Goal: Task Accomplishment & Management: Complete application form

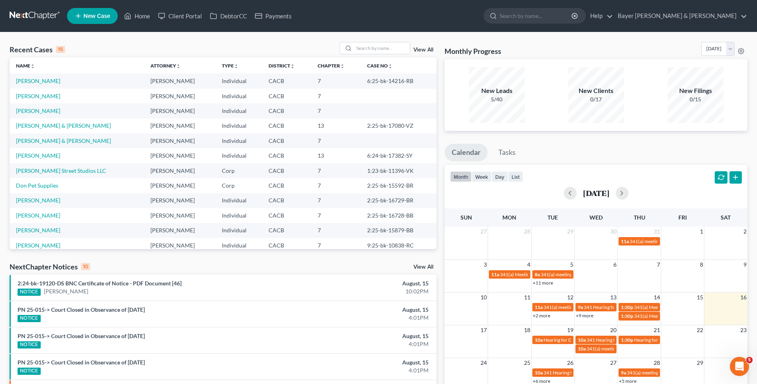
click at [101, 17] on span "New Case" at bounding box center [96, 16] width 27 height 6
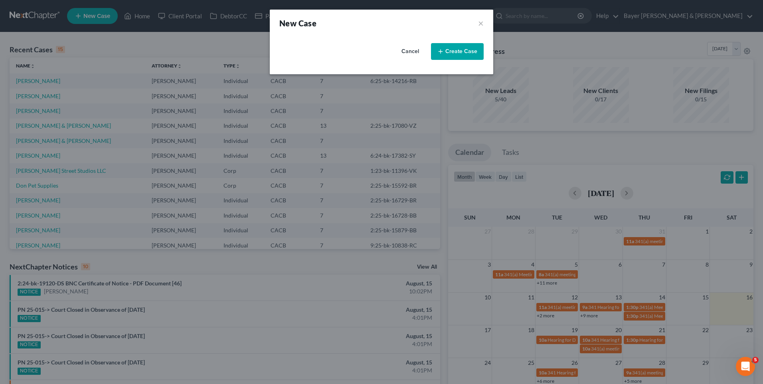
select select "7"
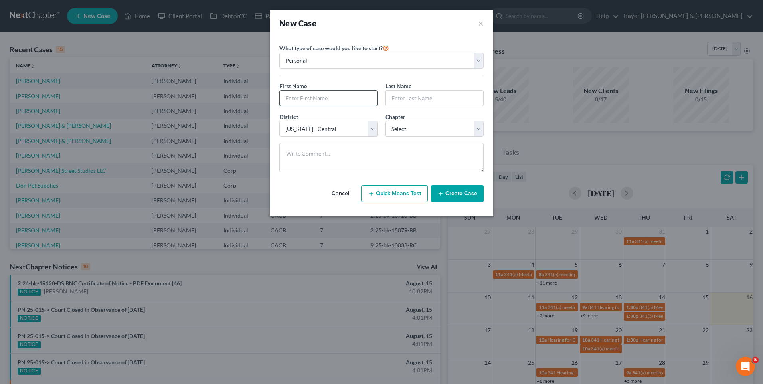
click at [332, 94] on input "text" at bounding box center [328, 98] width 97 height 15
type input "Nayo"
click at [391, 103] on input "text" at bounding box center [434, 98] width 97 height 15
type input "[PERSON_NAME]"
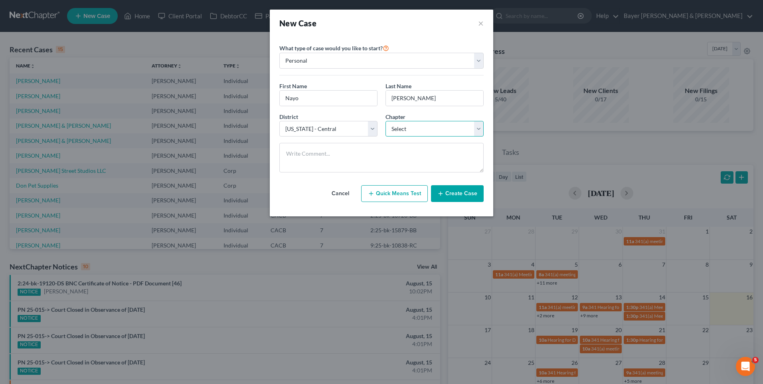
click at [414, 128] on select "Select 7 11 12 13" at bounding box center [435, 129] width 98 height 16
select select "0"
click at [386, 121] on select "Select 7 11 12 13" at bounding box center [435, 129] width 98 height 16
click at [464, 198] on button "Create Case" at bounding box center [457, 193] width 53 height 17
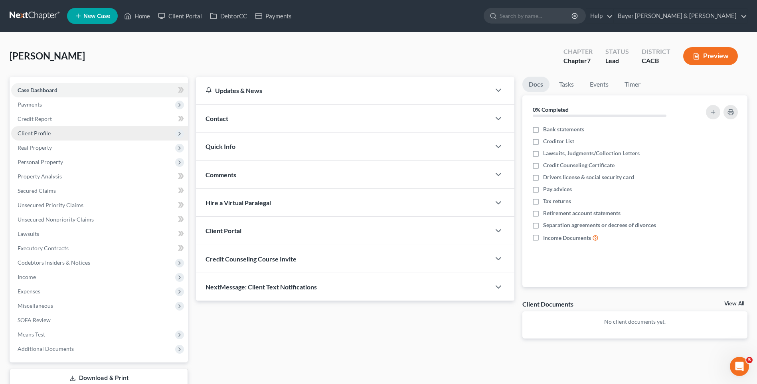
click at [32, 133] on span "Client Profile" at bounding box center [34, 133] width 33 height 7
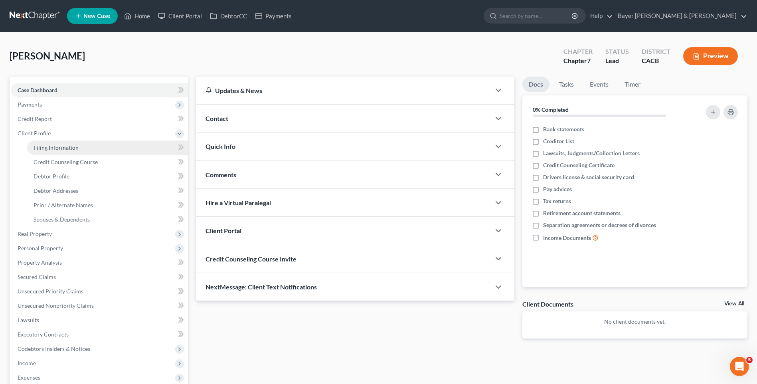
click at [48, 148] on span "Filing Information" at bounding box center [56, 147] width 45 height 7
select select "1"
select select "0"
select select "7"
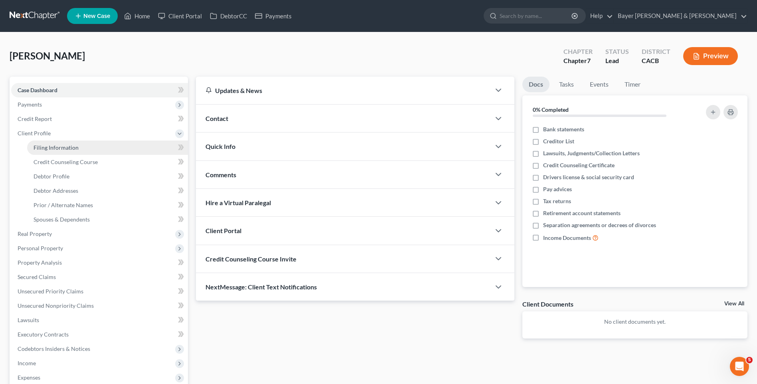
select select "4"
select select "0"
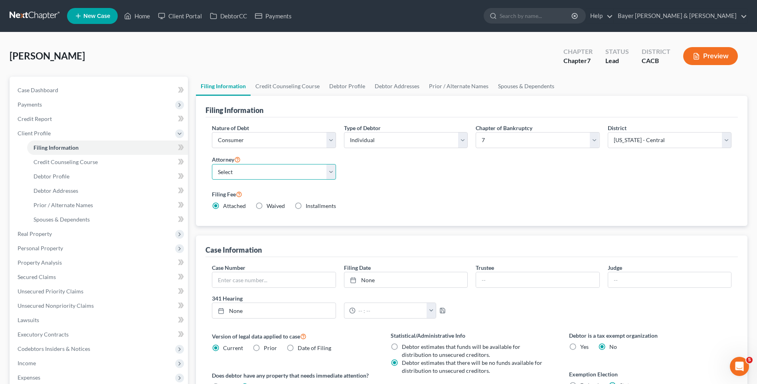
click at [331, 175] on select "Select [PERSON_NAME] - CACB [PERSON_NAME] - CACB [PERSON_NAME] - CACB" at bounding box center [274, 172] width 124 height 16
select select "1"
click at [212, 164] on select "Select [PERSON_NAME] - CACB [PERSON_NAME] - CACB [PERSON_NAME] - CACB" at bounding box center [274, 172] width 124 height 16
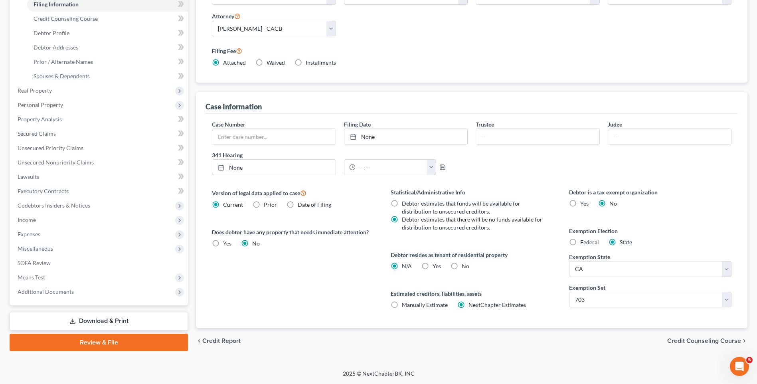
click at [433, 265] on label "Yes Yes" at bounding box center [437, 266] width 8 height 8
click at [436, 265] on input "Yes Yes" at bounding box center [438, 264] width 5 height 5
radio input "true"
radio input "false"
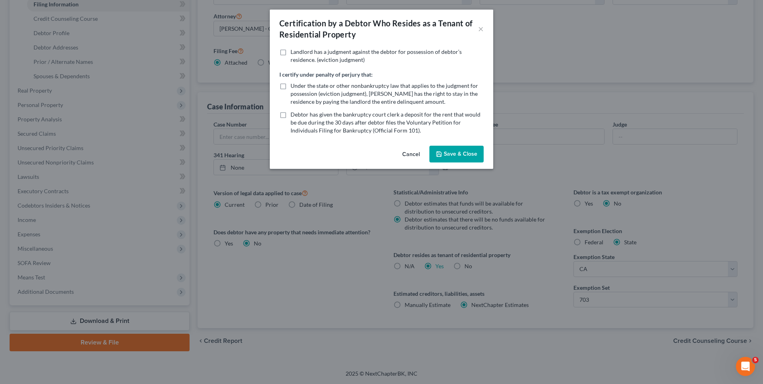
click at [440, 154] on polyline "button" at bounding box center [439, 155] width 3 height 2
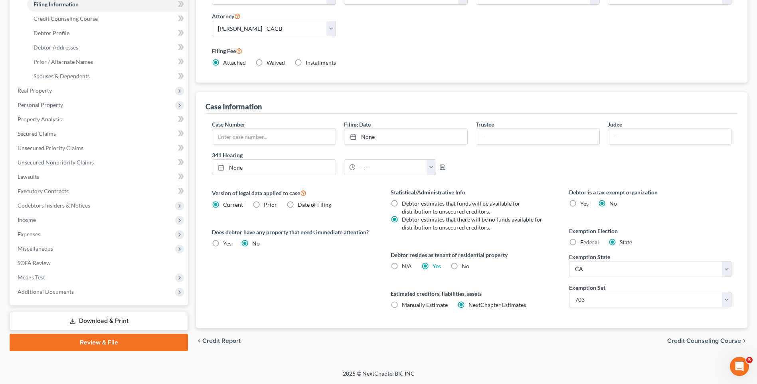
click at [684, 339] on span "Credit Counseling Course" at bounding box center [705, 341] width 74 height 6
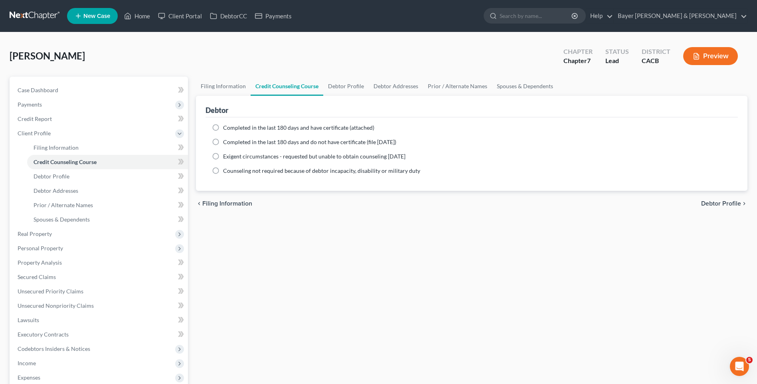
click at [223, 127] on label "Completed in the last 180 days and have certificate (attached)" at bounding box center [298, 128] width 151 height 8
click at [226, 127] on input "Completed in the last 180 days and have certificate (attached)" at bounding box center [228, 126] width 5 height 5
radio input "true"
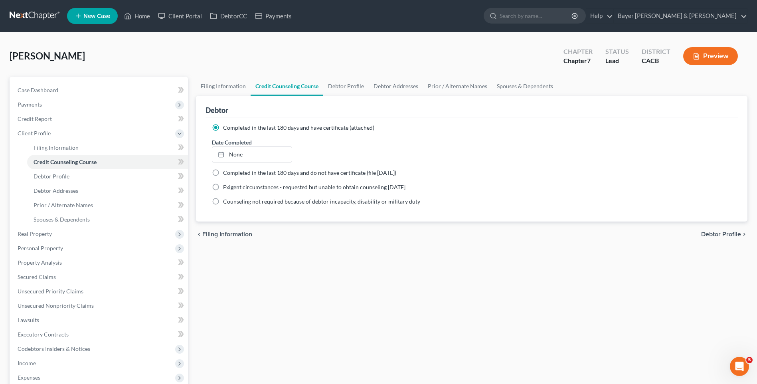
click at [723, 233] on span "Debtor Profile" at bounding box center [722, 234] width 40 height 6
select select "0"
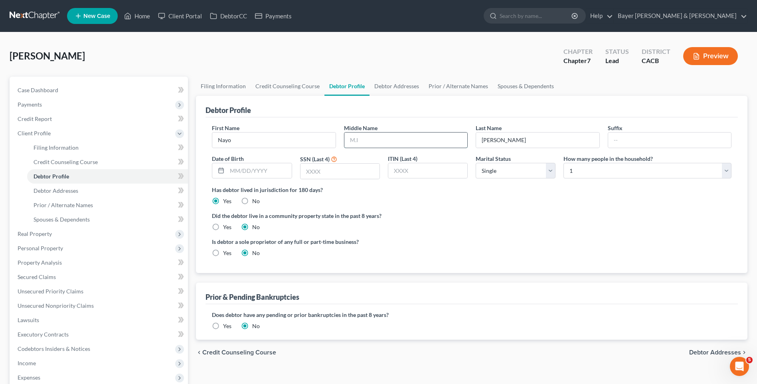
click at [382, 139] on input "text" at bounding box center [406, 140] width 123 height 15
type input "Kammilah"
click at [314, 172] on input "text" at bounding box center [340, 171] width 79 height 15
type input "9372"
click at [223, 228] on label "Yes" at bounding box center [227, 227] width 8 height 8
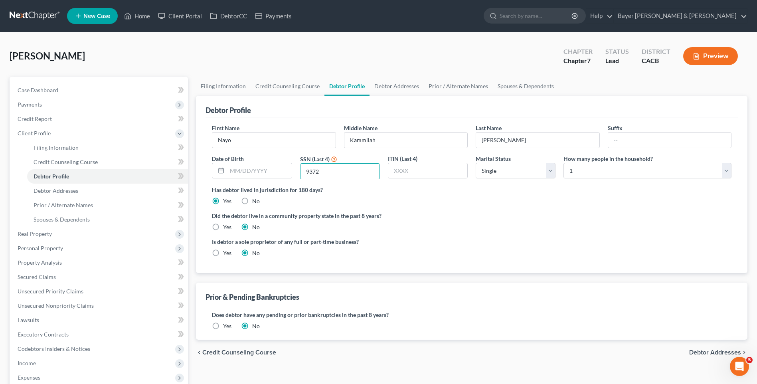
click at [226, 228] on input "Yes" at bounding box center [228, 225] width 5 height 5
radio input "true"
radio input "false"
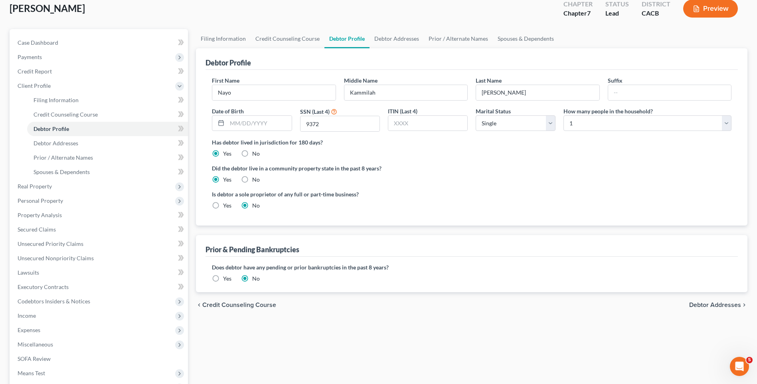
scroll to position [80, 0]
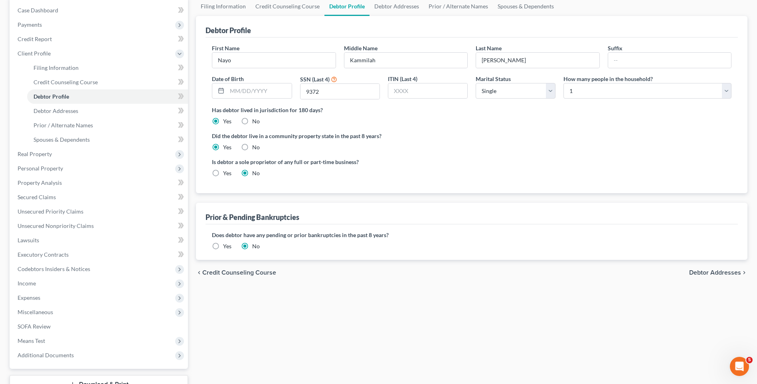
click at [706, 272] on span "Debtor Addresses" at bounding box center [716, 273] width 52 height 6
click at [706, 272] on div "Filing Information Credit Counseling Course Debtor Profile Debtor Addresses Pri…" at bounding box center [472, 206] width 560 height 418
select select "0"
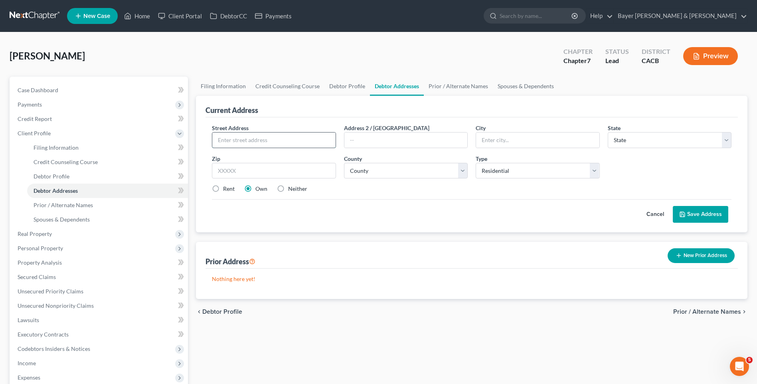
click at [247, 142] on input "text" at bounding box center [273, 140] width 123 height 15
type input "[STREET_ADDRESS]"
drag, startPoint x: 373, startPoint y: 141, endPoint x: 369, endPoint y: 139, distance: 4.7
click at [373, 140] on input "text" at bounding box center [406, 140] width 123 height 15
type input "# 3"
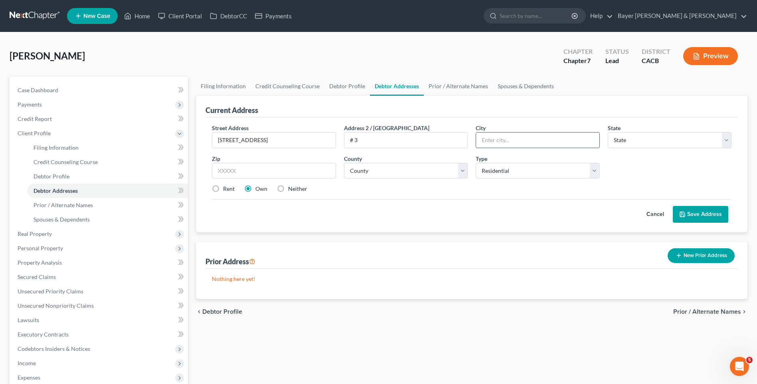
click at [503, 142] on input "text" at bounding box center [537, 140] width 123 height 15
type input "[GEOGRAPHIC_DATA]"
click at [640, 143] on select "State [US_STATE] AK AR AZ CA CO CT DE DC [GEOGRAPHIC_DATA] [GEOGRAPHIC_DATA] GU…" at bounding box center [670, 140] width 124 height 16
click at [640, 142] on select "State [US_STATE] AK AR AZ CA CO CT DE DC [GEOGRAPHIC_DATA] [GEOGRAPHIC_DATA] GU…" at bounding box center [670, 140] width 124 height 16
click at [624, 144] on select "State [US_STATE] AK AR AZ CA CO CT DE DC [GEOGRAPHIC_DATA] [GEOGRAPHIC_DATA] GU…" at bounding box center [670, 140] width 124 height 16
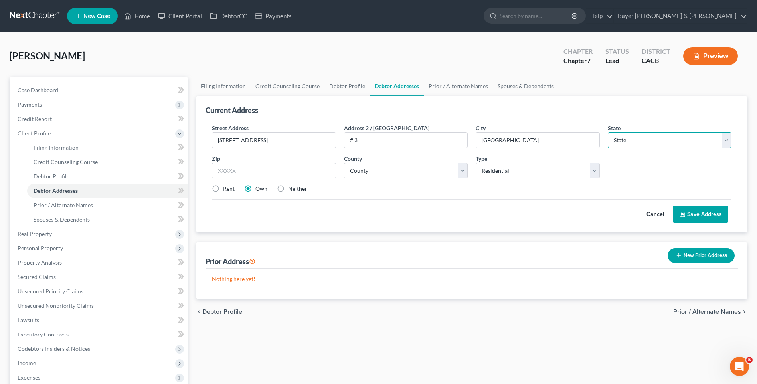
click at [624, 144] on select "State [US_STATE] AK AR AZ CA CO CT DE DC [GEOGRAPHIC_DATA] [GEOGRAPHIC_DATA] GU…" at bounding box center [670, 140] width 124 height 16
click at [631, 136] on select "State [US_STATE] AK AR AZ CA CO CT DE DC [GEOGRAPHIC_DATA] [GEOGRAPHIC_DATA] GU…" at bounding box center [670, 140] width 124 height 16
select select "4"
click at [608, 132] on select "State [US_STATE] AK AR AZ CA CO CT DE DC [GEOGRAPHIC_DATA] [GEOGRAPHIC_DATA] GU…" at bounding box center [670, 140] width 124 height 16
click at [620, 206] on div "Cancel Save Address" at bounding box center [472, 211] width 520 height 24
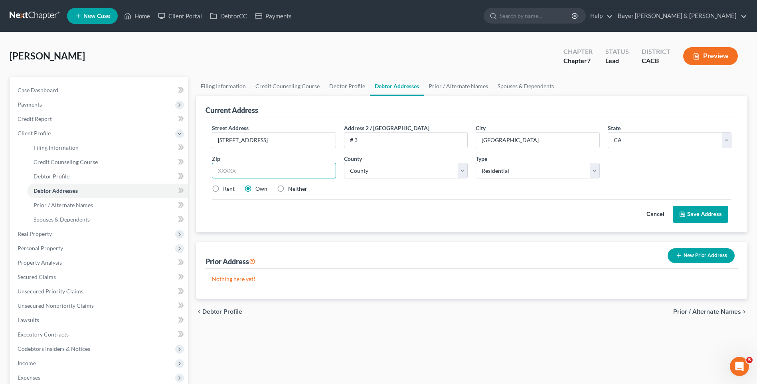
click at [236, 170] on input "text" at bounding box center [274, 171] width 124 height 16
type input "91602"
click at [376, 174] on select "County [GEOGRAPHIC_DATA] [GEOGRAPHIC_DATA] [GEOGRAPHIC_DATA] [GEOGRAPHIC_DATA] …" at bounding box center [406, 171] width 124 height 16
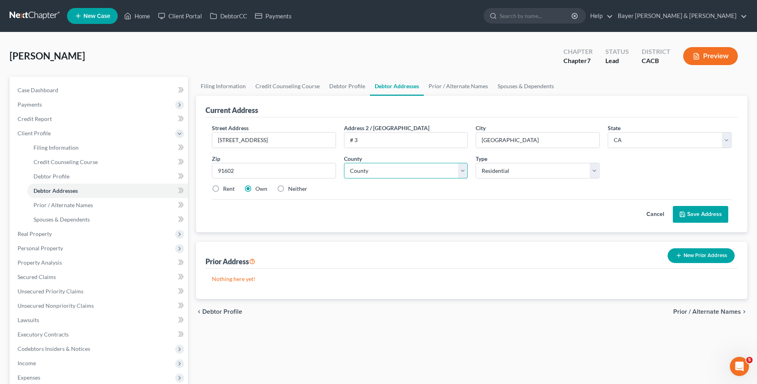
type input "[GEOGRAPHIC_DATA]"
click at [376, 173] on select "County [GEOGRAPHIC_DATA] [GEOGRAPHIC_DATA] [GEOGRAPHIC_DATA] [GEOGRAPHIC_DATA] …" at bounding box center [406, 171] width 124 height 16
select select "18"
click at [344, 163] on select "County [GEOGRAPHIC_DATA] [GEOGRAPHIC_DATA] [GEOGRAPHIC_DATA] [GEOGRAPHIC_DATA] …" at bounding box center [406, 171] width 124 height 16
click at [396, 375] on div "Filing Information Credit Counseling Course Debtor Profile Debtor Addresses Pri…" at bounding box center [472, 286] width 560 height 418
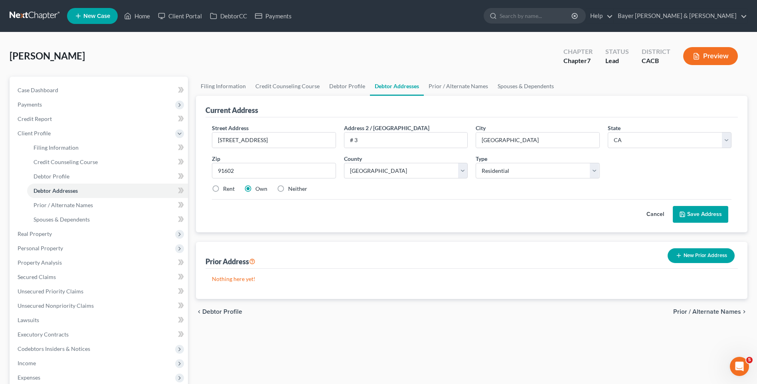
drag, startPoint x: 216, startPoint y: 190, endPoint x: 207, endPoint y: 181, distance: 12.4
click at [223, 188] on label "Rent" at bounding box center [229, 189] width 12 height 8
click at [226, 188] on input "Rent" at bounding box center [228, 187] width 5 height 5
radio input "true"
click at [707, 214] on button "Save Address" at bounding box center [700, 214] width 55 height 17
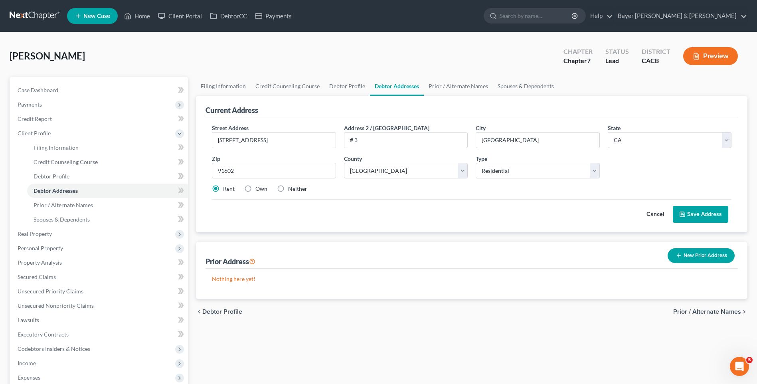
click at [707, 214] on button "Save Address" at bounding box center [700, 214] width 55 height 17
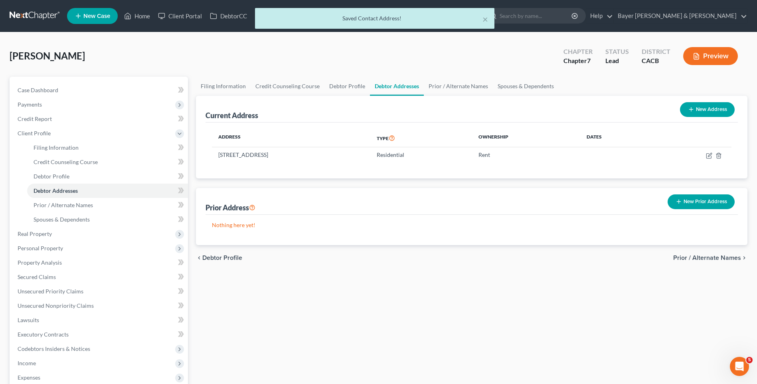
click at [698, 110] on button "New Address" at bounding box center [707, 109] width 55 height 15
select select "0"
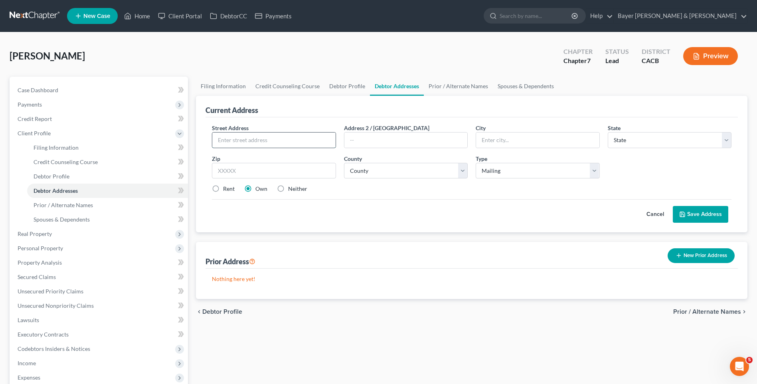
click at [275, 137] on input "text" at bounding box center [273, 140] width 123 height 15
type input "PO Box"
click at [466, 173] on select "County" at bounding box center [406, 171] width 124 height 16
click at [418, 172] on select "County" at bounding box center [406, 171] width 124 height 16
click at [288, 188] on label "Neither" at bounding box center [297, 189] width 19 height 8
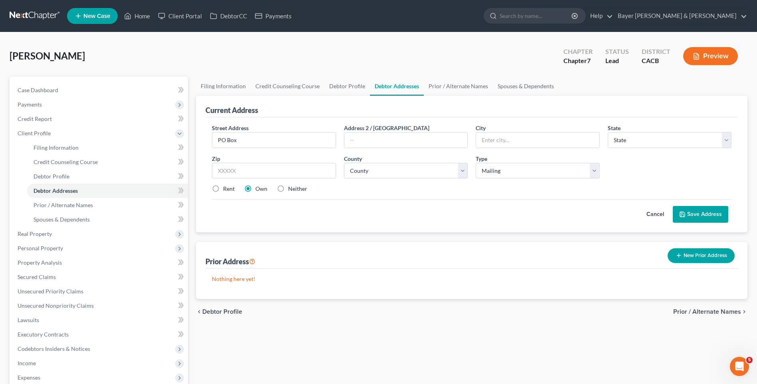
click at [291, 188] on input "Neither" at bounding box center [293, 187] width 5 height 5
radio input "true"
click at [353, 170] on select "County" at bounding box center [406, 171] width 124 height 16
click at [699, 216] on button "Save Address" at bounding box center [700, 214] width 55 height 17
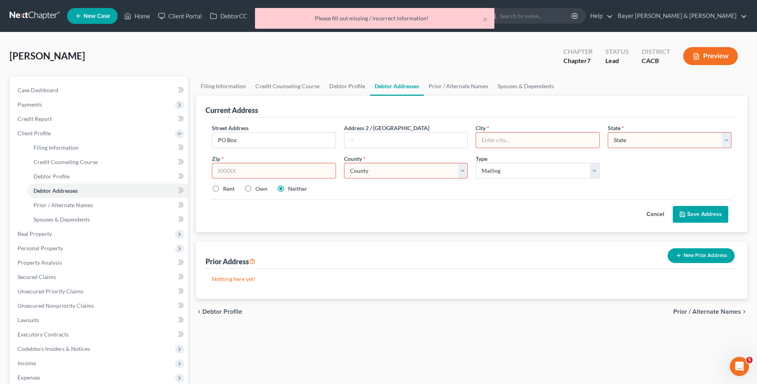
click at [699, 216] on button "Save Address" at bounding box center [700, 214] width 55 height 17
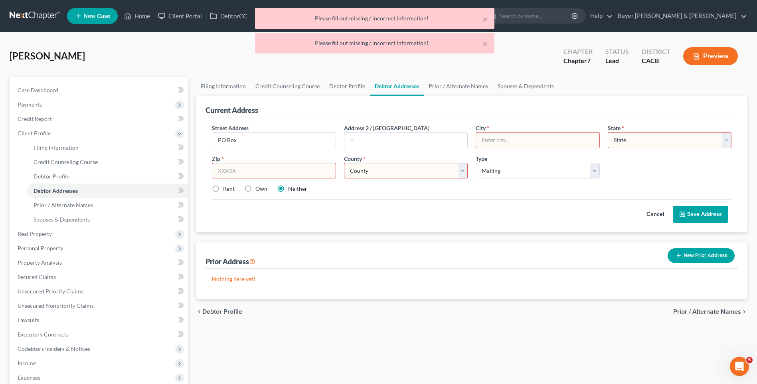
click at [290, 172] on input "text" at bounding box center [274, 171] width 124 height 16
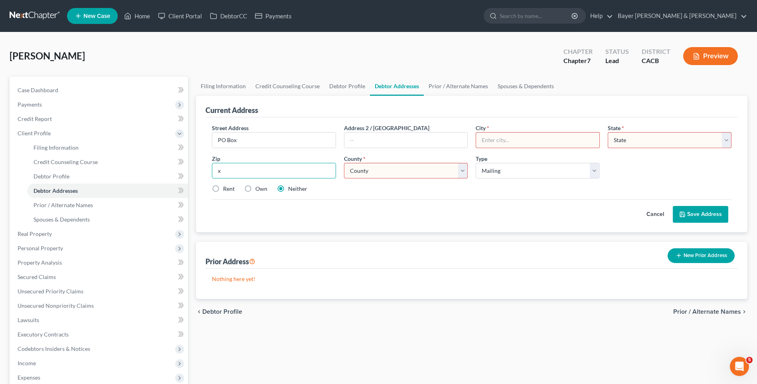
type input "x"
click at [356, 173] on select "County" at bounding box center [406, 171] width 124 height 16
click at [700, 214] on button "Save Address" at bounding box center [700, 214] width 55 height 17
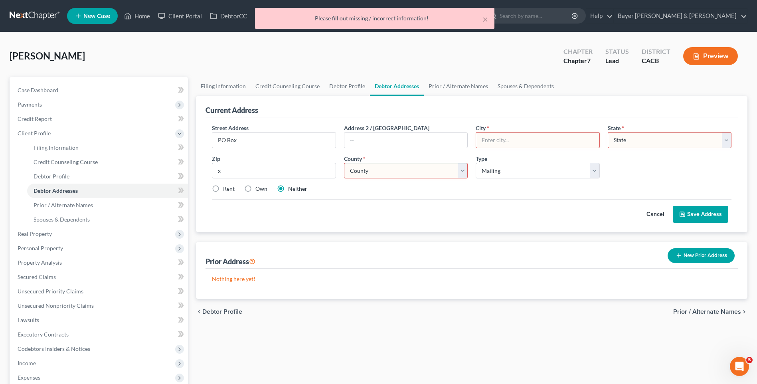
click at [436, 172] on select "County" at bounding box center [406, 171] width 124 height 16
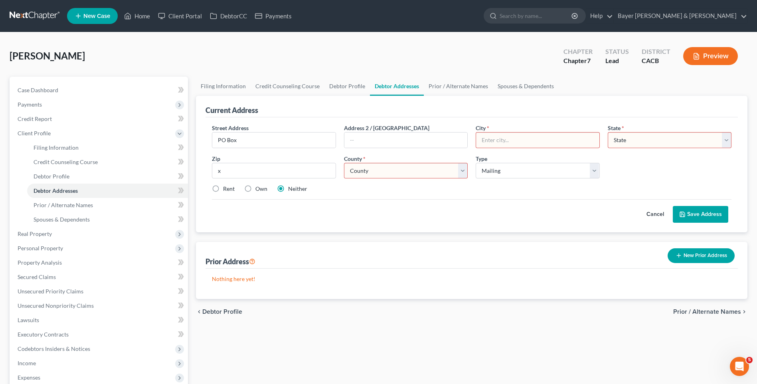
click at [223, 190] on label "Rent" at bounding box center [229, 189] width 12 height 8
click at [226, 190] on input "Rent" at bounding box center [228, 187] width 5 height 5
radio input "true"
click at [365, 169] on select "County" at bounding box center [406, 171] width 124 height 16
click at [288, 186] on label "Neither" at bounding box center [297, 189] width 19 height 8
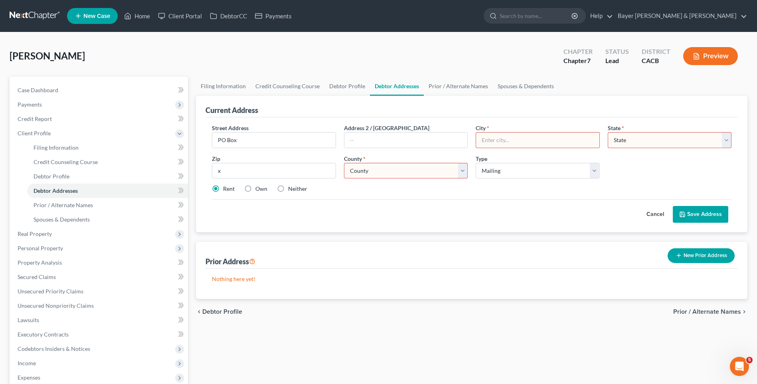
click at [291, 186] on input "Neither" at bounding box center [293, 187] width 5 height 5
radio input "true"
click at [528, 141] on input "text" at bounding box center [537, 140] width 123 height 15
type input "x"
click at [467, 169] on select "County" at bounding box center [406, 171] width 124 height 16
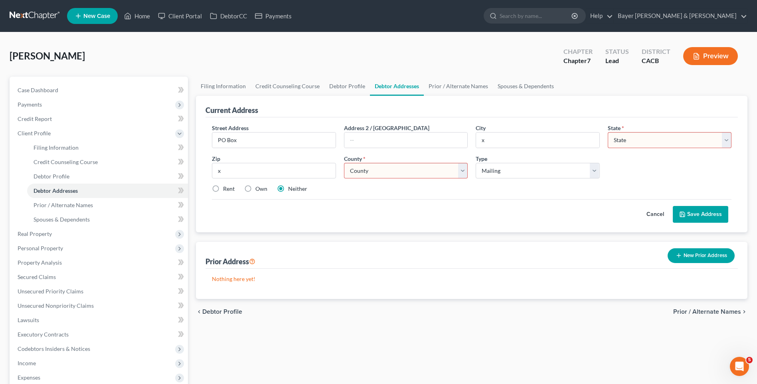
click at [467, 169] on select "County" at bounding box center [406, 171] width 124 height 16
click at [636, 137] on select "State [US_STATE] AK AR AZ CA CO CT DE DC [GEOGRAPHIC_DATA] [GEOGRAPHIC_DATA] GU…" at bounding box center [670, 140] width 124 height 16
select select "4"
click at [608, 132] on select "State [US_STATE] AK AR AZ CA CO CT DE DC [GEOGRAPHIC_DATA] [GEOGRAPHIC_DATA] GU…" at bounding box center [670, 140] width 124 height 16
click at [464, 170] on select "County [GEOGRAPHIC_DATA] [GEOGRAPHIC_DATA] [GEOGRAPHIC_DATA] [GEOGRAPHIC_DATA] …" at bounding box center [406, 171] width 124 height 16
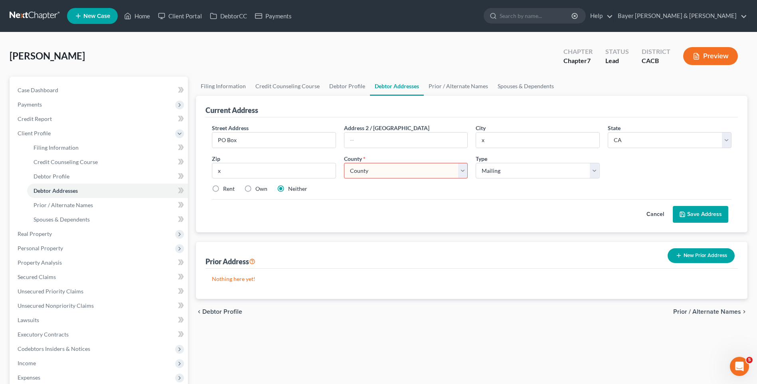
click at [464, 170] on select "County [GEOGRAPHIC_DATA] [GEOGRAPHIC_DATA] [GEOGRAPHIC_DATA] [GEOGRAPHIC_DATA] …" at bounding box center [406, 171] width 124 height 16
select select "18"
click at [344, 163] on select "County [GEOGRAPHIC_DATA] [GEOGRAPHIC_DATA] [GEOGRAPHIC_DATA] [GEOGRAPHIC_DATA] …" at bounding box center [406, 171] width 124 height 16
click at [711, 217] on button "Save Address" at bounding box center [700, 214] width 55 height 17
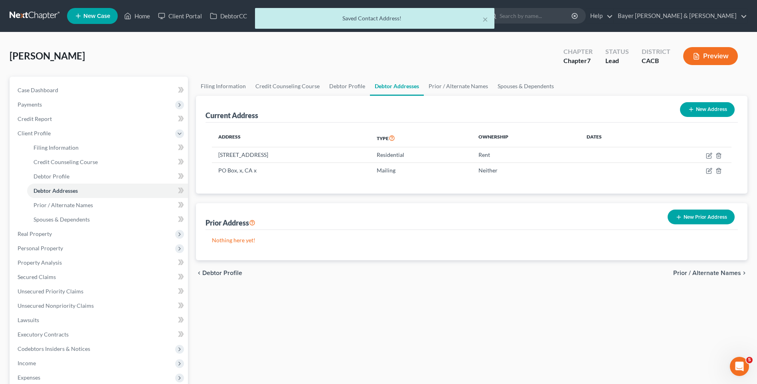
click at [719, 274] on span "Prior / Alternate Names" at bounding box center [708, 273] width 68 height 6
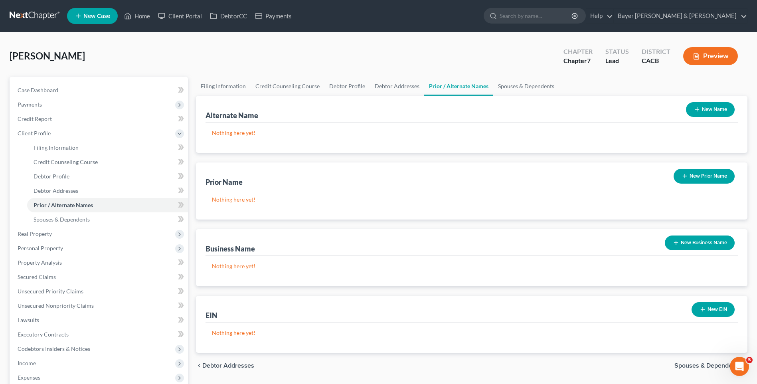
click at [688, 364] on span "Spouses & Dependents" at bounding box center [708, 366] width 67 height 6
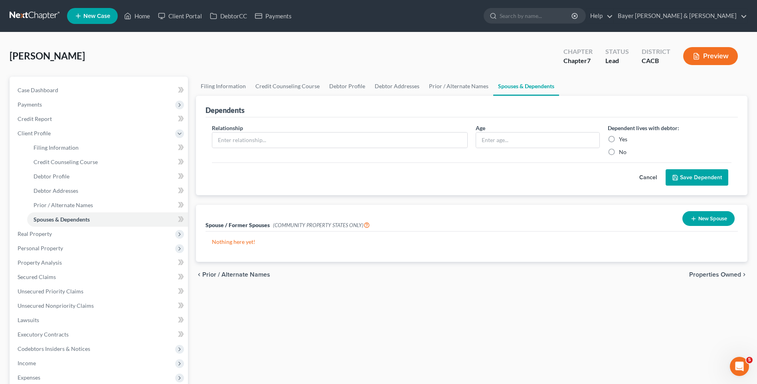
click at [707, 274] on span "Properties Owned" at bounding box center [716, 275] width 52 height 6
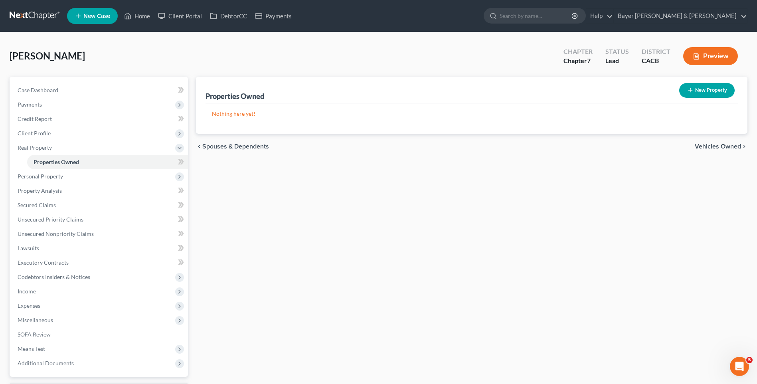
click at [720, 145] on span "Vehicles Owned" at bounding box center [718, 146] width 46 height 6
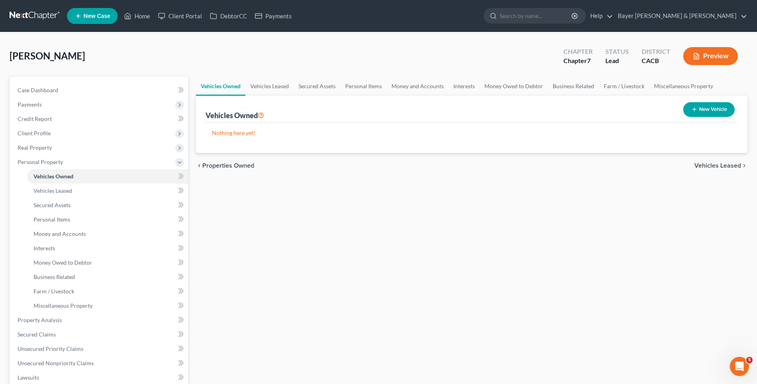
click at [709, 167] on span "Vehicles Leased" at bounding box center [718, 166] width 47 height 6
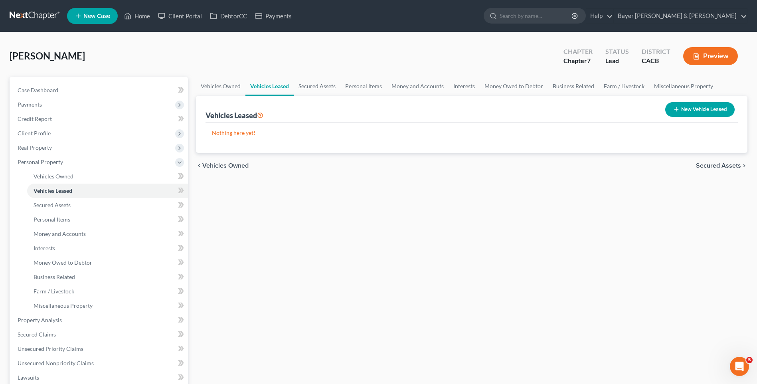
click at [708, 165] on span "Secured Assets" at bounding box center [718, 166] width 45 height 6
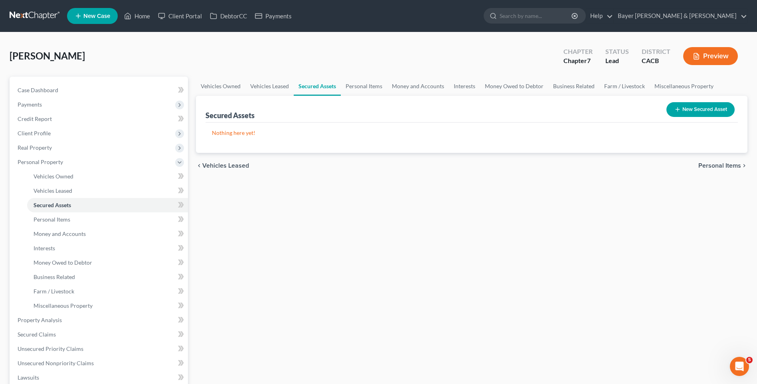
click at [707, 166] on span "Personal Items" at bounding box center [720, 166] width 43 height 6
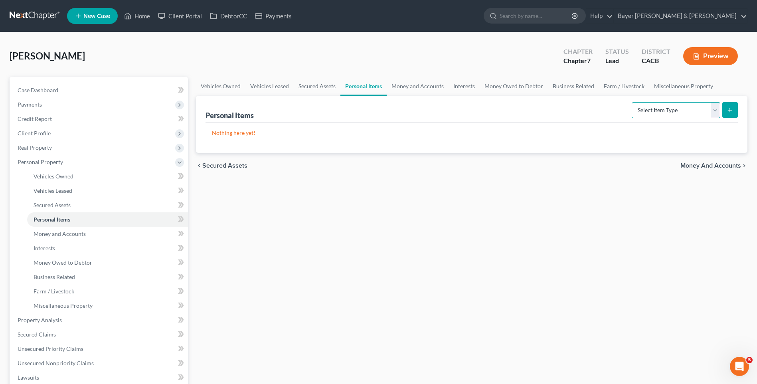
click at [717, 110] on select "Select Item Type Clothing Collectibles Of Value Electronics Firearms Household …" at bounding box center [676, 110] width 89 height 16
click at [728, 109] on icon "submit" at bounding box center [730, 110] width 6 height 6
click at [717, 109] on select "Select Item Type Clothing Collectibles Of Value Electronics Firearms Household …" at bounding box center [676, 110] width 89 height 16
select select "clothing"
click at [633, 102] on select "Select Item Type Clothing Collectibles Of Value Electronics Firearms Household …" at bounding box center [676, 110] width 89 height 16
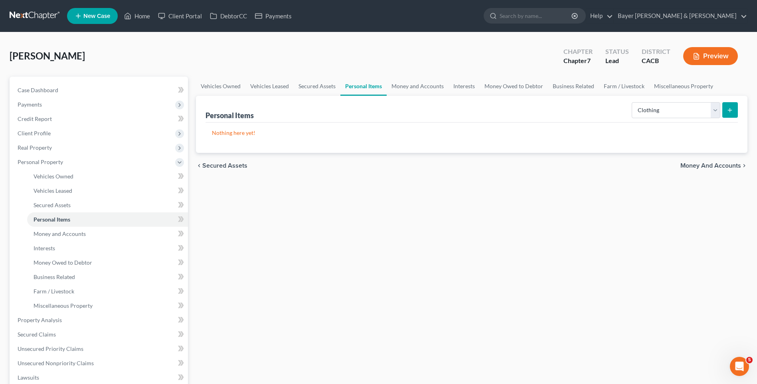
click at [733, 112] on icon "submit" at bounding box center [730, 110] width 6 height 6
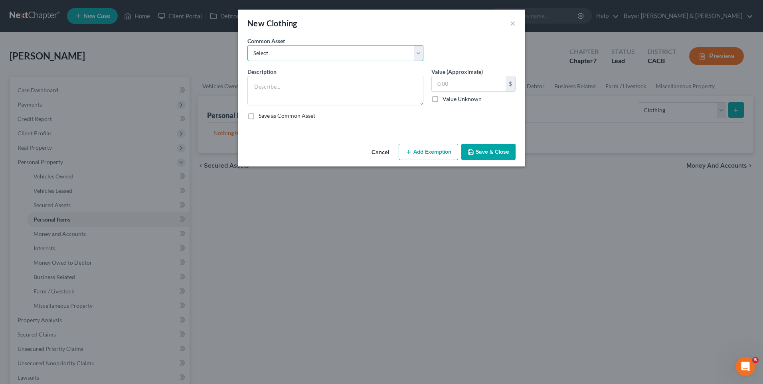
click at [278, 55] on select "Select Clothing" at bounding box center [336, 53] width 176 height 16
select select "0"
click at [248, 45] on select "Select Clothing" at bounding box center [336, 53] width 176 height 16
type textarea "Clothing"
type input "350"
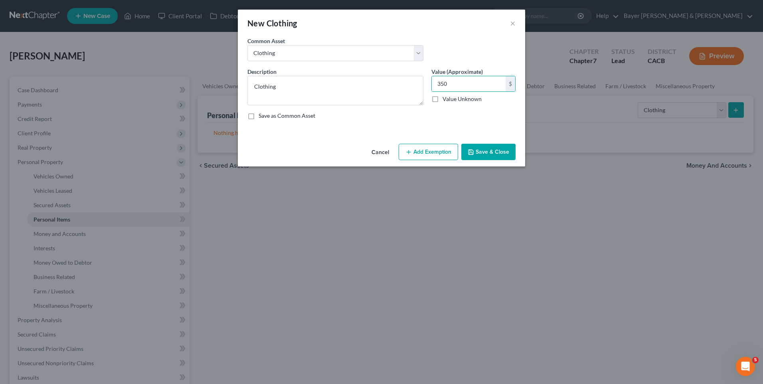
click at [427, 153] on button "Add Exemption" at bounding box center [428, 152] width 59 height 17
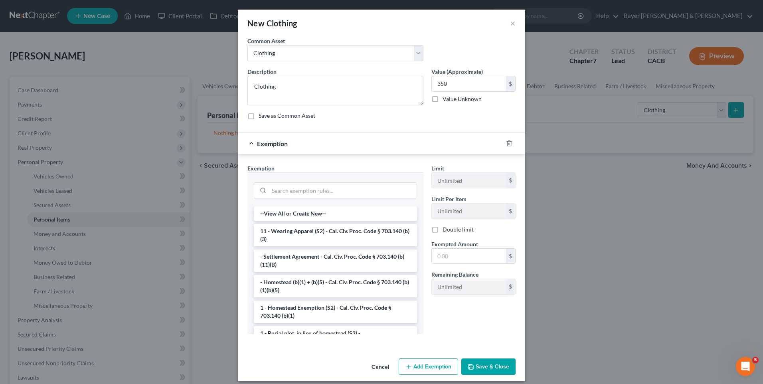
click at [308, 231] on li "11 - Wearing Apparel (S2) - Cal. Civ. Proc. Code § 703.140 (b)(3)" at bounding box center [335, 235] width 163 height 22
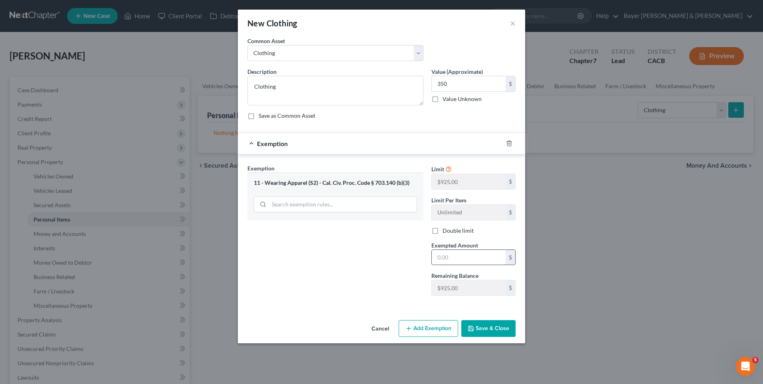
drag, startPoint x: 451, startPoint y: 256, endPoint x: 444, endPoint y: 250, distance: 9.4
click at [451, 255] on input "text" at bounding box center [469, 257] width 74 height 15
type input "350"
click at [483, 333] on button "Save & Close" at bounding box center [489, 328] width 54 height 17
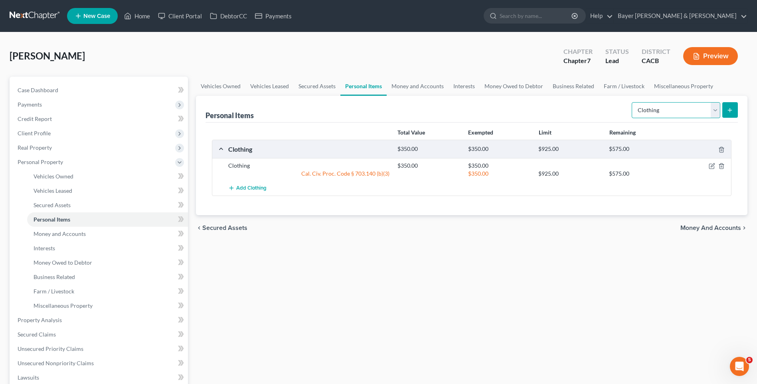
click at [719, 108] on select "Select Item Type Clothing Collectibles Of Value Electronics Firearms Household …" at bounding box center [676, 110] width 89 height 16
click at [714, 110] on select "Select Item Type Clothing Collectibles Of Value Electronics Firearms Household …" at bounding box center [676, 110] width 89 height 16
select select "household_goods"
click at [633, 102] on select "Select Item Type Clothing Collectibles Of Value Electronics Firearms Household …" at bounding box center [676, 110] width 89 height 16
click at [726, 109] on button "submit" at bounding box center [731, 110] width 16 height 16
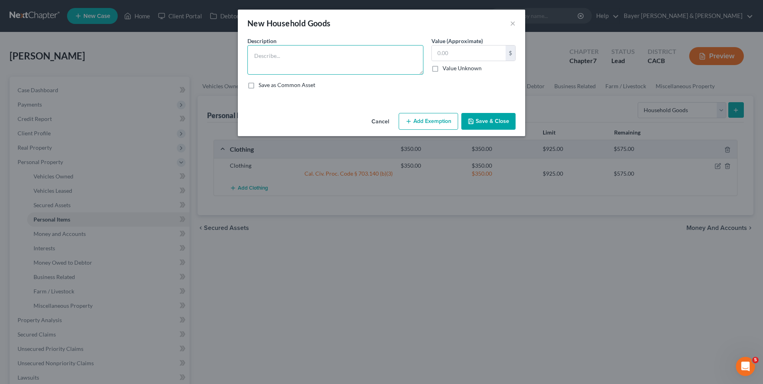
click at [298, 56] on textarea at bounding box center [336, 60] width 176 height 30
type textarea "Household goods and furnishings"
drag, startPoint x: 447, startPoint y: 53, endPoint x: 433, endPoint y: 46, distance: 16.3
click at [448, 53] on input "text" at bounding box center [469, 53] width 74 height 15
type input "100"
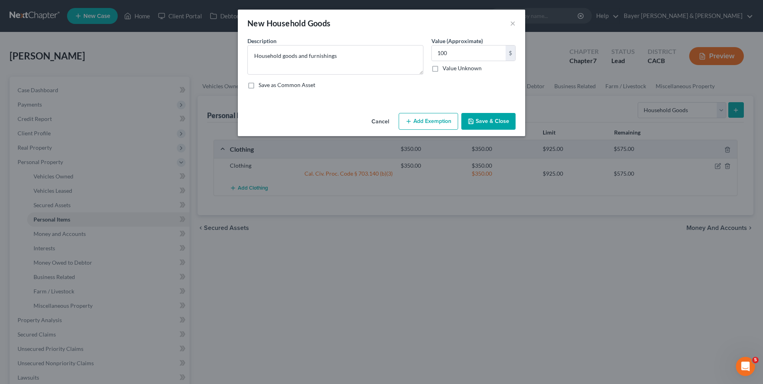
click at [441, 117] on button "Add Exemption" at bounding box center [428, 121] width 59 height 17
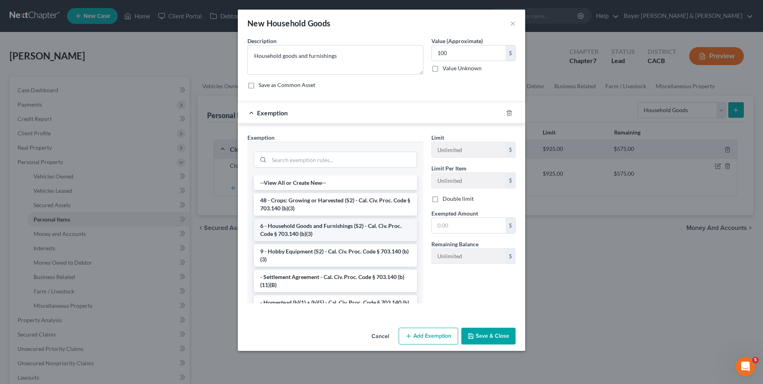
drag, startPoint x: 321, startPoint y: 233, endPoint x: 333, endPoint y: 231, distance: 11.4
click at [323, 232] on li "6 - Household Goods and Furnishings (S2) - Cal. Civ. Proc. Code § 703.140 (b)(3)" at bounding box center [335, 230] width 163 height 22
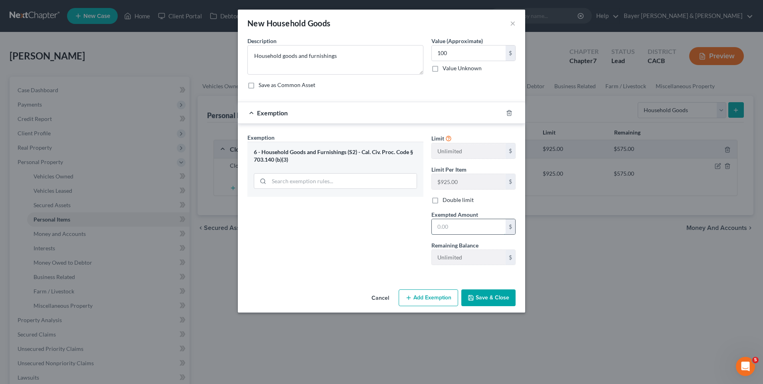
click at [452, 228] on input "text" at bounding box center [469, 226] width 74 height 15
type input "100"
click at [485, 298] on button "Save & Close" at bounding box center [489, 297] width 54 height 17
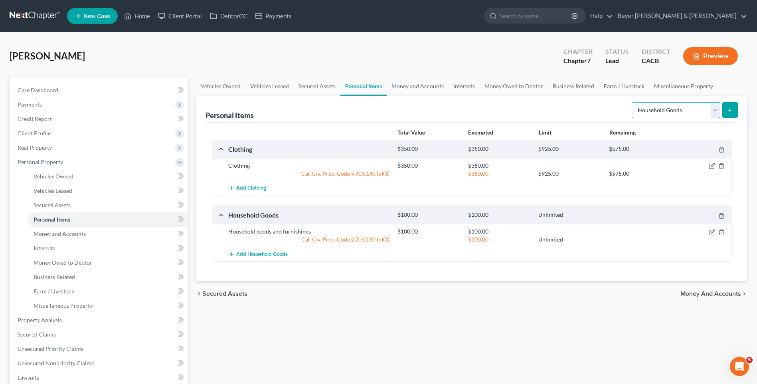
click at [718, 108] on select "Select Item Type Clothing Collectibles Of Value Electronics Firearms Household …" at bounding box center [676, 110] width 89 height 16
select select "electronics"
click at [633, 102] on select "Select Item Type Clothing Collectibles Of Value Electronics Firearms Household …" at bounding box center [676, 110] width 89 height 16
click at [734, 108] on button "submit" at bounding box center [731, 110] width 16 height 16
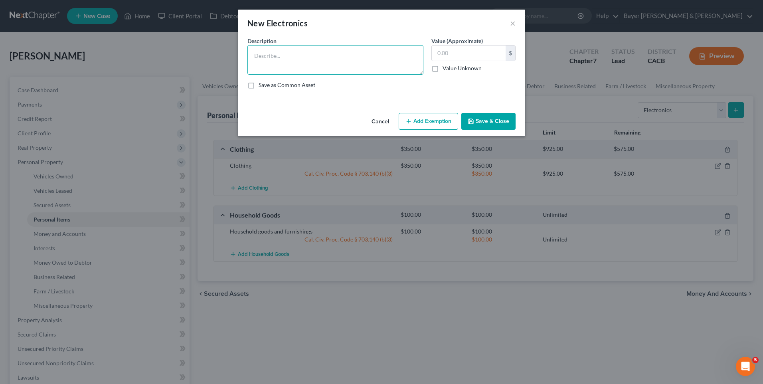
click at [268, 54] on textarea at bounding box center [336, 60] width 176 height 30
type textarea "TV"
click at [444, 54] on input "text" at bounding box center [469, 53] width 74 height 15
type input "50"
click at [427, 125] on button "Add Exemption" at bounding box center [428, 121] width 59 height 17
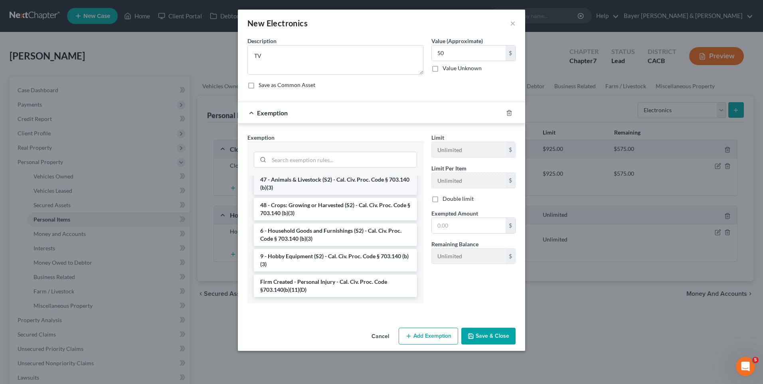
scroll to position [677, 0]
click at [301, 237] on li "6 - Household Goods and Furnishings (S2) - Cal. Civ. Proc. Code § 703.140 (b)(3)" at bounding box center [335, 235] width 163 height 22
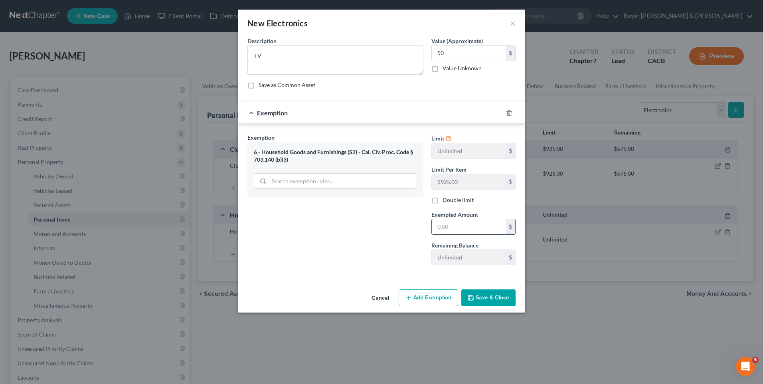
click at [446, 230] on input "text" at bounding box center [469, 226] width 74 height 15
type input "100"
drag, startPoint x: 476, startPoint y: 299, endPoint x: 472, endPoint y: 302, distance: 4.7
click at [476, 299] on button "Save & Close" at bounding box center [489, 297] width 54 height 17
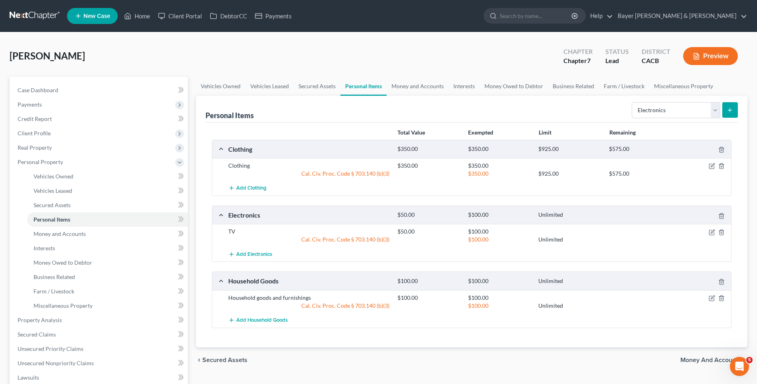
drag, startPoint x: 690, startPoint y: 361, endPoint x: 695, endPoint y: 349, distance: 13.3
click at [690, 361] on span "Money and Accounts" at bounding box center [711, 360] width 61 height 6
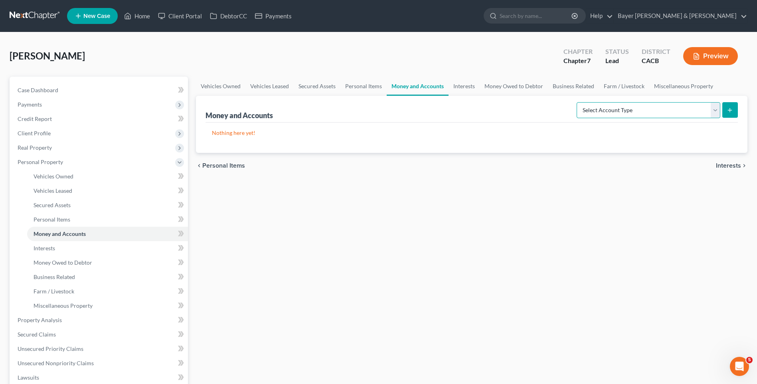
click at [716, 109] on select "Select Account Type Brokerage Cash on Hand Certificates of Deposit Checking Acc…" at bounding box center [649, 110] width 144 height 16
select select "checking"
click at [579, 102] on select "Select Account Type Brokerage Cash on Hand Certificates of Deposit Checking Acc…" at bounding box center [649, 110] width 144 height 16
click at [733, 111] on icon "submit" at bounding box center [730, 110] width 6 height 6
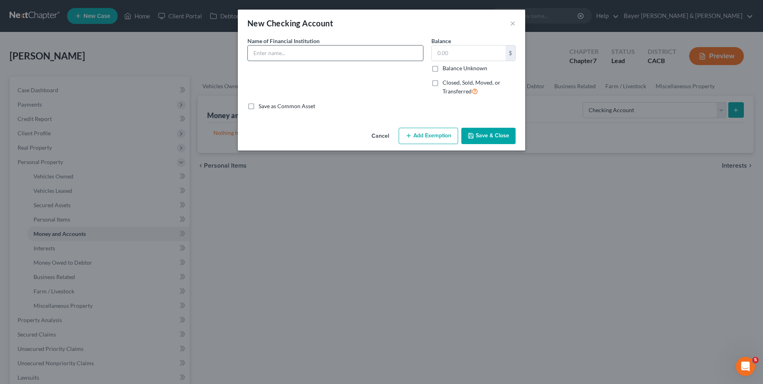
click at [292, 51] on input "text" at bounding box center [335, 53] width 175 height 15
type input "Sag-Aftra FCU"
click at [442, 52] on input "text" at bounding box center [469, 53] width 74 height 15
type input "900"
click at [438, 132] on button "Add Exemption" at bounding box center [428, 136] width 59 height 17
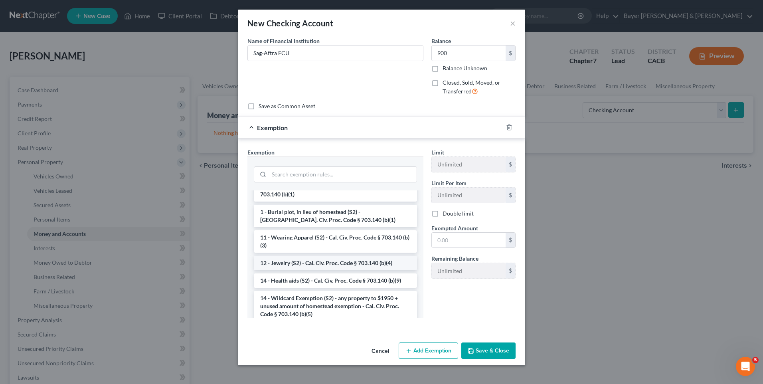
scroll to position [120, 0]
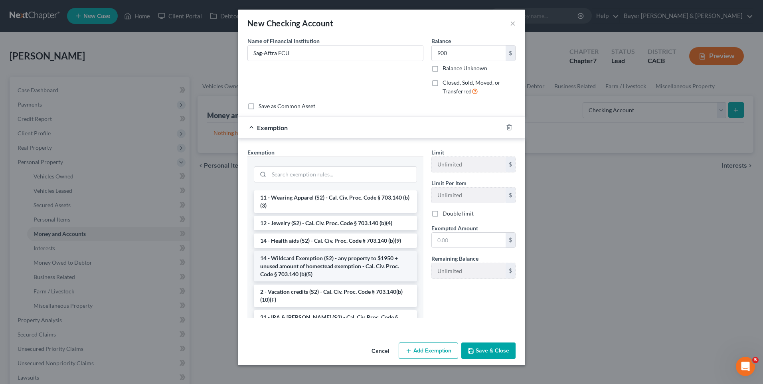
click at [294, 265] on li "14 - Wildcard Exemption (S2) - any property to $1950 + unused amount of homeste…" at bounding box center [335, 266] width 163 height 30
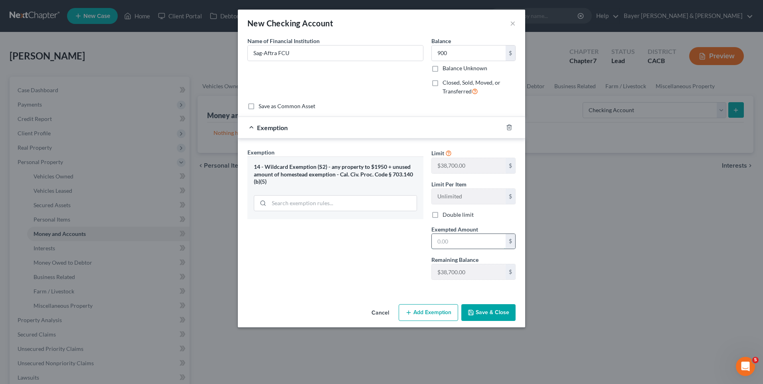
click at [444, 245] on input "text" at bounding box center [469, 241] width 74 height 15
type input "900"
click at [488, 315] on button "Save & Close" at bounding box center [489, 312] width 54 height 17
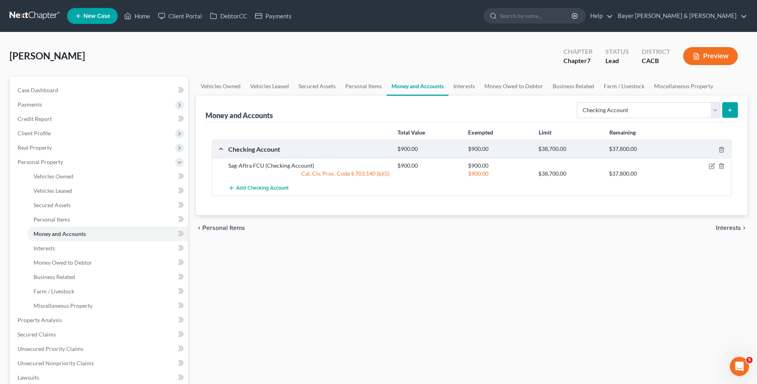
click at [722, 228] on span "Interests" at bounding box center [728, 228] width 25 height 6
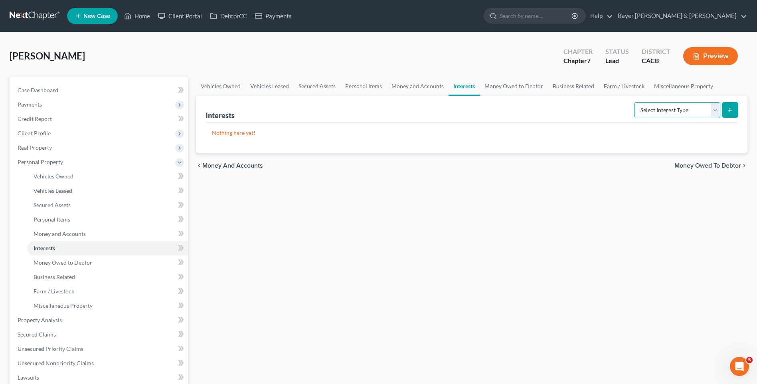
click at [716, 105] on select "Select Interest Type 401K Annuity Bond Education IRA Government Bond Government…" at bounding box center [678, 110] width 86 height 16
click at [507, 85] on link "Money Owed to Debtor" at bounding box center [514, 86] width 68 height 19
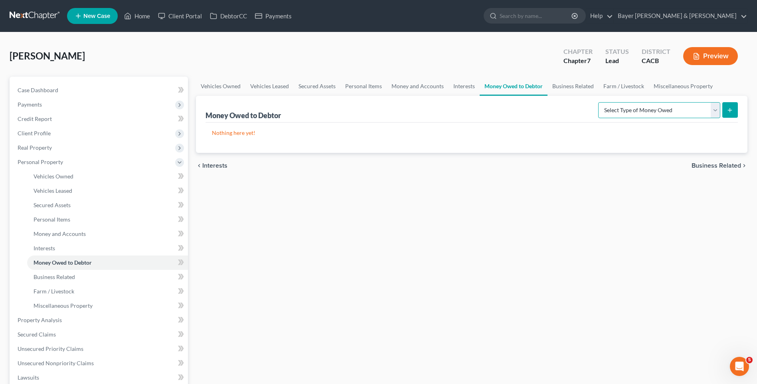
click at [713, 107] on select "Select Type of Money Owed Accounts Receivable Alimony Child Support Claims Agai…" at bounding box center [659, 110] width 122 height 16
select select "other_contingent_and_unliquidated_claims"
click at [600, 102] on select "Select Type of Money Owed Accounts Receivable Alimony Child Support Claims Agai…" at bounding box center [659, 110] width 122 height 16
click at [733, 105] on button "submit" at bounding box center [731, 110] width 16 height 16
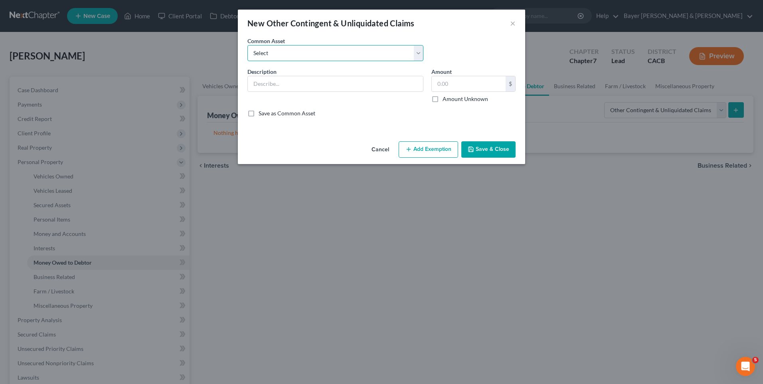
click at [258, 55] on select "Select Debtor suffered a personal injury as a result of a fall in a casino bus.…" at bounding box center [336, 53] width 176 height 16
click at [273, 51] on select "Select Debtor suffered a personal injury as a result of a fall in a casino bus.…" at bounding box center [336, 53] width 176 height 16
click at [313, 52] on select "Select Debtor suffered a personal injury as a result of a fall in a casino bus.…" at bounding box center [336, 53] width 176 height 16
click at [313, 50] on select "Select Debtor suffered a personal injury as a result of a fall in a casino bus.…" at bounding box center [336, 53] width 176 height 16
click at [299, 81] on input "text" at bounding box center [335, 83] width 175 height 15
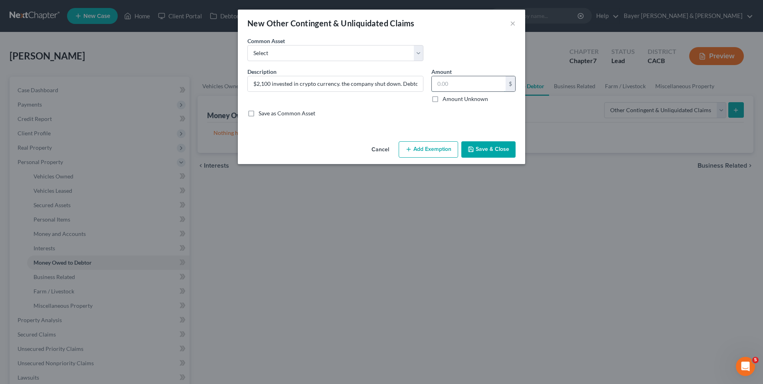
click at [454, 82] on input "text" at bounding box center [469, 83] width 74 height 15
click at [263, 83] on input "$2,100 invested in crypto currency. the company shut down. Debtor is trying to …" at bounding box center [335, 83] width 175 height 15
type input "$2,000 invested in crypto currency. the company shut down. Debtor is trying to …"
click at [466, 87] on input "text" at bounding box center [469, 83] width 74 height 15
type input "2,000"
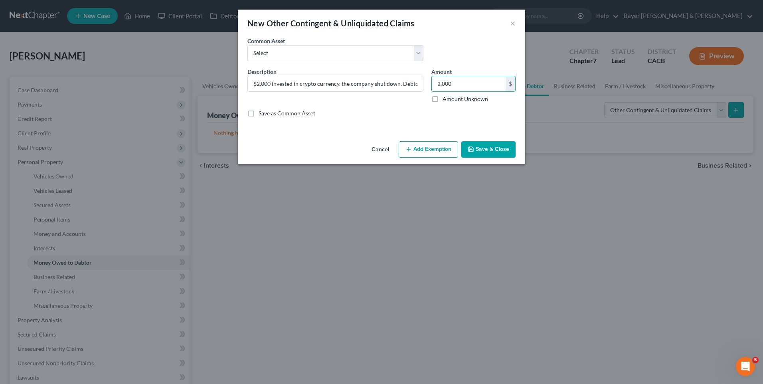
click at [430, 147] on button "Add Exemption" at bounding box center [428, 149] width 59 height 17
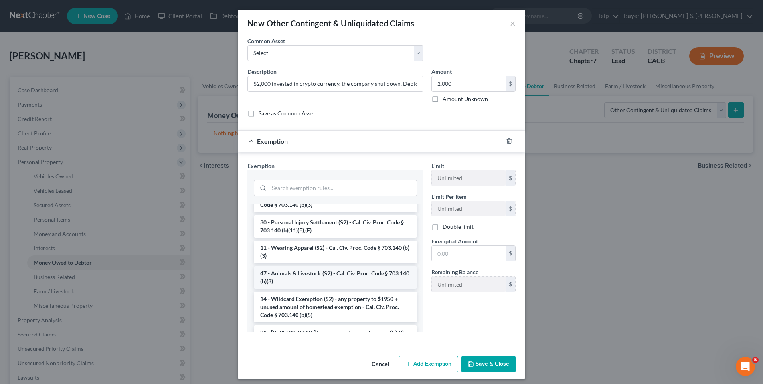
scroll to position [439, 0]
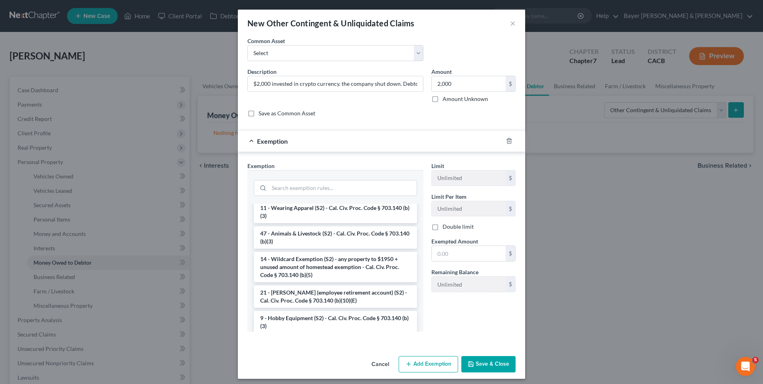
drag, startPoint x: 309, startPoint y: 284, endPoint x: 317, endPoint y: 282, distance: 8.3
click at [309, 282] on li "14 - Wildcard Exemption (S2) - any property to $1950 + unused amount of homeste…" at bounding box center [335, 267] width 163 height 30
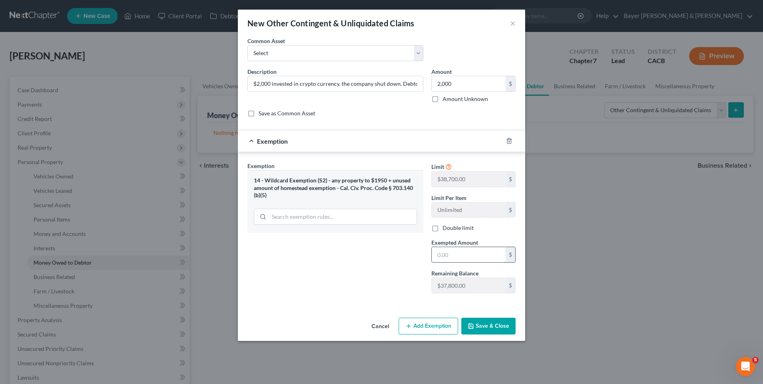
click at [444, 251] on input "text" at bounding box center [469, 254] width 74 height 15
type input "2,000"
click at [490, 324] on button "Save & Close" at bounding box center [489, 326] width 54 height 17
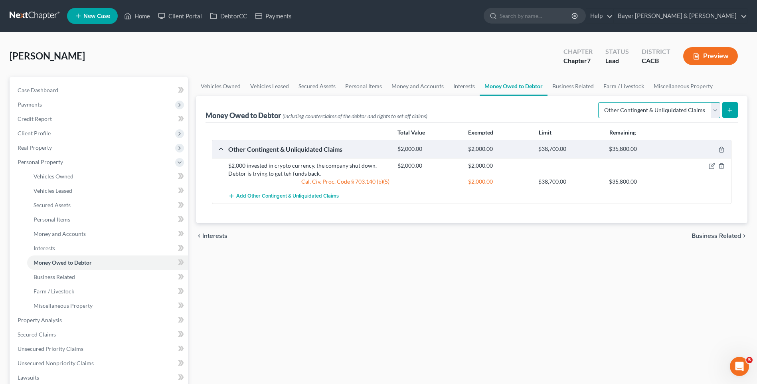
click at [716, 111] on select "Select Type of Money Owed Accounts Receivable Alimony Child Support Claims Agai…" at bounding box center [659, 110] width 122 height 16
click at [731, 108] on icon "submit" at bounding box center [730, 110] width 6 height 6
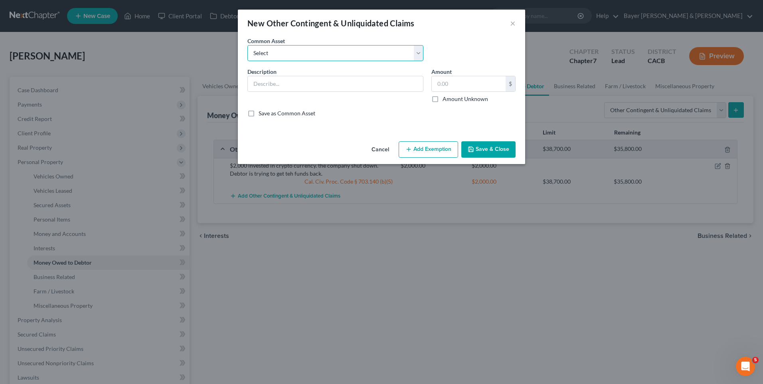
click at [295, 56] on select "Select Debtor suffered a personal injury as a result of a fall in a casino bus.…" at bounding box center [336, 53] width 176 height 16
click at [295, 55] on select "Select Debtor suffered a personal injury as a result of a fall in a casino bus.…" at bounding box center [336, 53] width 176 height 16
click at [282, 84] on input "text" at bounding box center [335, 83] width 175 height 15
click at [277, 82] on input "Residuals of approximately $1200" at bounding box center [335, 83] width 175 height 15
click at [280, 82] on input "Residuals. of approximately $1200" at bounding box center [335, 83] width 175 height 15
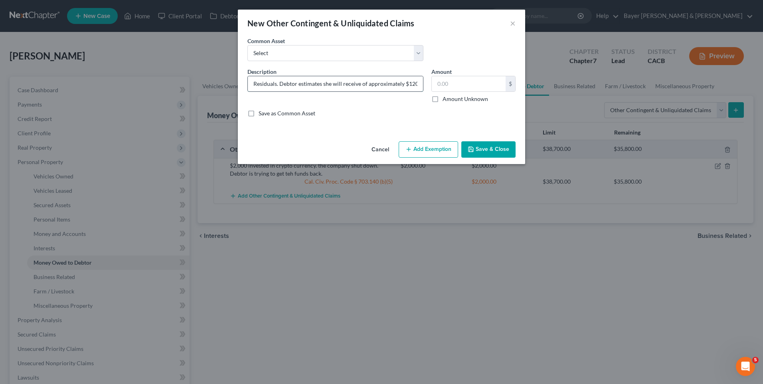
click at [366, 84] on input "Residuals. Debtor estimates she will receive of approximately $1200" at bounding box center [335, 83] width 175 height 15
click at [416, 84] on input "Residuals. Debtor estimates she will receive approximately $1200" at bounding box center [335, 83] width 175 height 15
click at [407, 80] on input "Residuals. Debtor estimates she will receive approximately $1200" at bounding box center [335, 83] width 175 height 15
click at [418, 84] on input "Residuals. Debtor estimates she will receive approximately $1000" at bounding box center [335, 83] width 175 height 15
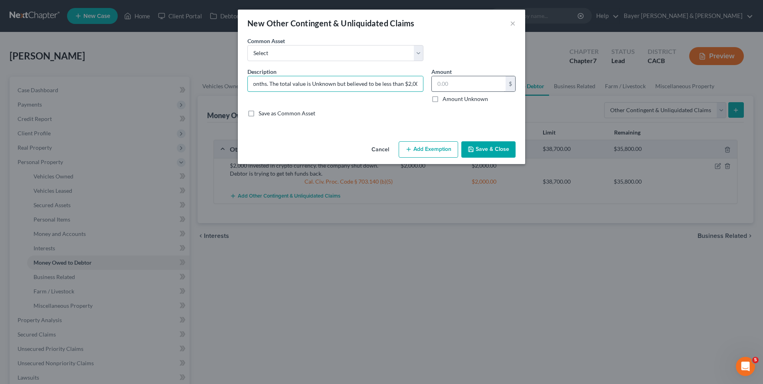
type input "Residuals. Debtor estimates she will receive approximately $1000 over the next …"
click at [489, 86] on input "text" at bounding box center [469, 83] width 74 height 15
type input "2,000"
click at [429, 149] on button "Add Exemption" at bounding box center [428, 149] width 59 height 17
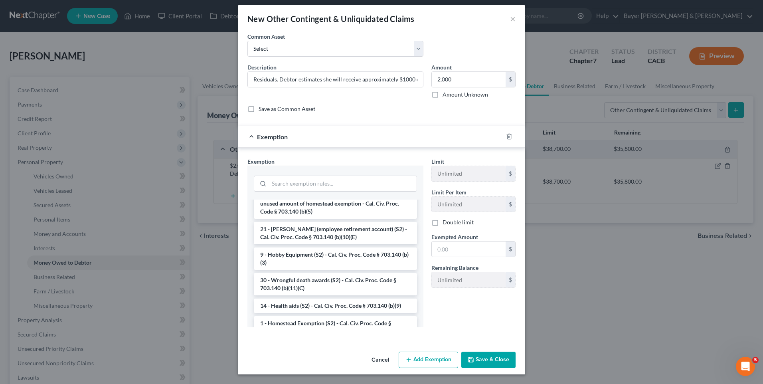
scroll to position [478, 0]
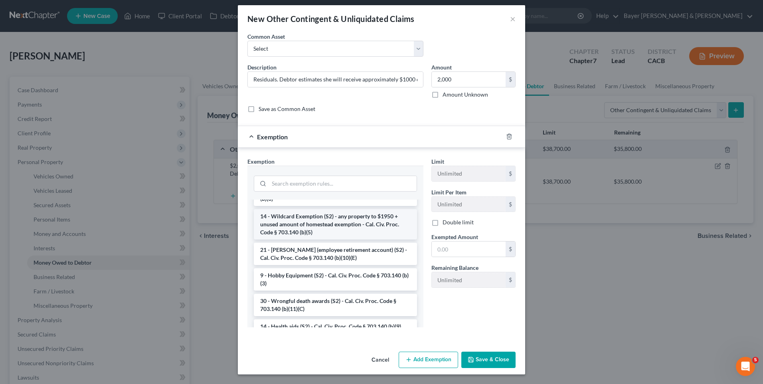
click at [303, 240] on li "14 - Wildcard Exemption (S2) - any property to $1950 + unused amount of homeste…" at bounding box center [335, 224] width 163 height 30
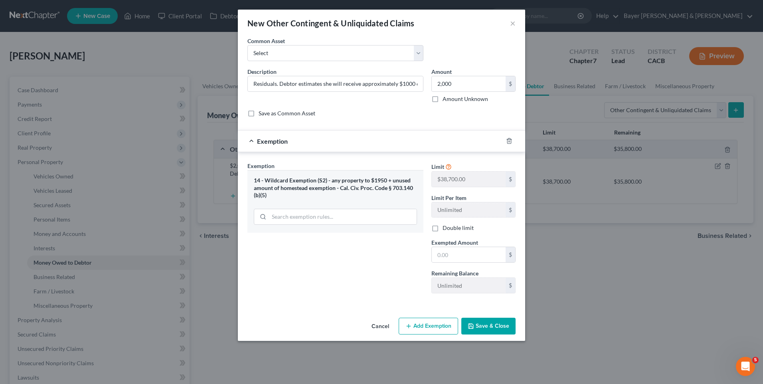
scroll to position [0, 0]
click at [442, 255] on input "text" at bounding box center [469, 254] width 74 height 15
type input "2,000"
click at [490, 330] on button "Save & Close" at bounding box center [489, 326] width 54 height 17
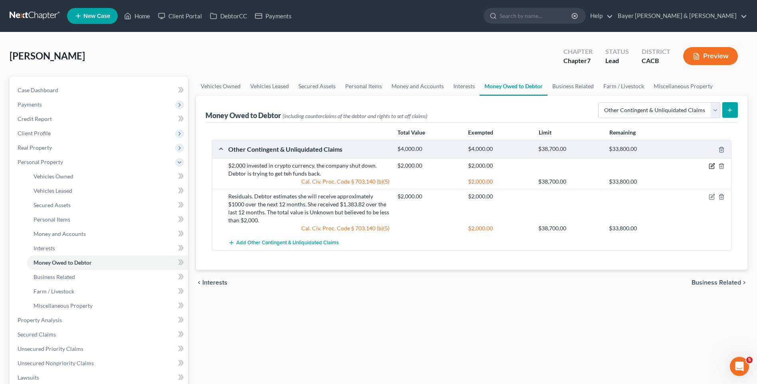
click at [710, 166] on icon "button" at bounding box center [712, 166] width 6 height 6
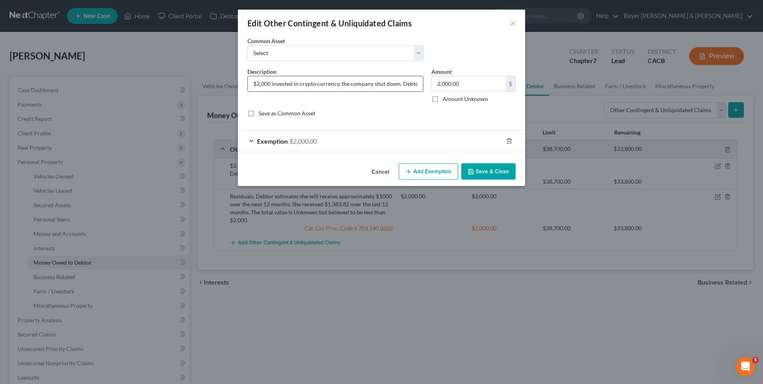
click at [343, 85] on input "$2,000 invested in crypto currency. the company shut down. Debtor is trying to …" at bounding box center [335, 83] width 175 height 15
click at [420, 88] on input "$2,000 invested in crypto currency. The company shut down. Debtor is trying to …" at bounding box center [335, 83] width 175 height 15
type input "$2,000 invested in crypto currency. The company shut down. Debtor is trying to …"
click at [413, 105] on div "Description * $2,000 invested in crypto currency. The company shut down. Debtor…" at bounding box center [382, 95] width 276 height 56
click at [419, 83] on input "$2,000 invested in crypto currency. The company shut down. Debtor is trying to …" at bounding box center [335, 83] width 175 height 15
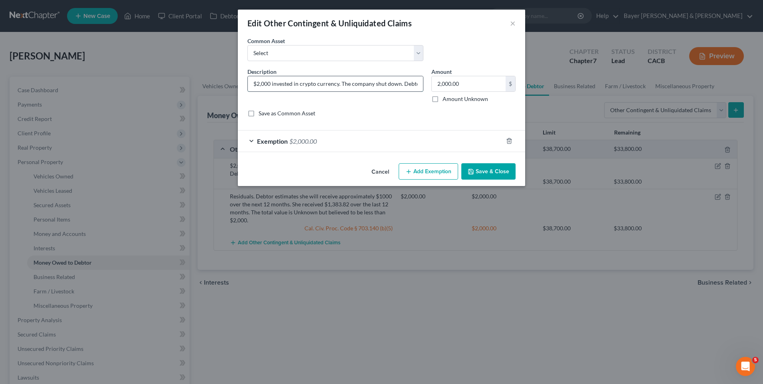
click at [419, 83] on input "$2,000 invested in crypto currency. The company shut down. Debtor is trying to …" at bounding box center [335, 83] width 175 height 15
click at [490, 171] on button "Save & Close" at bounding box center [489, 171] width 54 height 17
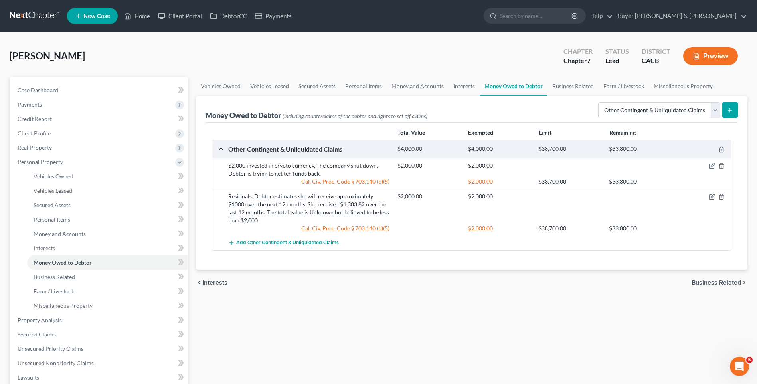
click at [290, 174] on div "$2,000 invested in crypto currency. The company shut down. Debtor is trying to …" at bounding box center [308, 170] width 169 height 16
click at [709, 166] on icon "button" at bounding box center [712, 166] width 6 height 6
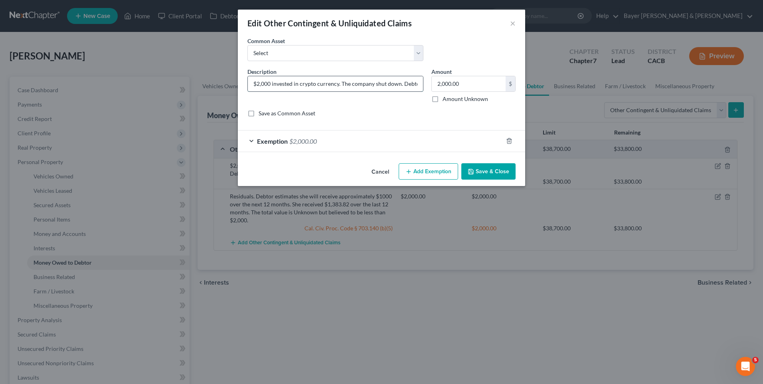
click at [421, 83] on input "$2,000 invested in crypto currency. The company shut down. Debtor is trying to …" at bounding box center [335, 83] width 175 height 15
click at [421, 84] on input "$2,000 invested in crypto currency. The company shut down. is trying to get teh…" at bounding box center [335, 83] width 175 height 15
click at [400, 83] on input "$2,000 invested in crypto currency. The company shut down. h funds back." at bounding box center [335, 83] width 175 height 15
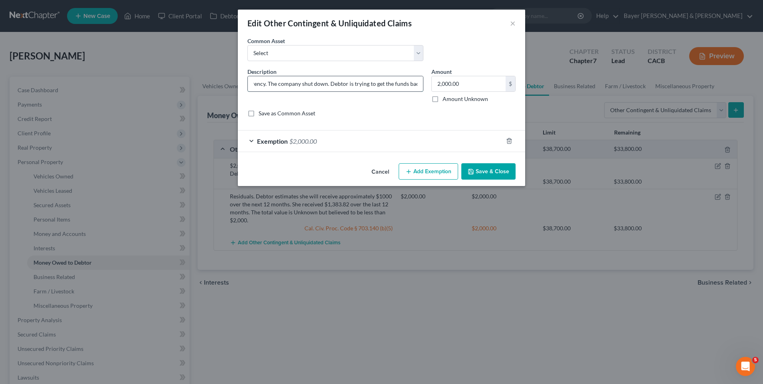
scroll to position [0, 75]
type input "$2,000 invested in crypto currency. The company shut down. Debtor is trying to …"
click at [482, 175] on button "Save & Close" at bounding box center [489, 171] width 54 height 17
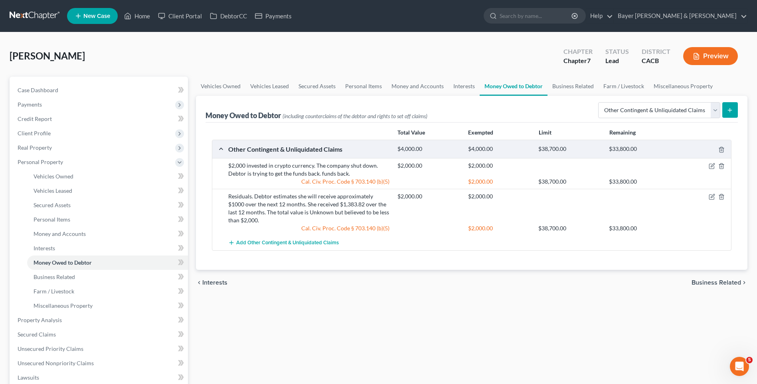
click at [722, 282] on span "Business Related" at bounding box center [717, 282] width 50 height 6
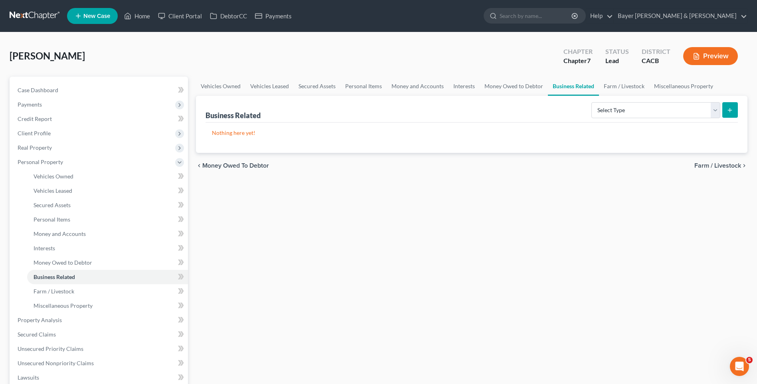
click at [712, 164] on span "Farm / Livestock" at bounding box center [718, 166] width 47 height 6
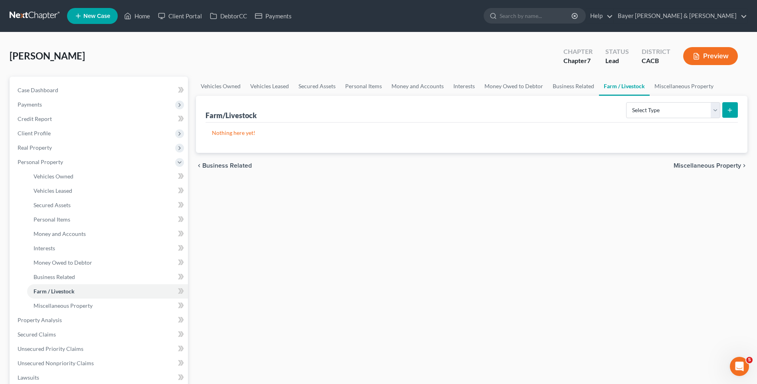
click at [699, 166] on span "Miscellaneous Property" at bounding box center [707, 166] width 67 height 6
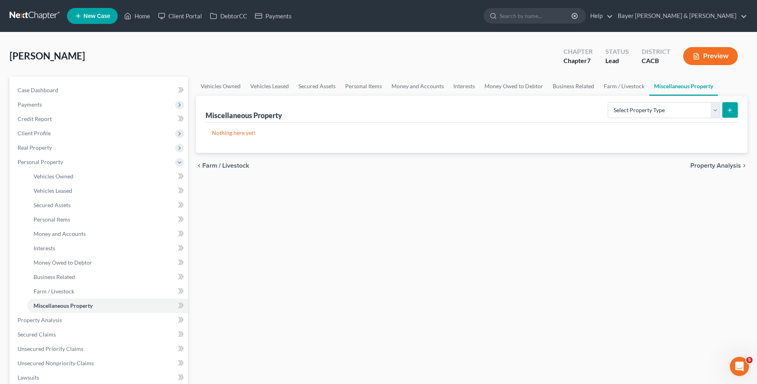
click at [240, 166] on span "Farm / Livestock" at bounding box center [225, 166] width 47 height 6
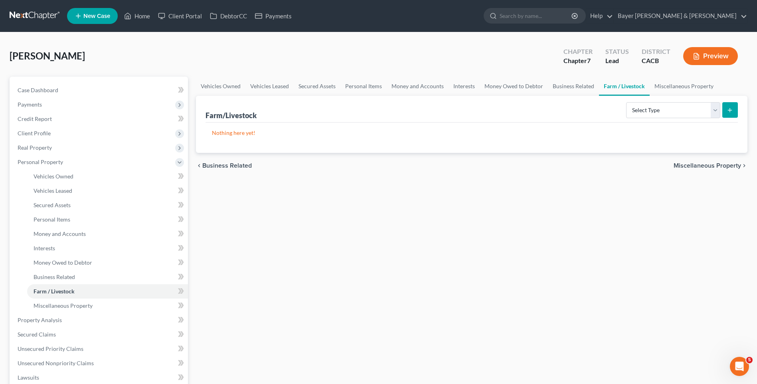
click at [237, 165] on span "Business Related" at bounding box center [227, 166] width 50 height 6
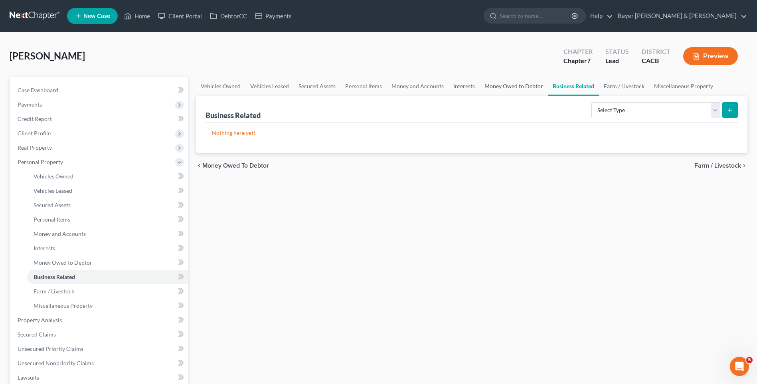
click at [497, 87] on link "Money Owed to Debtor" at bounding box center [514, 86] width 68 height 19
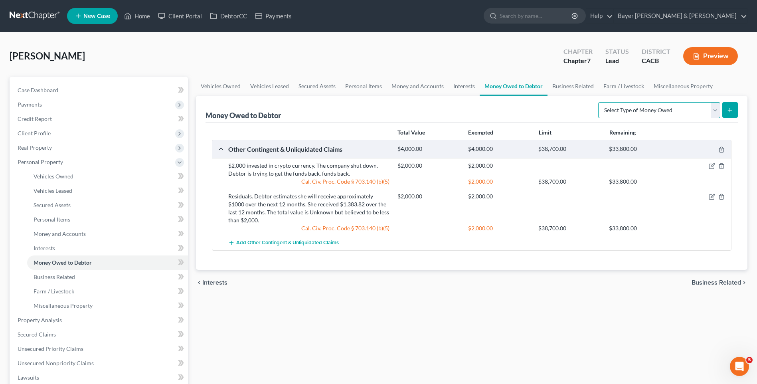
click at [717, 111] on select "Select Type of Money Owed Accounts Receivable Alimony Child Support Claims Agai…" at bounding box center [659, 110] width 122 height 16
click at [452, 86] on link "Interests" at bounding box center [464, 86] width 31 height 19
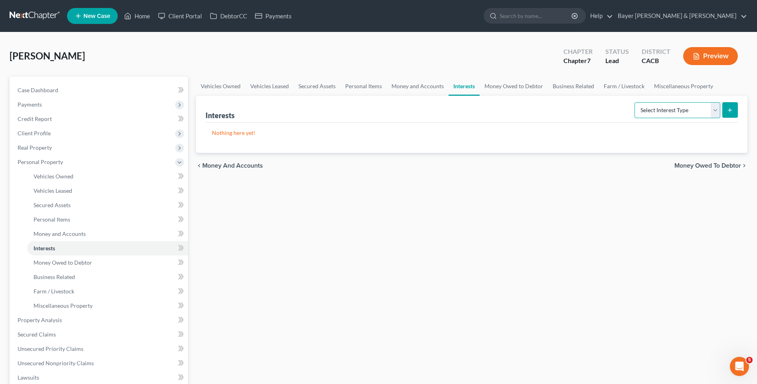
click at [713, 110] on select "Select Interest Type 401K Annuity Bond Education IRA Government Bond Government…" at bounding box center [678, 110] width 86 height 16
click at [426, 84] on link "Money and Accounts" at bounding box center [418, 86] width 62 height 19
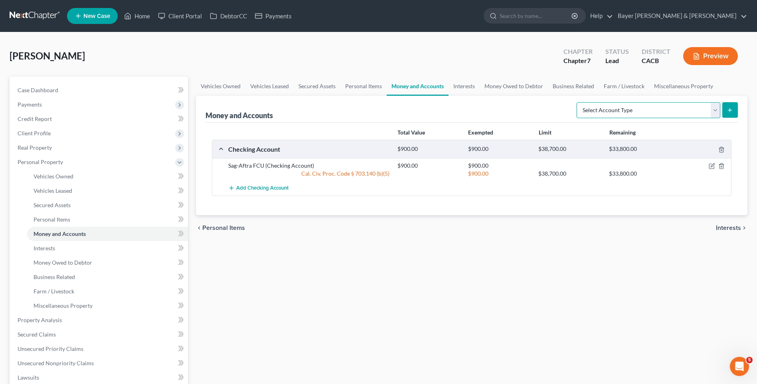
click at [717, 111] on select "Select Account Type Brokerage Cash on Hand Certificates of Deposit Checking Acc…" at bounding box center [649, 110] width 144 height 16
click at [460, 86] on link "Interests" at bounding box center [464, 86] width 31 height 19
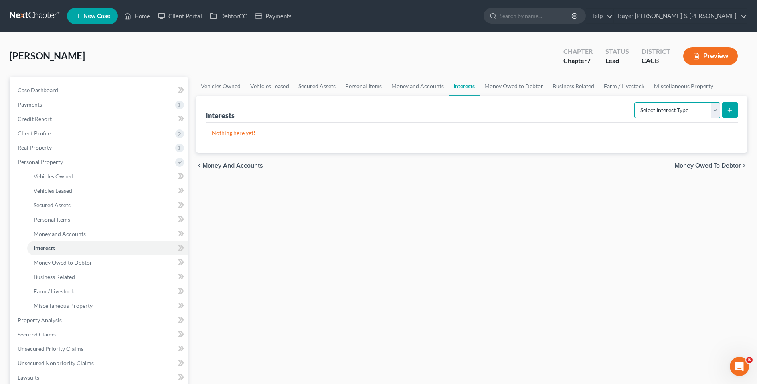
click at [718, 111] on select "Select Interest Type 401K Annuity Bond Education IRA Government Bond Government…" at bounding box center [678, 110] width 86 height 16
click at [717, 112] on select "Select Interest Type 401K Annuity Bond Education IRA Government Bond Government…" at bounding box center [678, 110] width 86 height 16
click at [718, 111] on select "Select Interest Type 401K Annuity Bond Education IRA Government Bond Government…" at bounding box center [678, 110] width 86 height 16
click at [728, 196] on div "Vehicles Owned Vehicles Leased Secured Assets Personal Items Money and Accounts…" at bounding box center [472, 315] width 560 height 476
click at [717, 166] on span "Money Owed to Debtor" at bounding box center [708, 166] width 67 height 6
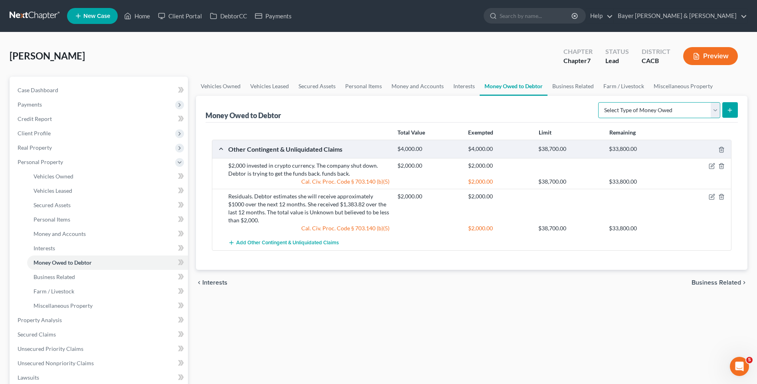
click at [713, 111] on select "Select Type of Money Owed Accounts Receivable Alimony Child Support Claims Agai…" at bounding box center [659, 110] width 122 height 16
click at [721, 282] on span "Business Related" at bounding box center [717, 282] width 50 height 6
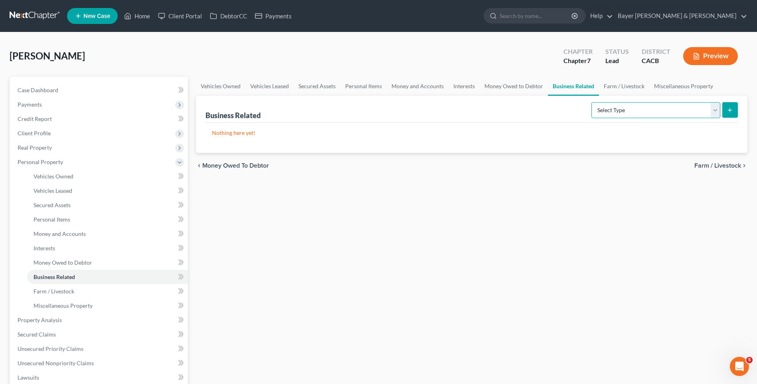
click at [713, 115] on select "Select Type Customer Lists Franchises Inventory Licenses Machinery Office Equip…" at bounding box center [656, 110] width 129 height 16
drag, startPoint x: 643, startPoint y: 301, endPoint x: 672, endPoint y: 276, distance: 37.9
click at [644, 301] on div "Vehicles Owned Vehicles Leased Secured Assets Personal Items Money and Accounts…" at bounding box center [472, 315] width 560 height 476
click at [726, 166] on span "Farm / Livestock" at bounding box center [718, 166] width 47 height 6
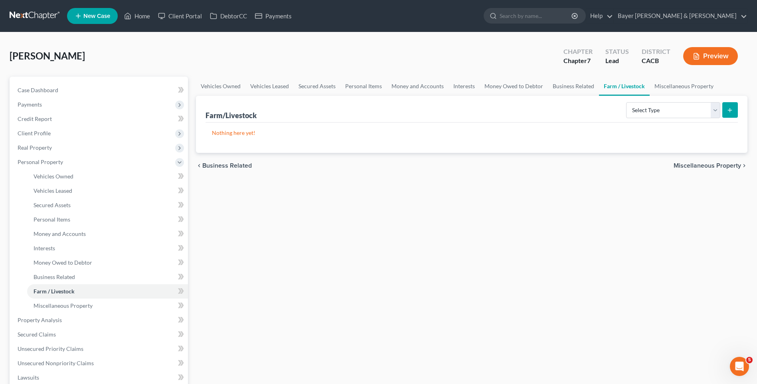
click at [722, 164] on span "Miscellaneous Property" at bounding box center [707, 166] width 67 height 6
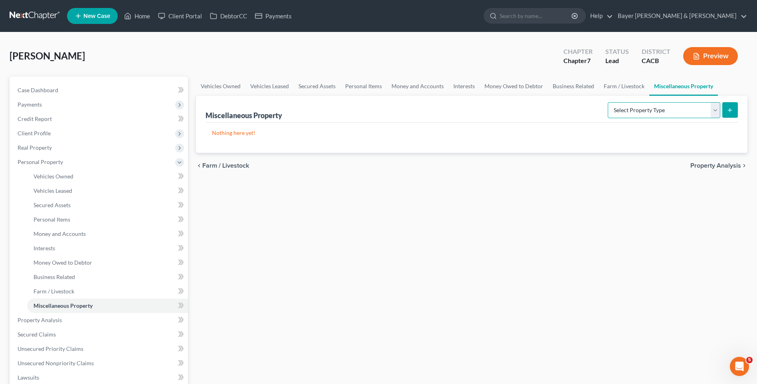
click at [719, 111] on select "Select Property Type Assigned for Creditor Benefit [DATE] Holding for Another N…" at bounding box center [664, 110] width 113 height 16
click at [632, 195] on div "Vehicles Owned Vehicles Leased Secured Assets Personal Items Money and Accounts…" at bounding box center [472, 315] width 560 height 476
click at [428, 89] on link "Money and Accounts" at bounding box center [418, 86] width 62 height 19
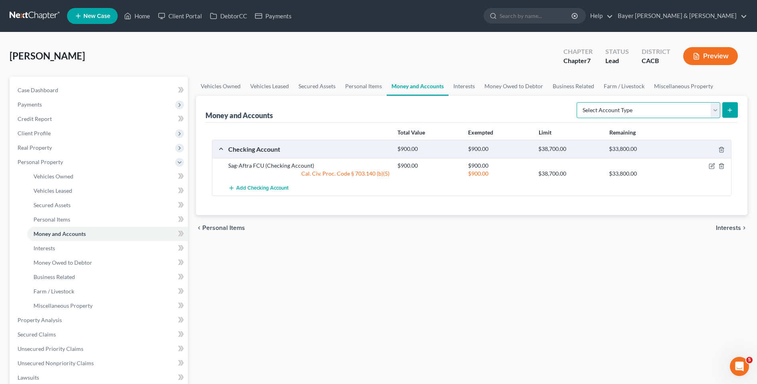
click at [716, 113] on select "Select Account Type Brokerage Cash on Hand Certificates of Deposit Checking Acc…" at bounding box center [649, 110] width 144 height 16
click at [469, 86] on link "Interests" at bounding box center [464, 86] width 31 height 19
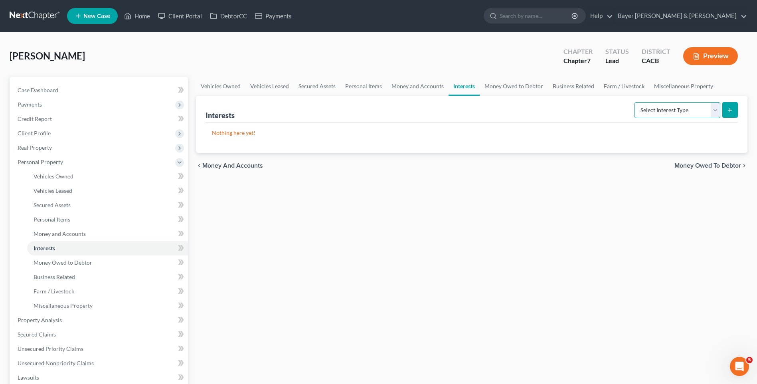
click at [712, 106] on select "Select Interest Type 401K Annuity Bond Education IRA Government Bond Government…" at bounding box center [678, 110] width 86 height 16
click at [532, 280] on div "Vehicles Owned Vehicles Leased Secured Assets Personal Items Money and Accounts…" at bounding box center [472, 315] width 560 height 476
click at [701, 164] on span "Money Owed to Debtor" at bounding box center [708, 166] width 67 height 6
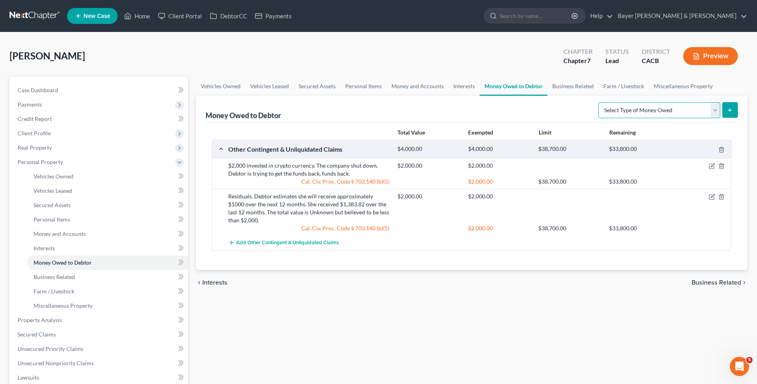
click at [712, 109] on select "Select Type of Money Owed Accounts Receivable Alimony Child Support Claims Agai…" at bounding box center [659, 110] width 122 height 16
click at [730, 111] on line "submit" at bounding box center [730, 110] width 0 height 4
click at [730, 111] on icon "submit" at bounding box center [730, 110] width 6 height 6
click at [716, 111] on select "Select Type of Money Owed Accounts Receivable Alimony Child Support Claims Agai…" at bounding box center [659, 110] width 122 height 16
select select "financial_assets_not_yet_listed"
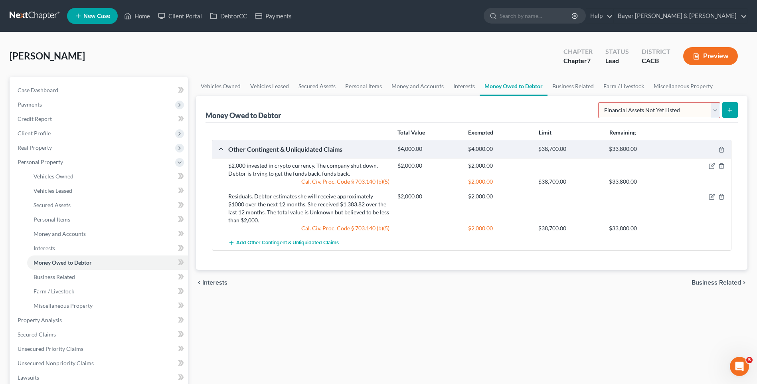
click at [600, 102] on select "Select Type of Money Owed Accounts Receivable Alimony Child Support Claims Agai…" at bounding box center [659, 110] width 122 height 16
click at [731, 115] on button "submit" at bounding box center [731, 110] width 16 height 16
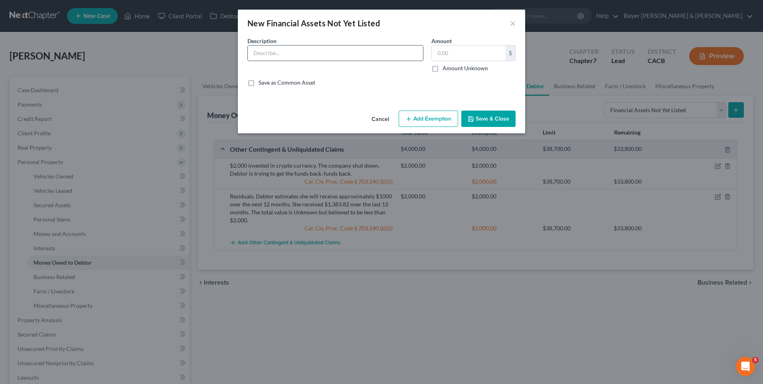
click at [313, 51] on input "text" at bounding box center [335, 53] width 175 height 15
type input "P"
type input "Estimated tax refunds: IRS $150, State of [US_STATE] $120"
click at [441, 54] on input "text" at bounding box center [469, 53] width 74 height 15
type input "270"
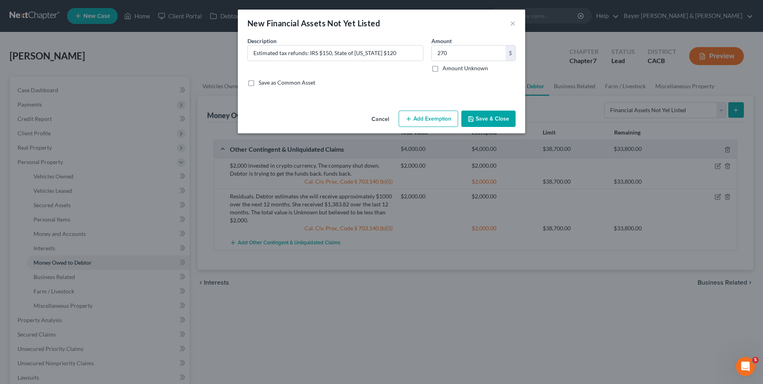
click at [442, 122] on button "Add Exemption" at bounding box center [428, 119] width 59 height 17
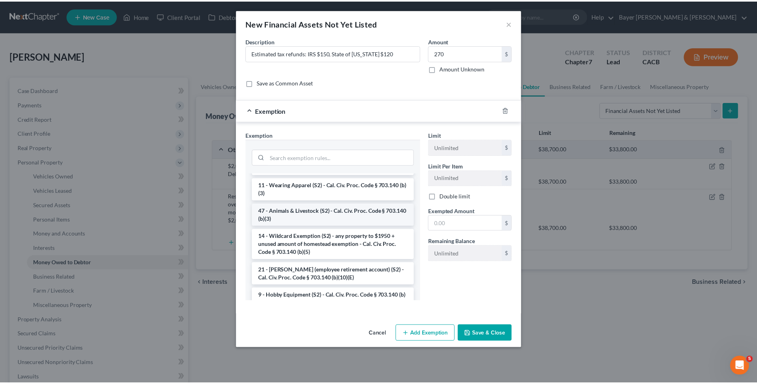
scroll to position [439, 0]
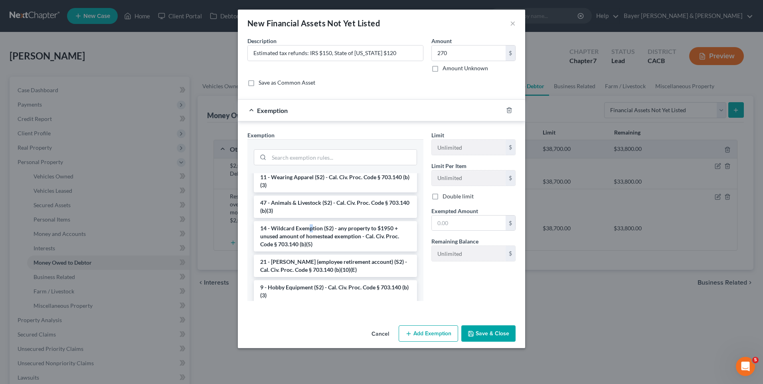
drag, startPoint x: 310, startPoint y: 246, endPoint x: 328, endPoint y: 249, distance: 18.3
click at [311, 246] on li "14 - Wildcard Exemption (S2) - any property to $1950 + unused amount of homeste…" at bounding box center [335, 236] width 163 height 30
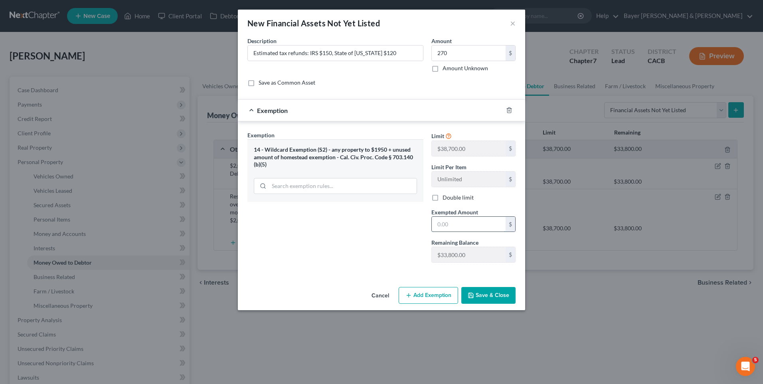
click at [442, 225] on input "text" at bounding box center [469, 224] width 74 height 15
type input "270"
click at [494, 297] on button "Save & Close" at bounding box center [489, 295] width 54 height 17
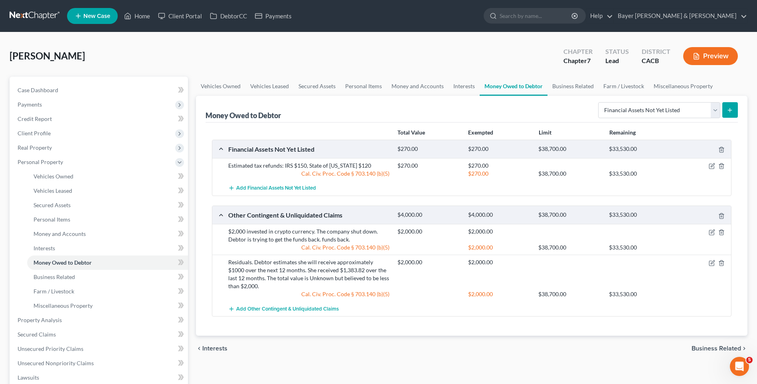
click at [723, 348] on span "Business Related" at bounding box center [717, 348] width 50 height 6
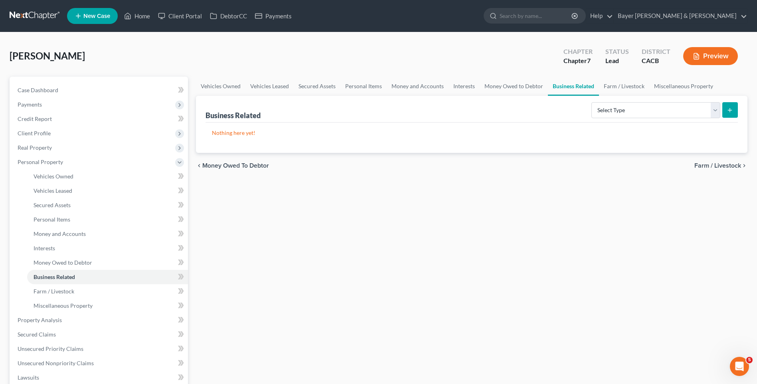
click at [715, 163] on span "Farm / Livestock" at bounding box center [718, 166] width 47 height 6
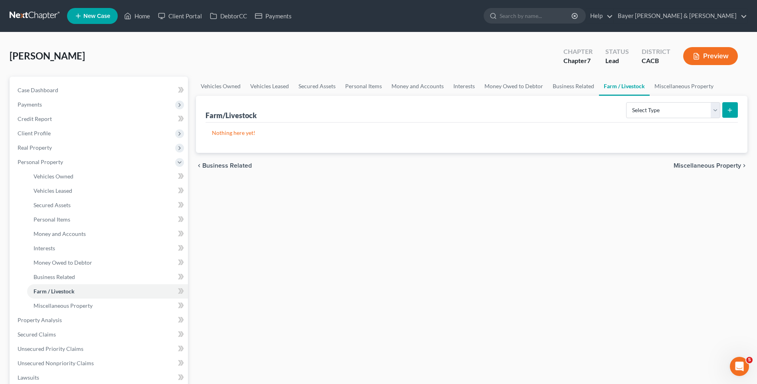
click at [707, 165] on span "Miscellaneous Property" at bounding box center [707, 166] width 67 height 6
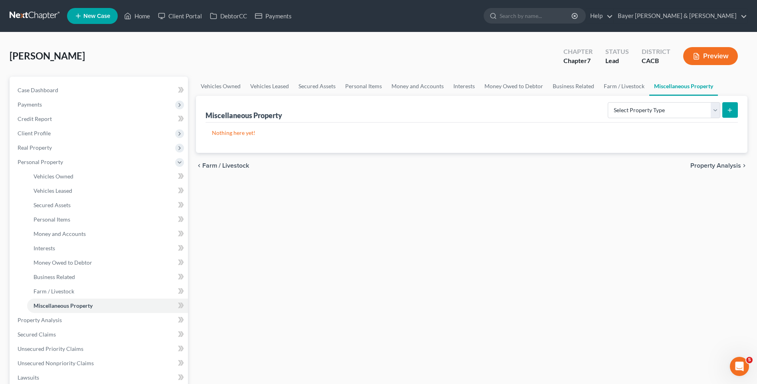
click at [706, 166] on span "Property Analysis" at bounding box center [716, 166] width 51 height 6
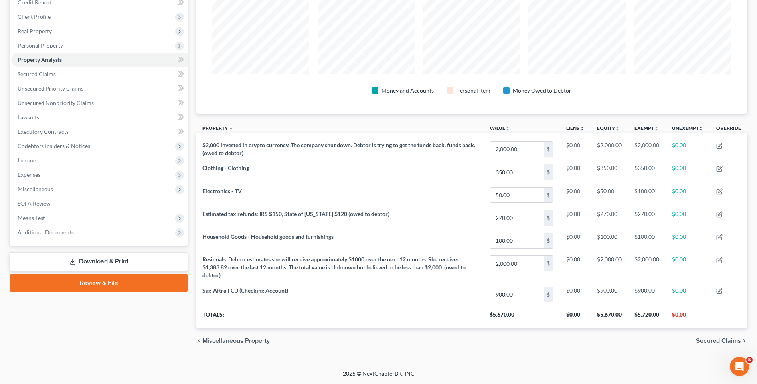
click at [718, 340] on span "Secured Claims" at bounding box center [718, 341] width 45 height 6
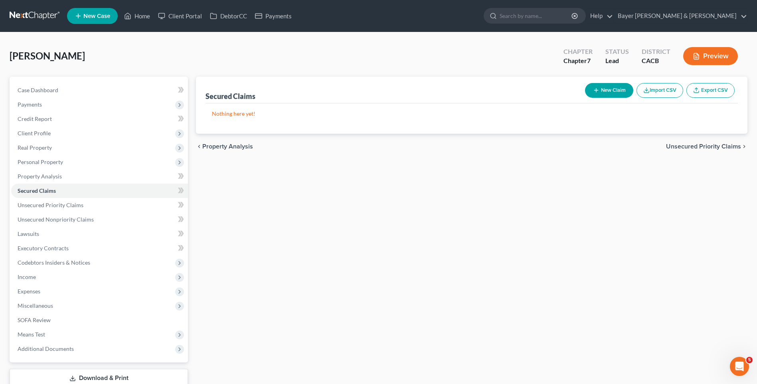
click at [683, 147] on span "Unsecured Priority Claims" at bounding box center [703, 146] width 75 height 6
click at [686, 149] on span "Unsecured Nonpriority Claims" at bounding box center [698, 146] width 87 height 6
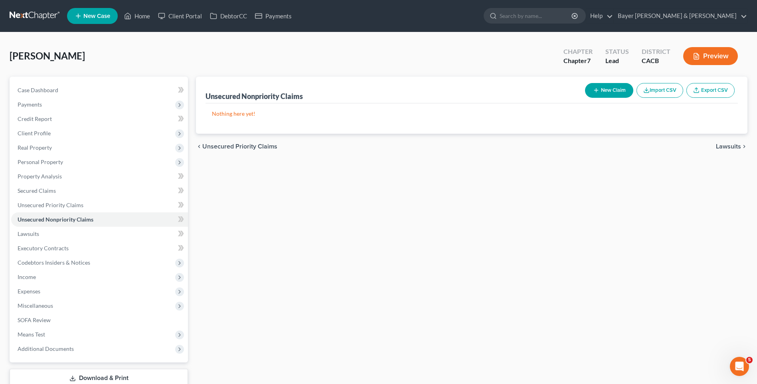
click at [615, 92] on button "New Claim" at bounding box center [609, 90] width 48 height 15
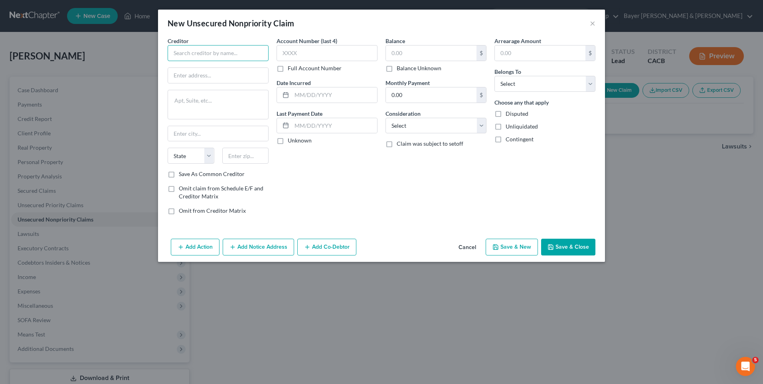
click at [187, 52] on input "text" at bounding box center [218, 53] width 101 height 16
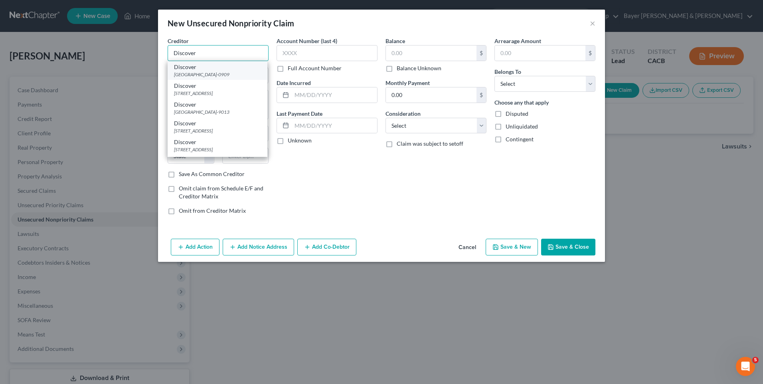
type input "Discover"
click at [216, 78] on div "[GEOGRAPHIC_DATA]-0909" at bounding box center [217, 74] width 87 height 7
type input "PO Box 45909"
type input "[GEOGRAPHIC_DATA]"
select select "4"
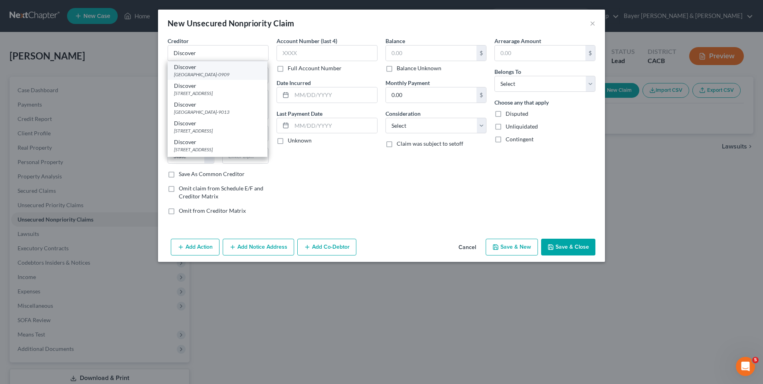
type input "94145-0909"
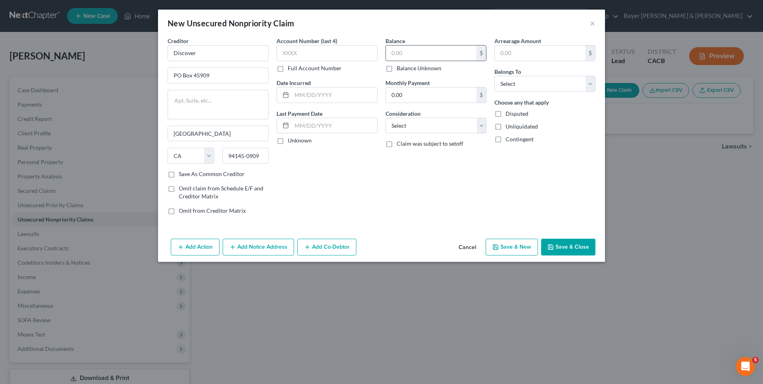
click at [400, 56] on input "text" at bounding box center [431, 53] width 91 height 15
type input "6,769"
click at [304, 97] on input "text" at bounding box center [334, 94] width 85 height 15
type input "2023"
click at [481, 122] on select "Select Cable / Satellite Services Collection Agency Credit Card Debt Debt Couns…" at bounding box center [436, 126] width 101 height 16
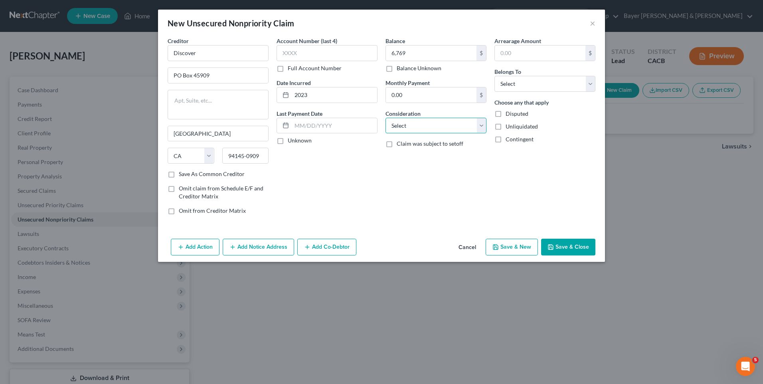
select select "2"
click at [386, 118] on select "Select Cable / Satellite Services Collection Agency Credit Card Debt Debt Couns…" at bounding box center [436, 126] width 101 height 16
click at [512, 84] on select "Select Debtor 1 Only Debtor 2 Only Debtor 1 And Debtor 2 Only At Least One Of T…" at bounding box center [545, 84] width 101 height 16
select select "0"
click at [495, 76] on select "Select Debtor 1 Only Debtor 2 Only Debtor 1 And Debtor 2 Only At Least One Of T…" at bounding box center [545, 84] width 101 height 16
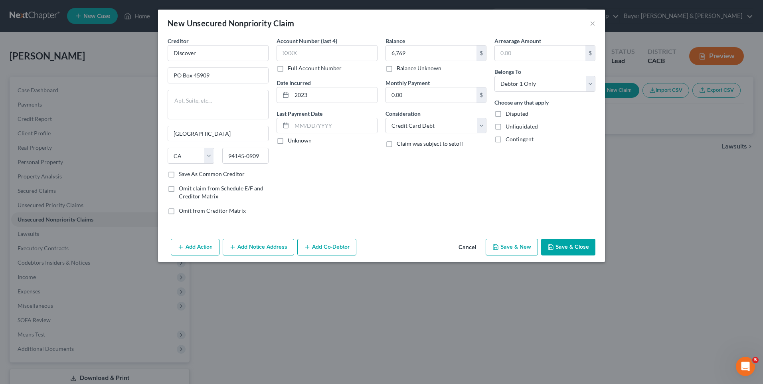
click at [568, 246] on button "Save & Close" at bounding box center [568, 247] width 54 height 17
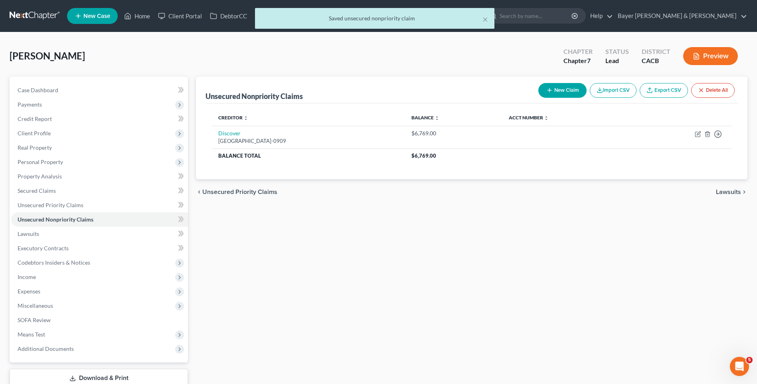
click at [566, 91] on button "New Claim" at bounding box center [563, 90] width 48 height 15
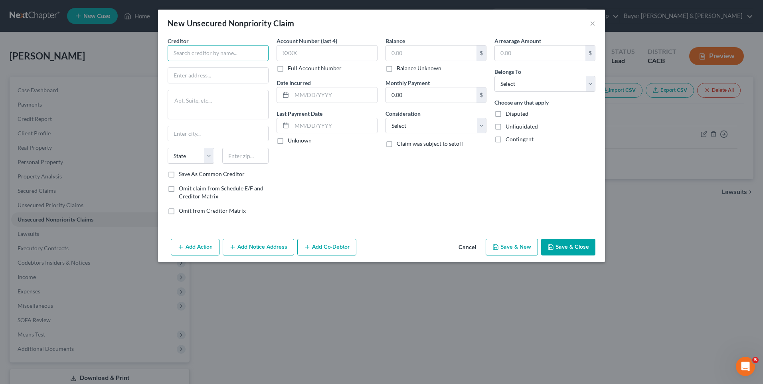
click at [207, 53] on input "text" at bounding box center [218, 53] width 101 height 16
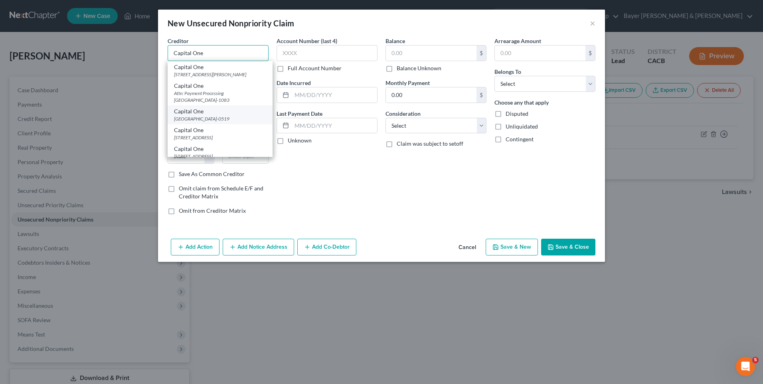
type input "Capital One"
click at [203, 117] on div "[GEOGRAPHIC_DATA]-0519" at bounding box center [220, 118] width 92 height 7
type input "PO Box 60519"
type input "City of Industry"
select select "4"
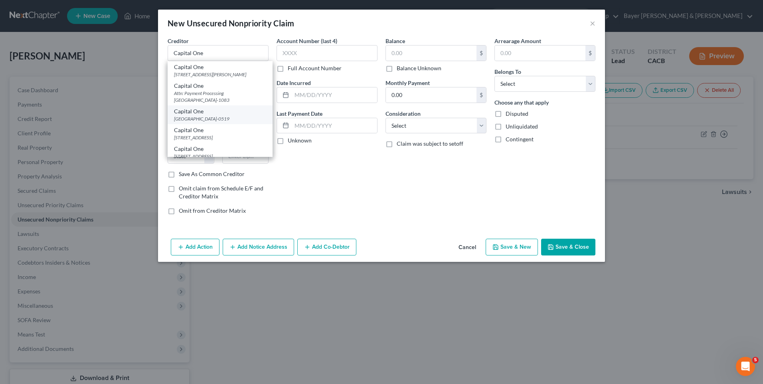
type input "91716-0519"
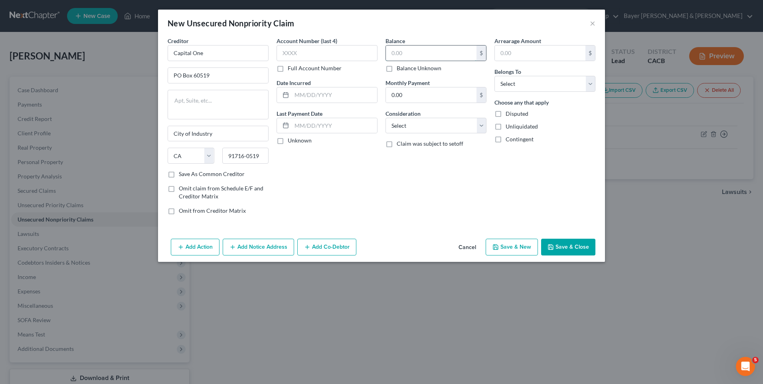
click at [422, 50] on input "text" at bounding box center [431, 53] width 91 height 15
type input "3,787"
click at [418, 125] on select "Select Cable / Satellite Services Collection Agency Credit Card Debt Debt Couns…" at bounding box center [436, 126] width 101 height 16
select select "2"
click at [386, 118] on select "Select Cable / Satellite Services Collection Agency Credit Card Debt Debt Couns…" at bounding box center [436, 126] width 101 height 16
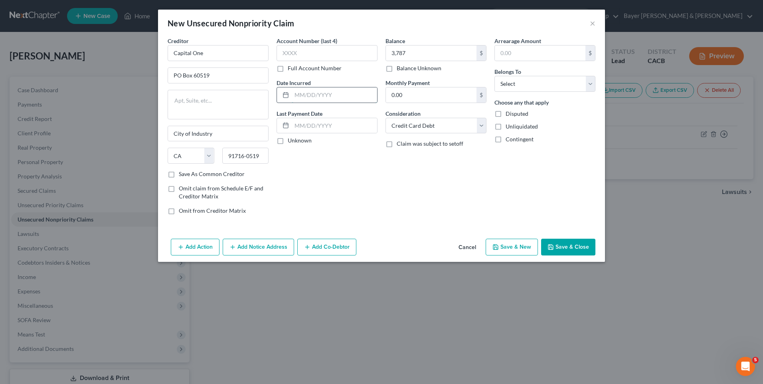
click at [302, 93] on input "text" at bounding box center [334, 94] width 85 height 15
type input "2023"
click at [515, 84] on select "Select Debtor 1 Only Debtor 2 Only Debtor 1 And Debtor 2 Only At Least One Of T…" at bounding box center [545, 84] width 101 height 16
select select "0"
click at [495, 76] on select "Select Debtor 1 Only Debtor 2 Only Debtor 1 And Debtor 2 Only At Least One Of T…" at bounding box center [545, 84] width 101 height 16
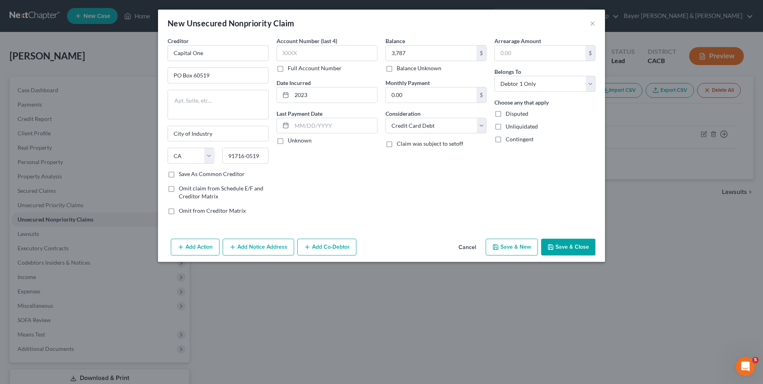
click at [573, 244] on button "Save & Close" at bounding box center [568, 247] width 54 height 17
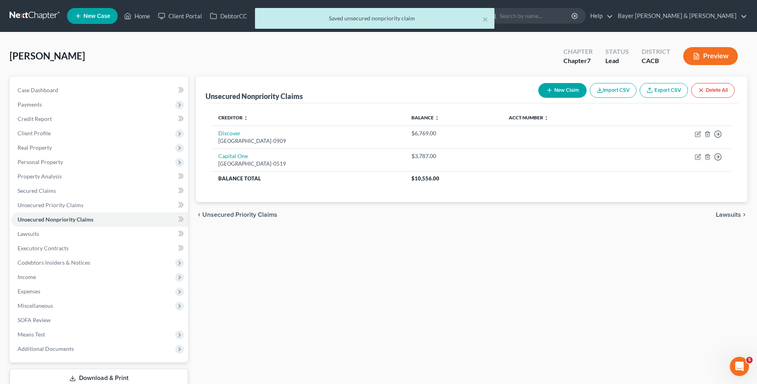
click at [567, 93] on button "New Claim" at bounding box center [563, 90] width 48 height 15
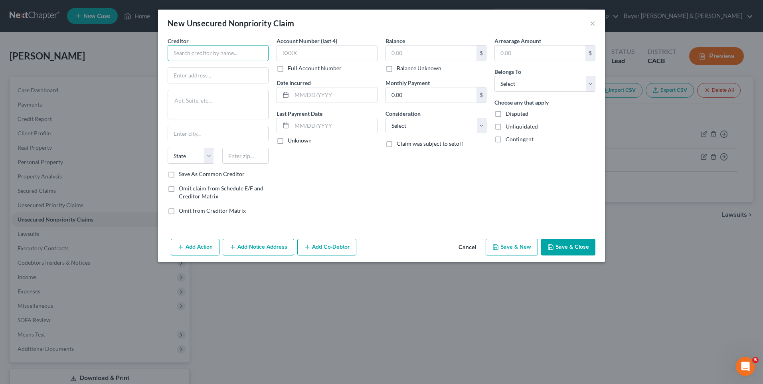
click at [233, 53] on input "text" at bounding box center [218, 53] width 101 height 16
click at [409, 54] on input "text" at bounding box center [431, 53] width 91 height 15
type input "Yoyota Financial Services"
type input "1,403"
click at [427, 128] on select "Select Cable / Satellite Services Collection Agency Credit Card Debt Debt Couns…" at bounding box center [436, 126] width 101 height 16
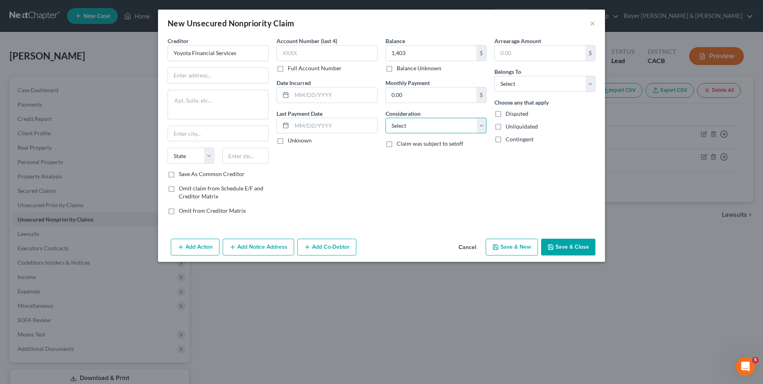
select select "14"
click at [386, 118] on select "Select Cable / Satellite Services Collection Agency Credit Card Debt Debt Couns…" at bounding box center [436, 126] width 101 height 16
click at [414, 158] on input "text" at bounding box center [436, 156] width 100 height 15
type input "Car deficiency"
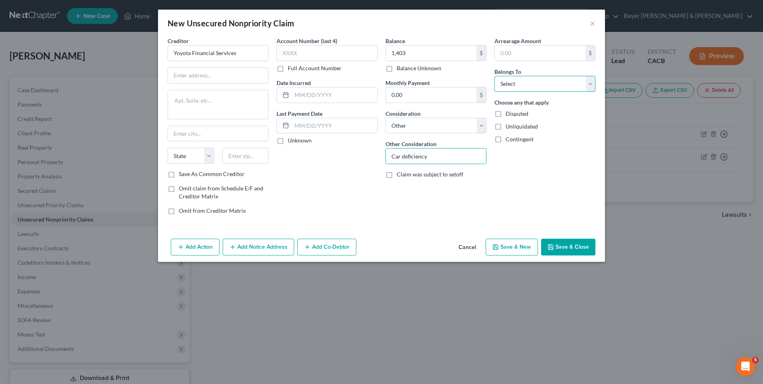
click at [529, 87] on select "Select Debtor 1 Only Debtor 2 Only Debtor 1 And Debtor 2 Only At Least One Of T…" at bounding box center [545, 84] width 101 height 16
select select "0"
click at [495, 76] on select "Select Debtor 1 Only Debtor 2 Only Debtor 1 And Debtor 2 Only At Least One Of T…" at bounding box center [545, 84] width 101 height 16
click at [332, 96] on input "text" at bounding box center [334, 94] width 85 height 15
type input "05/24"
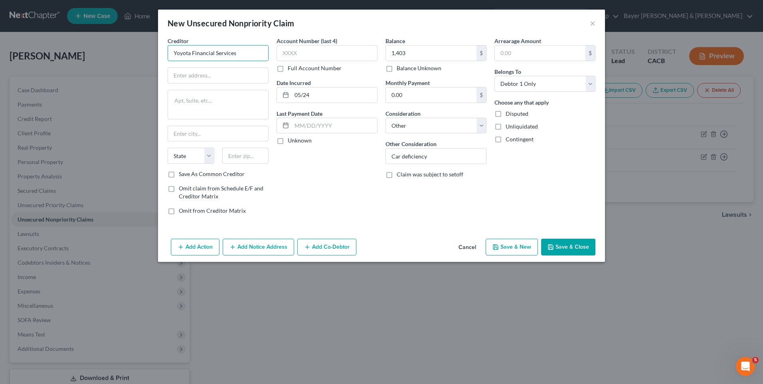
click at [175, 53] on input "Yoyota Financial Services" at bounding box center [218, 53] width 101 height 16
type input "Toyota Financial Services"
click at [163, 69] on div "Creditor * Toyota Financial Services Toyota Financial Services PO Box [GEOGRAPH…" at bounding box center [381, 136] width 447 height 199
click at [181, 72] on input "text" at bounding box center [218, 75] width 100 height 15
type input "PO Box 4102"
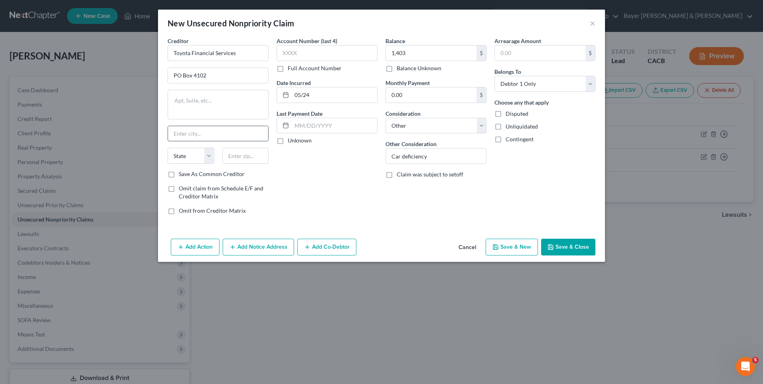
click at [192, 130] on input "text" at bounding box center [218, 133] width 100 height 15
type input "[PERSON_NAME] Stream"
click at [209, 157] on select "State [US_STATE] AK AR AZ CA CO CT DE DC [GEOGRAPHIC_DATA] [GEOGRAPHIC_DATA] GU…" at bounding box center [191, 156] width 47 height 16
select select "14"
click at [168, 148] on select "State [US_STATE] AK AR AZ CA CO CT DE DC [GEOGRAPHIC_DATA] [GEOGRAPHIC_DATA] GU…" at bounding box center [191, 156] width 47 height 16
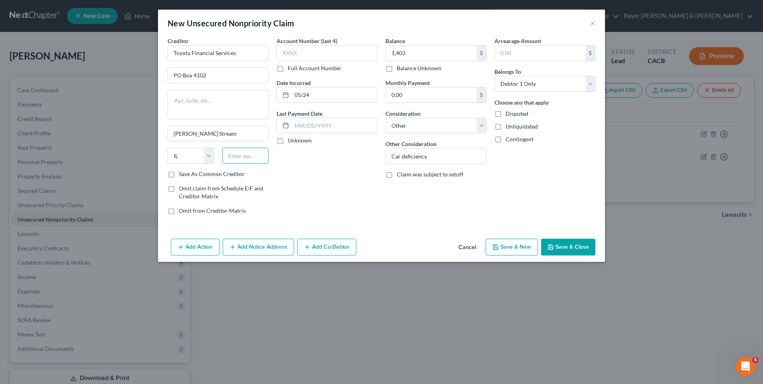
click at [243, 152] on input "text" at bounding box center [245, 156] width 47 height 16
type input "60197"
click at [575, 246] on button "Save & Close" at bounding box center [568, 247] width 54 height 17
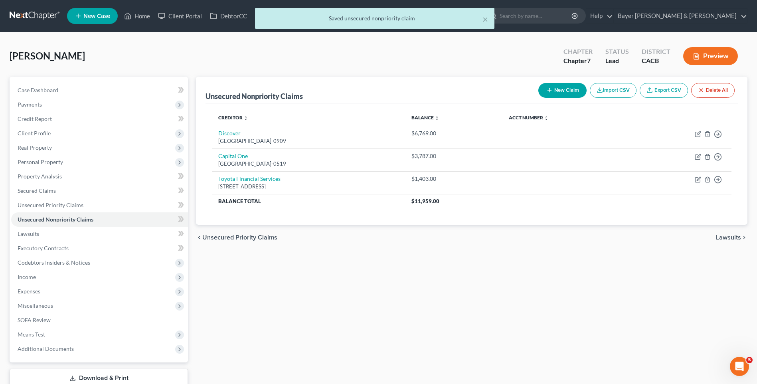
click at [567, 91] on button "New Claim" at bounding box center [563, 90] width 48 height 15
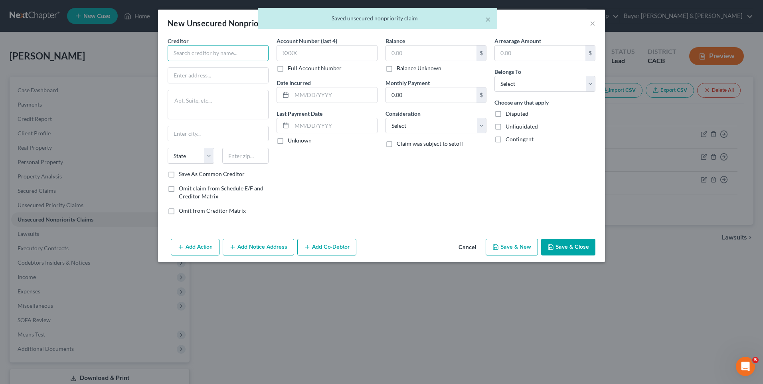
click at [208, 55] on input "text" at bounding box center [218, 53] width 101 height 16
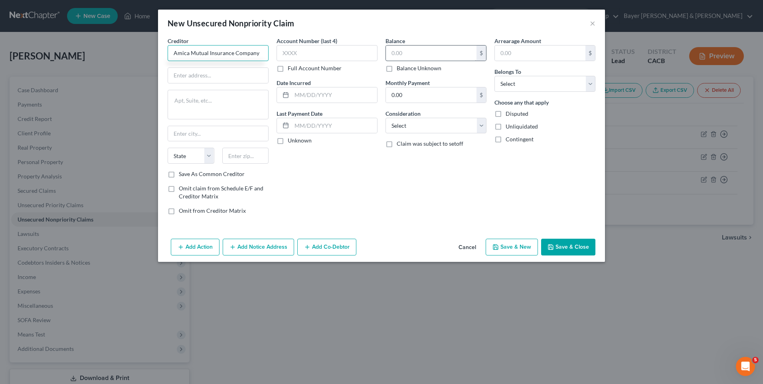
type input "Amica Mutual Insurance Company"
click at [425, 53] on input "text" at bounding box center [431, 53] width 91 height 15
type input "194"
click at [422, 123] on select "Select Cable / Satellite Services Collection Agency Credit Card Debt Debt Couns…" at bounding box center [436, 126] width 101 height 16
select select "14"
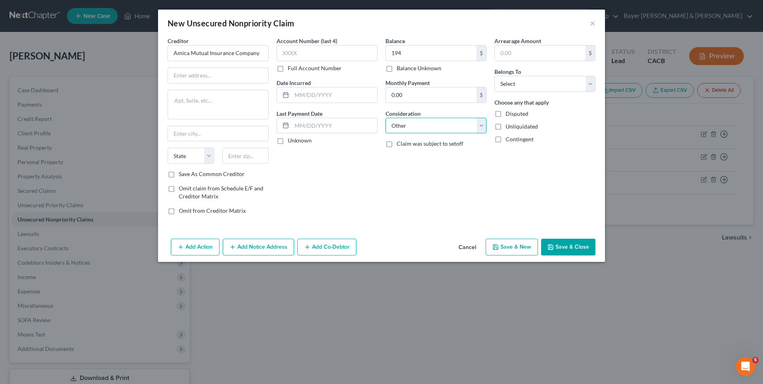
click at [386, 118] on select "Select Cable / Satellite Services Collection Agency Credit Card Debt Debt Couns…" at bounding box center [436, 126] width 101 height 16
click at [405, 151] on input "text" at bounding box center [436, 156] width 100 height 15
type input "Insurance"
drag, startPoint x: 198, startPoint y: 76, endPoint x: 208, endPoint y: 76, distance: 9.2
click at [202, 76] on input "text" at bounding box center [218, 75] width 100 height 15
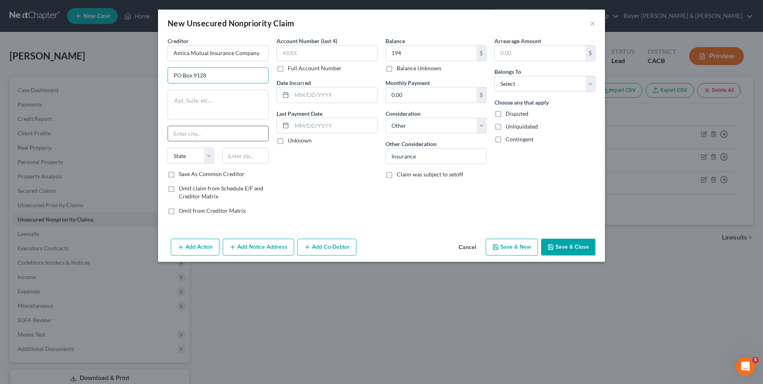
type input "PO Box 9128"
drag, startPoint x: 198, startPoint y: 134, endPoint x: 203, endPoint y: 134, distance: 4.8
click at [200, 134] on input "text" at bounding box center [218, 133] width 100 height 15
type input "[GEOGRAPHIC_DATA]"
click at [208, 155] on select "State [US_STATE] AK AR AZ CA CO CT DE DC [GEOGRAPHIC_DATA] [GEOGRAPHIC_DATA] GU…" at bounding box center [191, 156] width 47 height 16
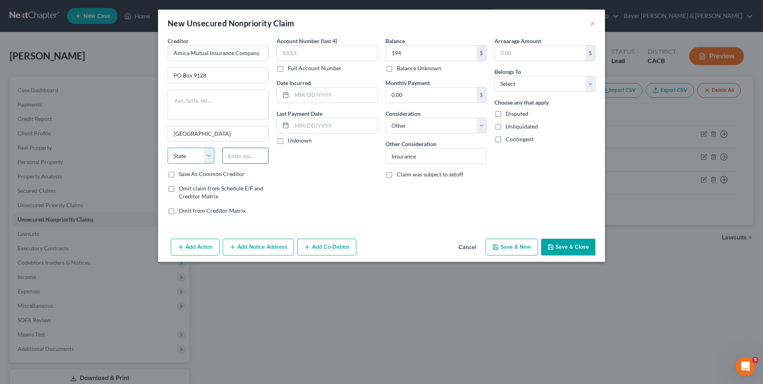
select select "41"
click at [246, 159] on input "text" at bounding box center [245, 156] width 47 height 16
type input "02940"
click at [320, 95] on input "text" at bounding box center [334, 94] width 85 height 15
type input "09/23"
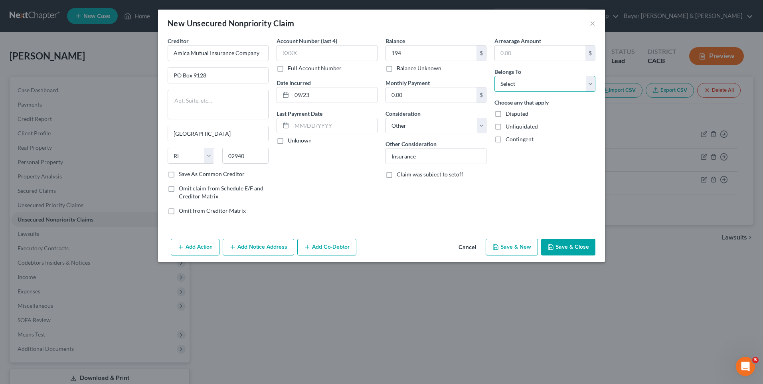
drag, startPoint x: 527, startPoint y: 85, endPoint x: 524, endPoint y: 91, distance: 6.8
click at [526, 84] on select "Select Debtor 1 Only Debtor 2 Only Debtor 1 And Debtor 2 Only At Least One Of T…" at bounding box center [545, 84] width 101 height 16
select select "0"
click at [495, 76] on select "Select Debtor 1 Only Debtor 2 Only Debtor 1 And Debtor 2 Only At Least One Of T…" at bounding box center [545, 84] width 101 height 16
click at [582, 246] on button "Save & Close" at bounding box center [568, 247] width 54 height 17
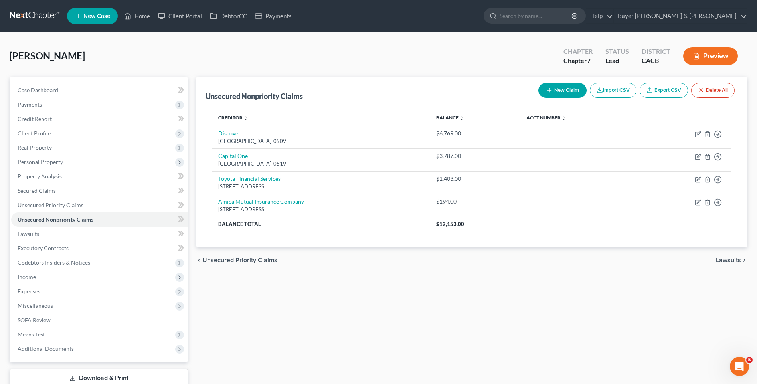
click at [559, 92] on button "New Claim" at bounding box center [563, 90] width 48 height 15
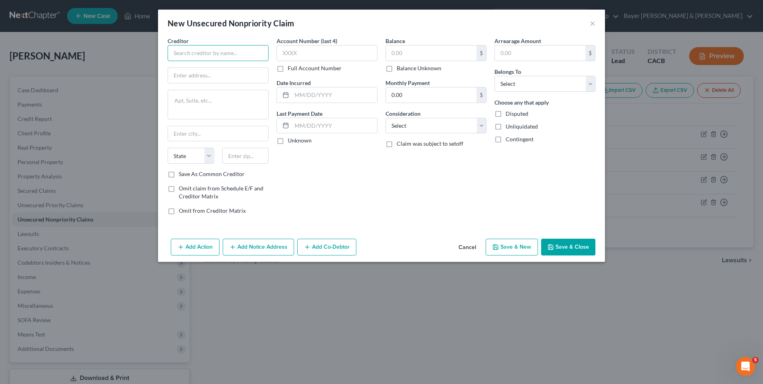
click at [234, 54] on input "text" at bounding box center [218, 53] width 101 height 16
type input "[PERSON_NAME] LLC"
click at [219, 78] on input "text" at bounding box center [218, 75] width 100 height 15
type input "PO Box 9128"
type input "[GEOGRAPHIC_DATA]"
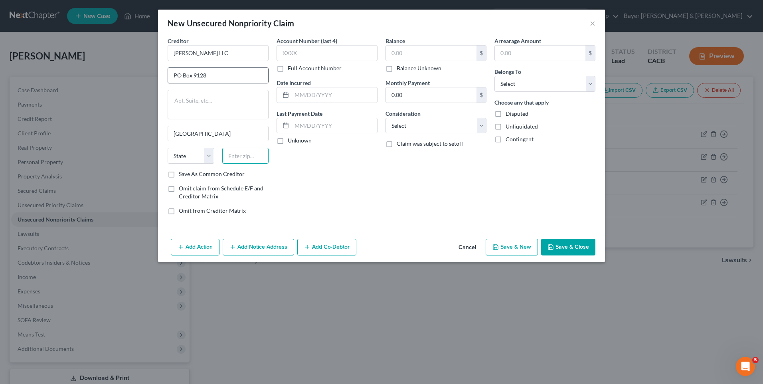
type input "02940"
type input "09/23"
type input "194"
select select "41"
select select
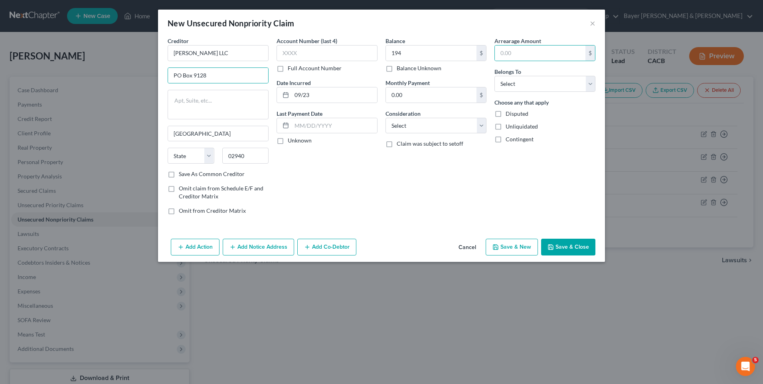
click at [315, 103] on div "Account Number (last 4) Full Account Number Date Incurred 09/23 Last Payment Da…" at bounding box center [327, 129] width 109 height 184
click at [313, 94] on input "09/23" at bounding box center [334, 94] width 85 height 15
type input "0"
type input "03/24"
click at [533, 88] on select "Select Debtor 1 Only Debtor 2 Only Debtor 1 And Debtor 2 Only At Least One Of T…" at bounding box center [545, 84] width 101 height 16
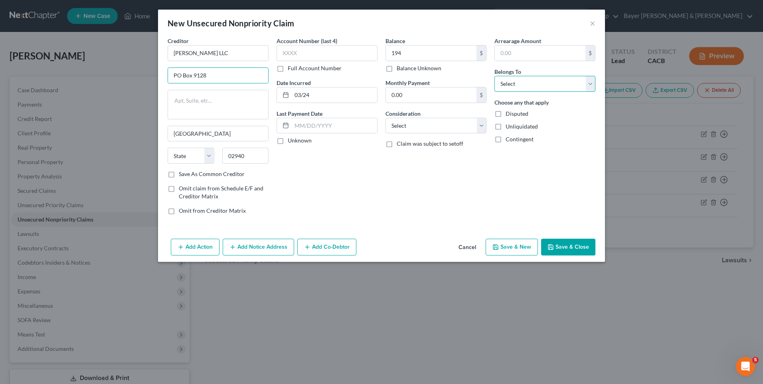
select select "0"
click at [495, 76] on select "Select Debtor 1 Only Debtor 2 Only Debtor 1 And Debtor 2 Only At Least One Of T…" at bounding box center [545, 84] width 101 height 16
type input "5,900"
click at [308, 184] on div "Account Number (last 4) Full Account Number Date Incurred 03/24 Last Payment Da…" at bounding box center [327, 129] width 109 height 184
click at [422, 125] on select "Select Cable / Satellite Services Collection Agency Credit Card Debt Debt Couns…" at bounding box center [436, 126] width 101 height 16
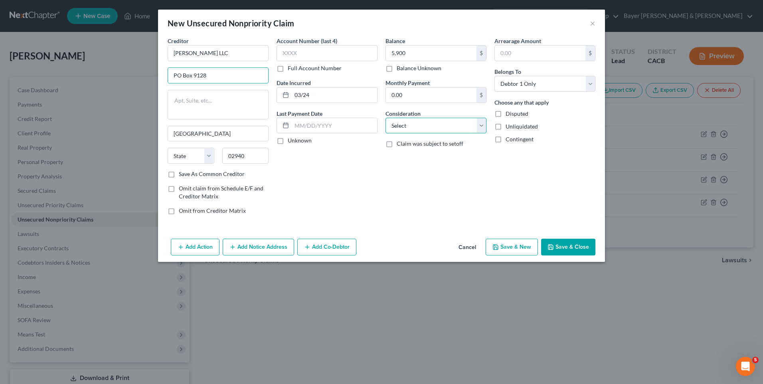
select select "14"
click at [386, 118] on select "Select Cable / Satellite Services Collection Agency Credit Card Debt Debt Couns…" at bounding box center [436, 126] width 101 height 16
click at [414, 153] on input "text" at bounding box center [436, 156] width 100 height 15
type input "Coaching"
click at [349, 186] on div "Account Number (last 4) Full Account Number Date Incurred 03/24 Last Payment Da…" at bounding box center [327, 129] width 109 height 184
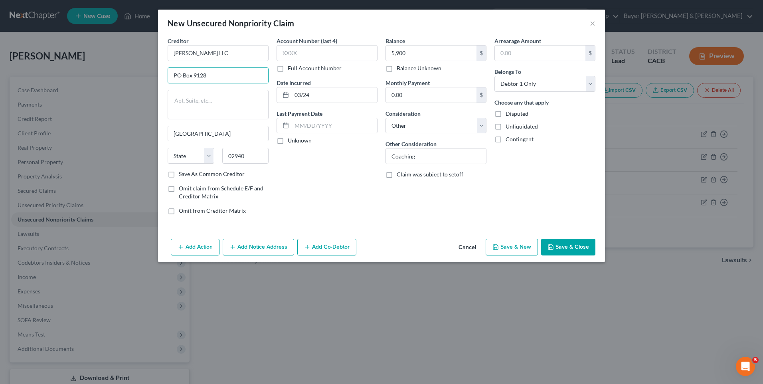
click at [263, 249] on button "Add Notice Address" at bounding box center [258, 247] width 71 height 17
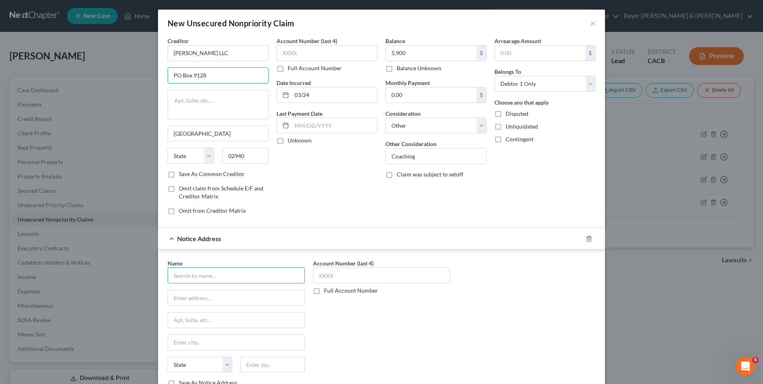
drag, startPoint x: 214, startPoint y: 273, endPoint x: 213, endPoint y: 266, distance: 6.8
click at [214, 272] on input "text" at bounding box center [236, 276] width 137 height 16
type input "[PERSON_NAME] LLC"
drag, startPoint x: 214, startPoint y: 79, endPoint x: 155, endPoint y: 76, distance: 59.6
click at [154, 76] on div "New Unsecured Nonpriority Claim × Creditor * [PERSON_NAME] LLC [GEOGRAPHIC_DATA…" at bounding box center [381, 192] width 763 height 384
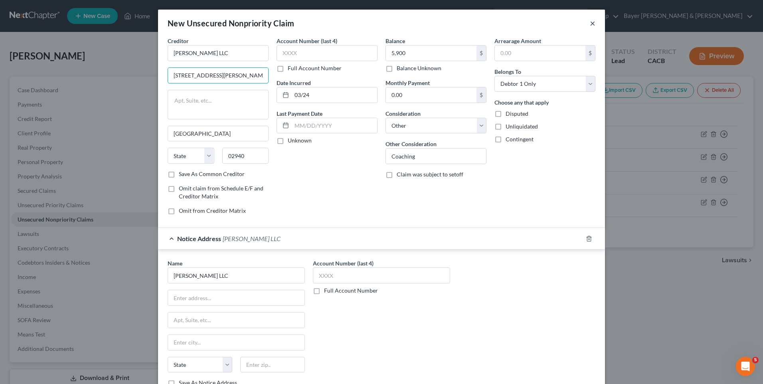
type input "[STREET_ADDRESS][PERSON_NAME]"
click at [590, 24] on button "×" at bounding box center [593, 23] width 6 height 10
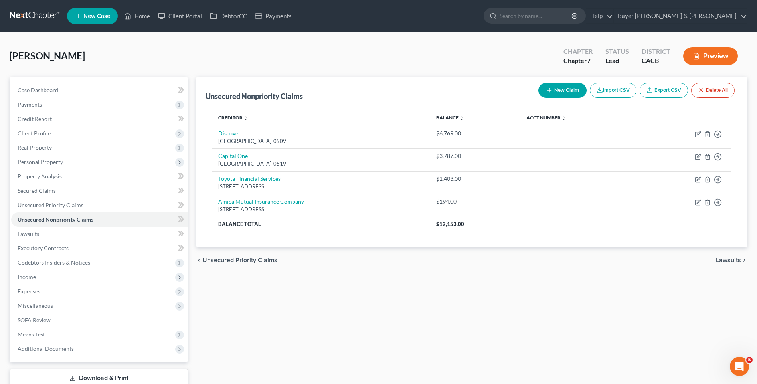
click at [564, 90] on button "New Claim" at bounding box center [563, 90] width 48 height 15
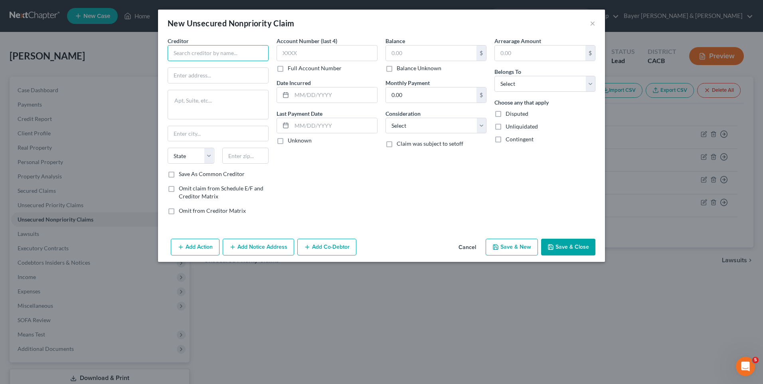
click at [214, 55] on input "text" at bounding box center [218, 53] width 101 height 16
type input "[PERSON_NAME] LLC"
click at [210, 77] on input "text" at bounding box center [218, 75] width 100 height 15
type input "[STREET_ADDRESS][PERSON_NAME]"
type input "[GEOGRAPHIC_DATA]"
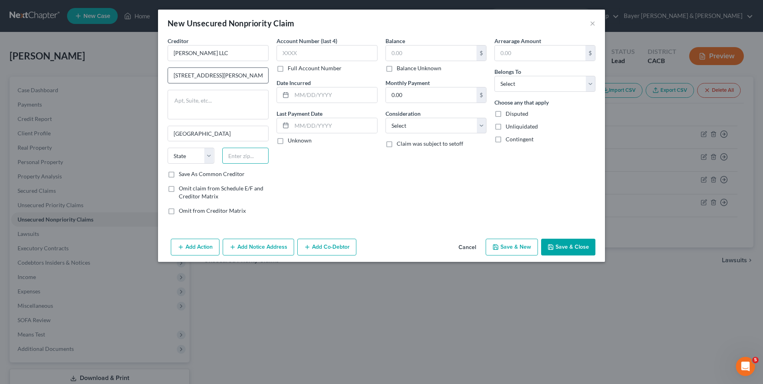
type input "02940"
type input "03/24"
type input "5,900"
select select "41"
select select
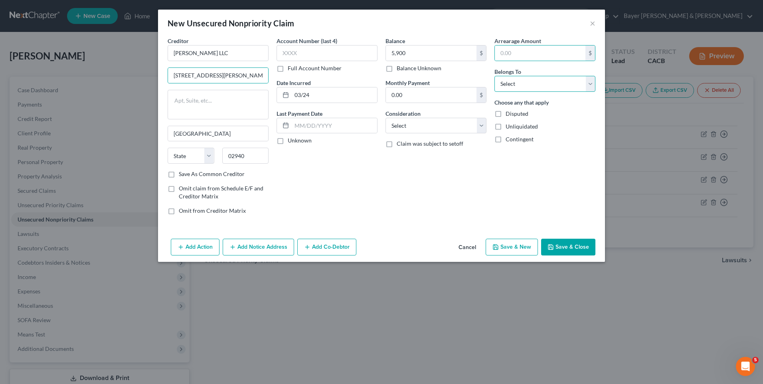
click at [516, 85] on select "Select Debtor 1 Only Debtor 2 Only Debtor 1 And Debtor 2 Only At Least One Of T…" at bounding box center [545, 84] width 101 height 16
select select "0"
click at [495, 76] on select "Select Debtor 1 Only Debtor 2 Only Debtor 1 And Debtor 2 Only At Least One Of T…" at bounding box center [545, 84] width 101 height 16
click at [557, 248] on button "Save & Close" at bounding box center [568, 247] width 54 height 17
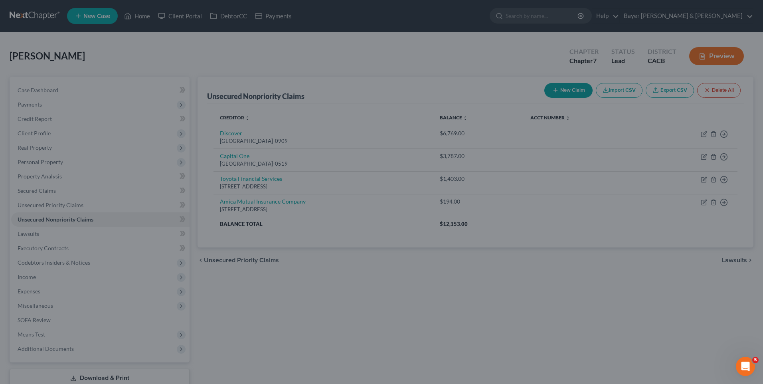
type input "5,900.00"
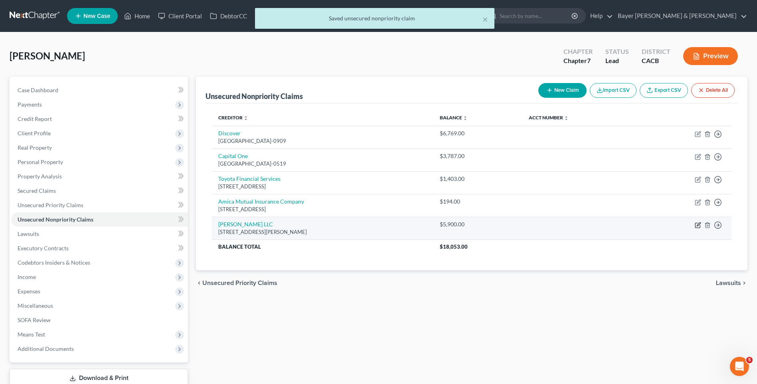
click at [698, 224] on icon "button" at bounding box center [698, 225] width 6 height 6
select select "0"
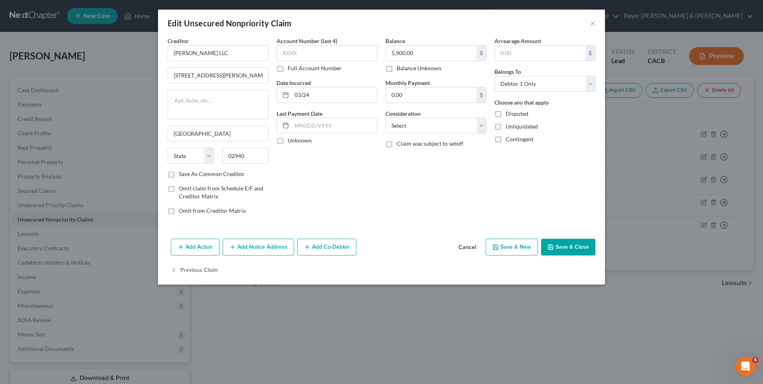
click at [270, 249] on button "Add Notice Address" at bounding box center [258, 247] width 71 height 17
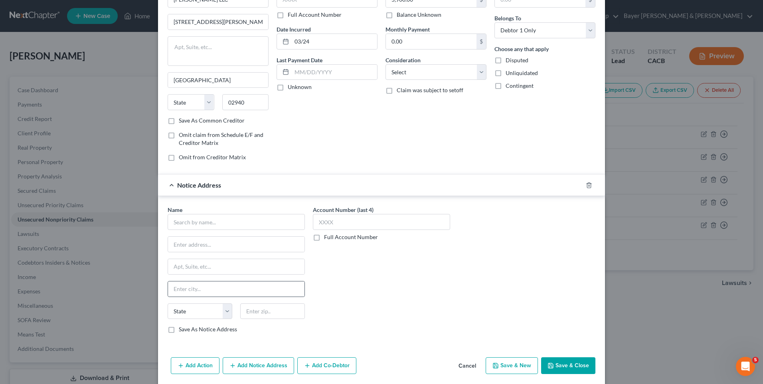
scroll to position [80, 0]
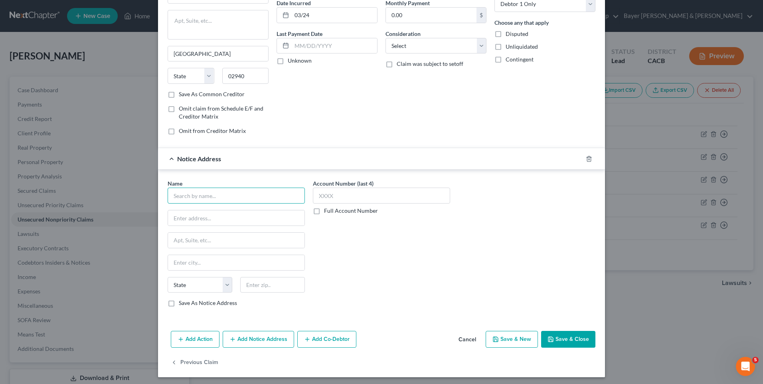
click at [194, 196] on input "text" at bounding box center [236, 196] width 137 height 16
type input "[PERSON_NAME] LLC"
click at [206, 214] on input "text" at bounding box center [236, 217] width 137 height 15
type input "[STREET_ADDRESS][PERSON_NAME]"
click at [210, 236] on input "text" at bounding box center [236, 240] width 137 height 15
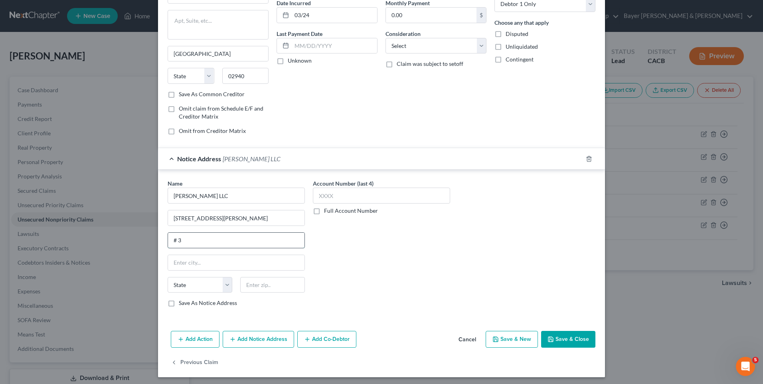
scroll to position [83, 0]
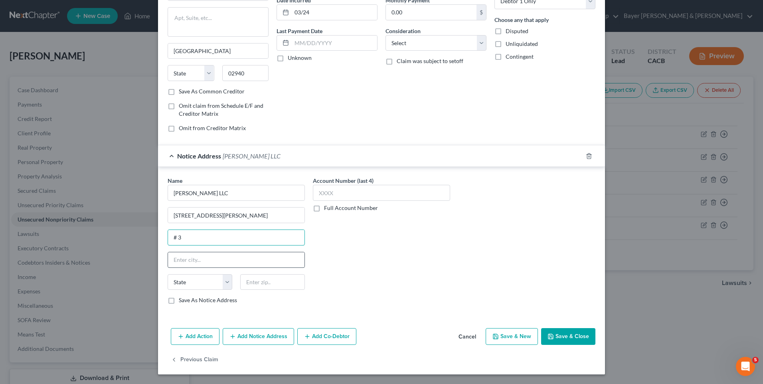
type input "# 3"
drag, startPoint x: 172, startPoint y: 257, endPoint x: 175, endPoint y: 252, distance: 5.7
click at [175, 252] on input "text" at bounding box center [236, 259] width 137 height 15
type input "[GEOGRAPHIC_DATA]"
click at [224, 283] on select "State [US_STATE] AK AR AZ CA CO CT DE DC [GEOGRAPHIC_DATA] [GEOGRAPHIC_DATA] GU…" at bounding box center [200, 282] width 65 height 16
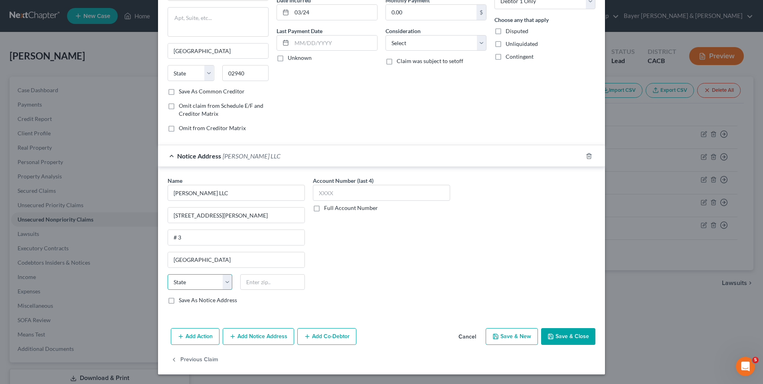
select select "4"
click at [168, 274] on select "State [US_STATE] AK AR AZ CA CO CT DE DC [GEOGRAPHIC_DATA] [GEOGRAPHIC_DATA] GU…" at bounding box center [200, 282] width 65 height 16
drag, startPoint x: 263, startPoint y: 285, endPoint x: 260, endPoint y: 279, distance: 6.2
click at [264, 285] on input "text" at bounding box center [272, 282] width 65 height 16
type input "90094"
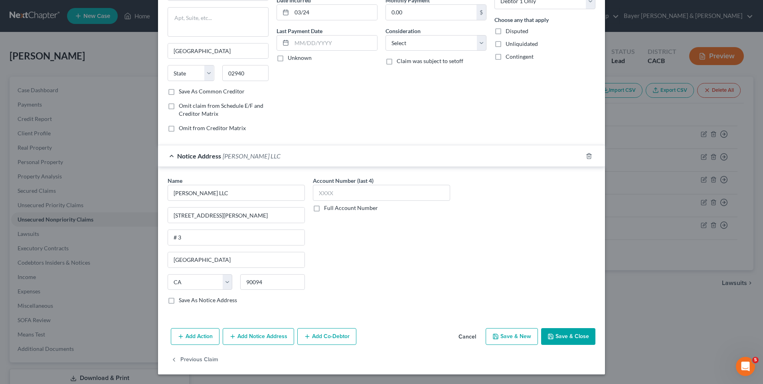
click at [559, 336] on button "Save & Close" at bounding box center [568, 336] width 54 height 17
type input "[GEOGRAPHIC_DATA]"
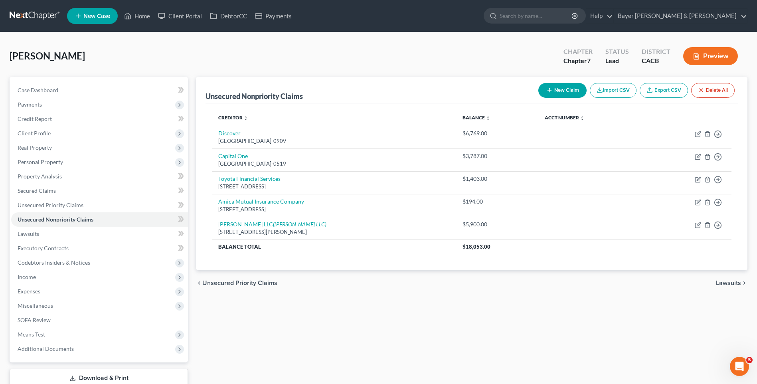
click at [734, 283] on span "Lawsuits" at bounding box center [728, 283] width 25 height 6
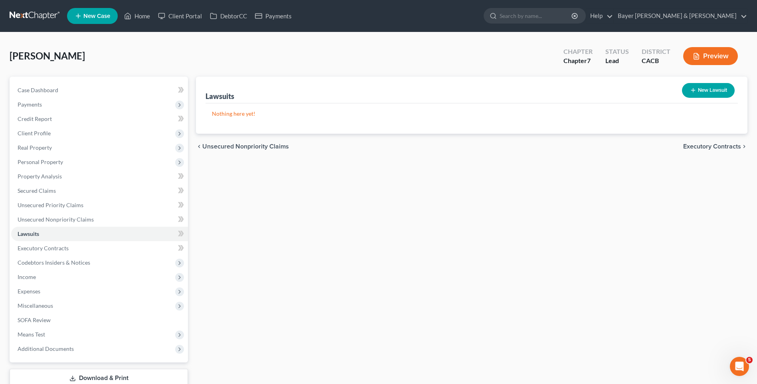
click at [695, 91] on icon "button" at bounding box center [693, 90] width 6 height 6
select select "0"
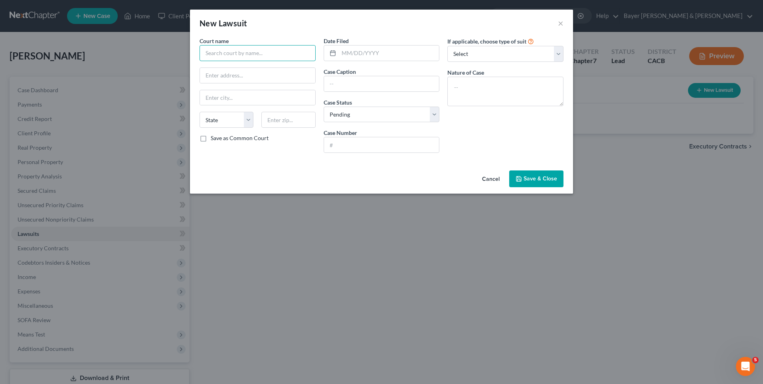
click at [272, 53] on input "text" at bounding box center [258, 53] width 116 height 16
click at [497, 178] on button "Cancel" at bounding box center [491, 179] width 30 height 16
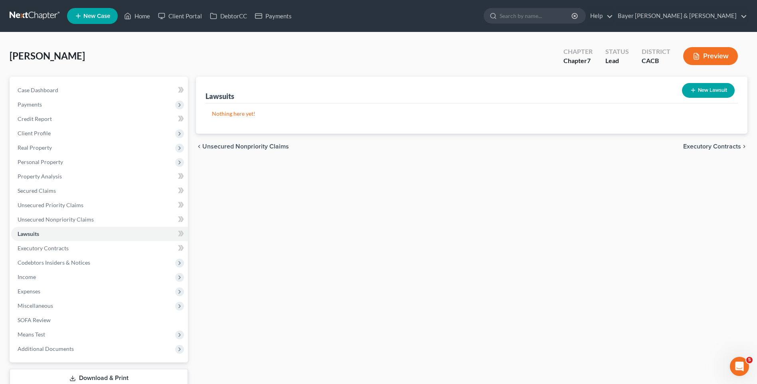
click at [718, 148] on span "Executory Contracts" at bounding box center [713, 146] width 58 height 6
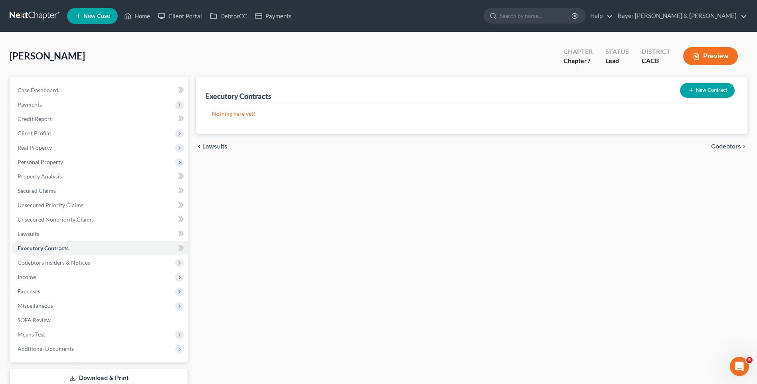
click at [718, 147] on span "Codebtors" at bounding box center [726, 146] width 30 height 6
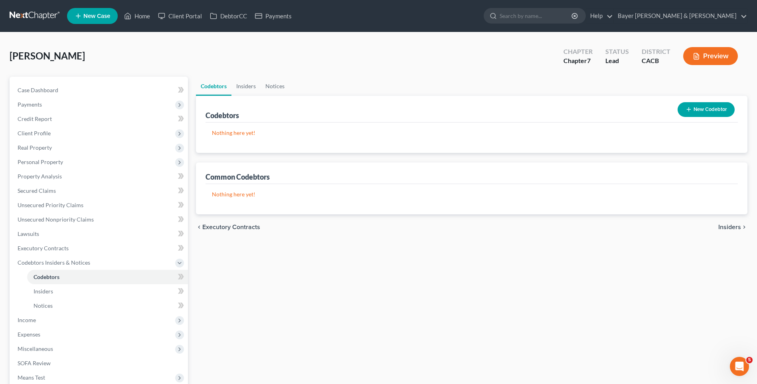
click at [731, 225] on span "Insiders" at bounding box center [730, 227] width 23 height 6
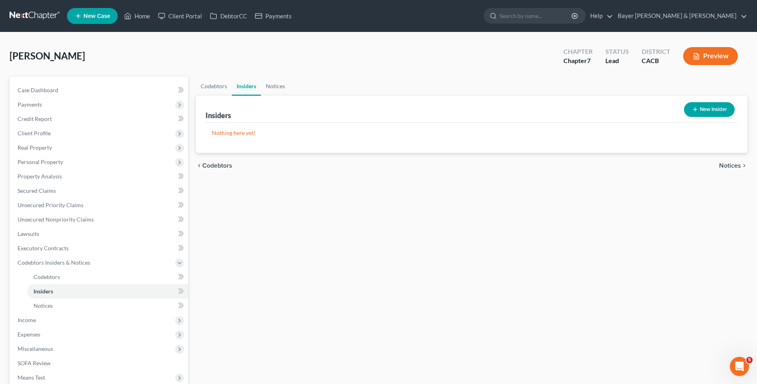
click at [726, 164] on span "Notices" at bounding box center [730, 166] width 22 height 6
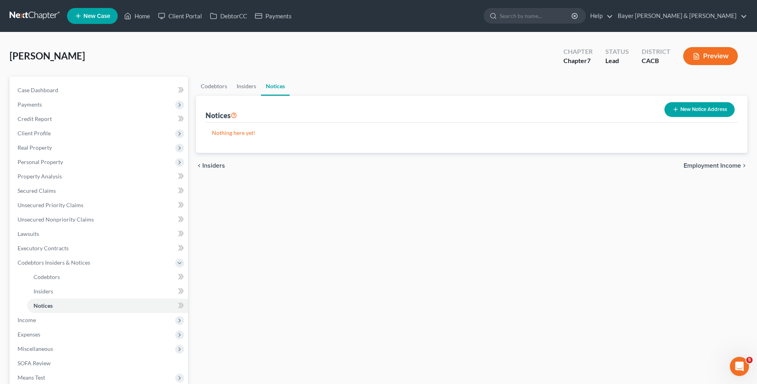
click at [725, 166] on span "Employment Income" at bounding box center [712, 166] width 57 height 6
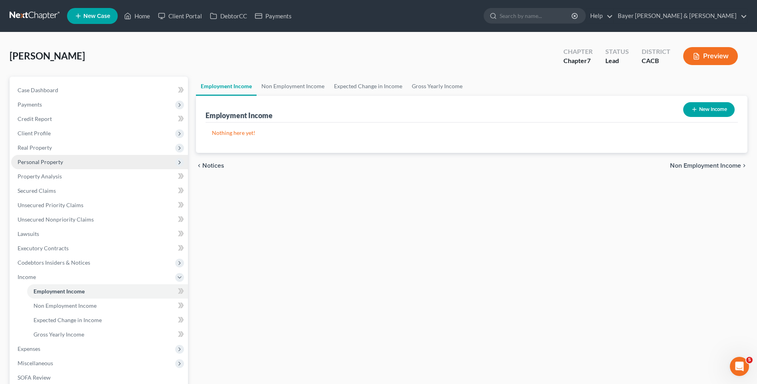
click at [38, 163] on span "Personal Property" at bounding box center [41, 162] width 46 height 7
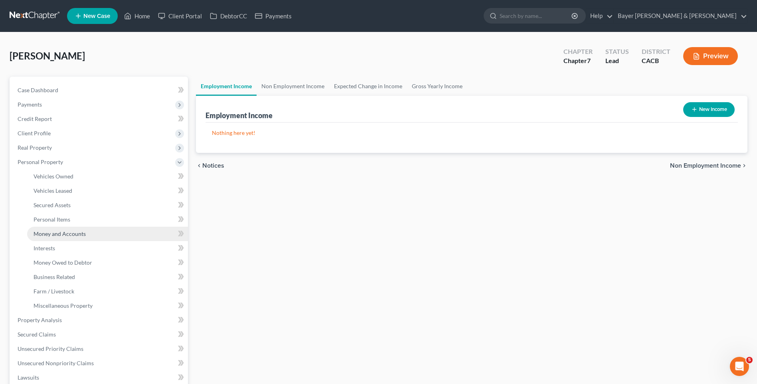
click at [59, 236] on span "Money and Accounts" at bounding box center [60, 233] width 52 height 7
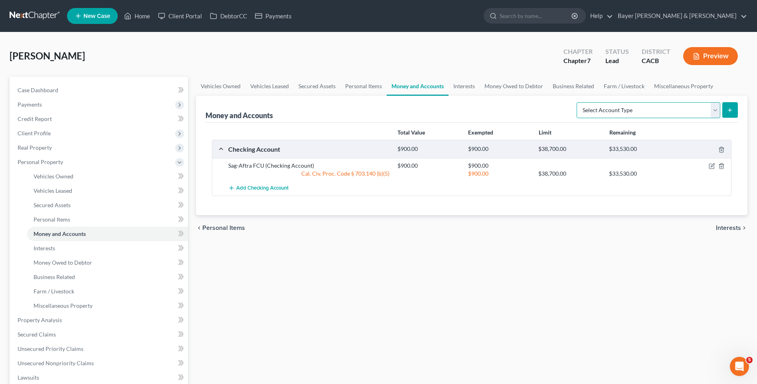
click at [719, 112] on select "Select Account Type Brokerage Cash on Hand Certificates of Deposit Checking Acc…" at bounding box center [649, 110] width 144 height 16
click at [730, 230] on span "Interests" at bounding box center [728, 228] width 25 height 6
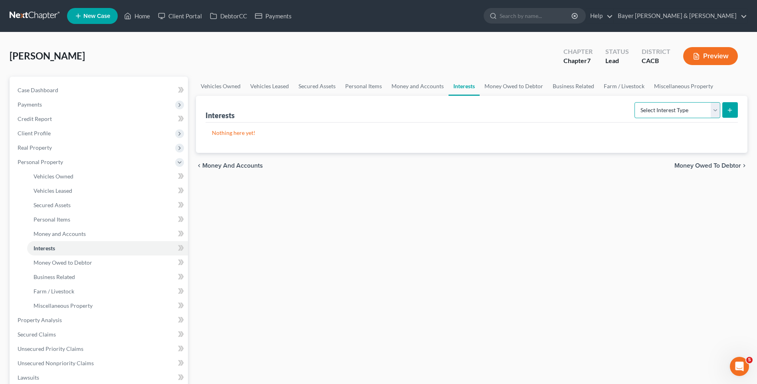
click at [713, 107] on select "Select Interest Type 401K Annuity Bond Education IRA Government Bond Government…" at bounding box center [678, 110] width 86 height 16
select select "pension_plan"
click at [636, 102] on select "Select Interest Type 401K Annuity Bond Education IRA Government Bond Government…" at bounding box center [678, 110] width 86 height 16
click at [733, 105] on button "submit" at bounding box center [731, 110] width 16 height 16
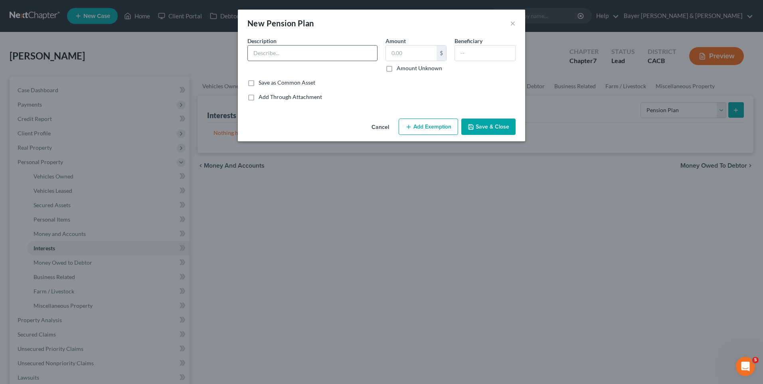
click at [268, 53] on input "text" at bounding box center [312, 53] width 129 height 15
click at [289, 53] on input "Pension plan" at bounding box center [312, 53] width 129 height 15
type input "Pension - approx $600 per month at retirement"
click at [410, 57] on input "text" at bounding box center [411, 53] width 51 height 15
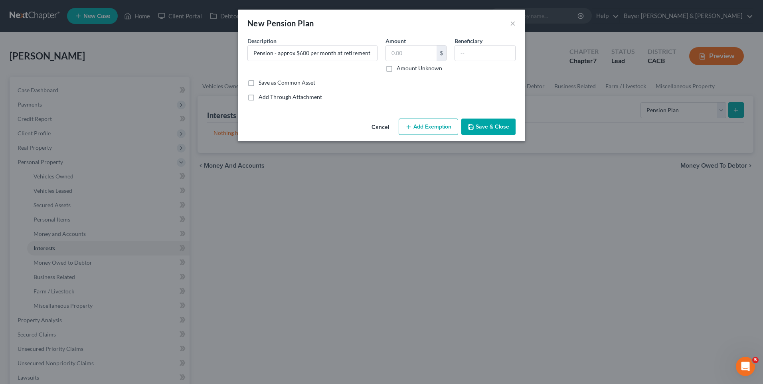
click at [364, 91] on div "Common Asset Select Description * Pension - approx $600 per month at retirement…" at bounding box center [382, 69] width 268 height 64
click at [399, 51] on input "text" at bounding box center [411, 53] width 51 height 15
type input "600"
click at [422, 131] on button "Add Exemption" at bounding box center [428, 127] width 59 height 17
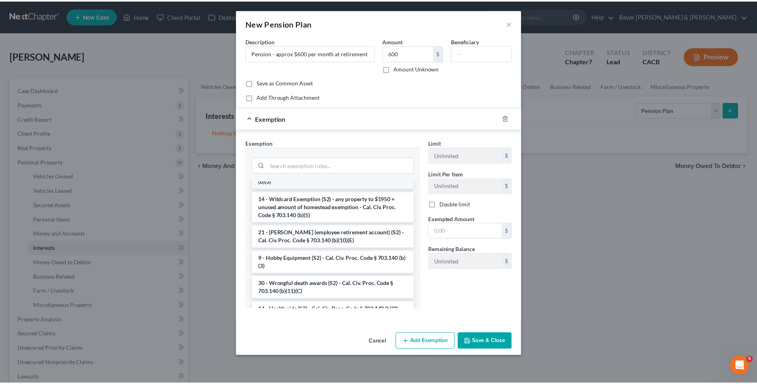
scroll to position [519, 0]
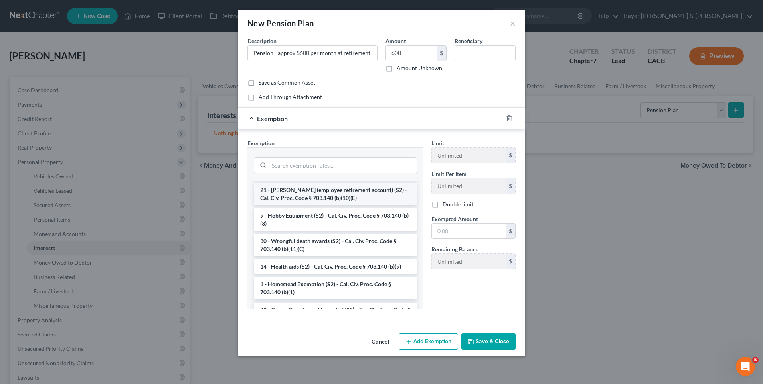
click at [321, 205] on li "21 - [PERSON_NAME] (employee retirement account) (S2) - Cal. Civ. Proc. Code § …" at bounding box center [335, 194] width 163 height 22
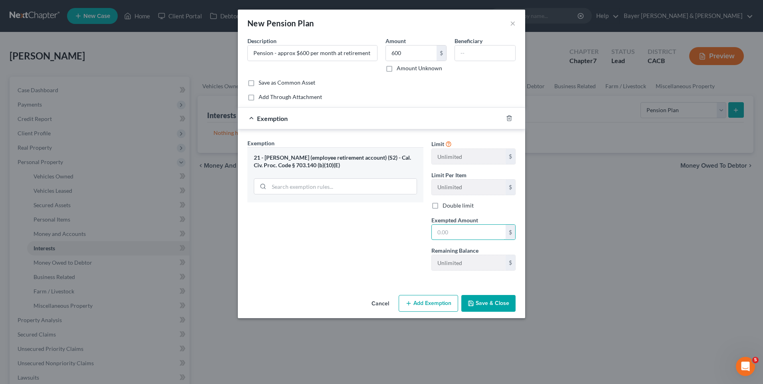
drag, startPoint x: 449, startPoint y: 232, endPoint x: 449, endPoint y: 222, distance: 9.6
click at [449, 232] on input "text" at bounding box center [469, 232] width 74 height 15
type input "600"
drag, startPoint x: 502, startPoint y: 301, endPoint x: 427, endPoint y: 305, distance: 74.7
click at [502, 301] on button "Save & Close" at bounding box center [489, 303] width 54 height 17
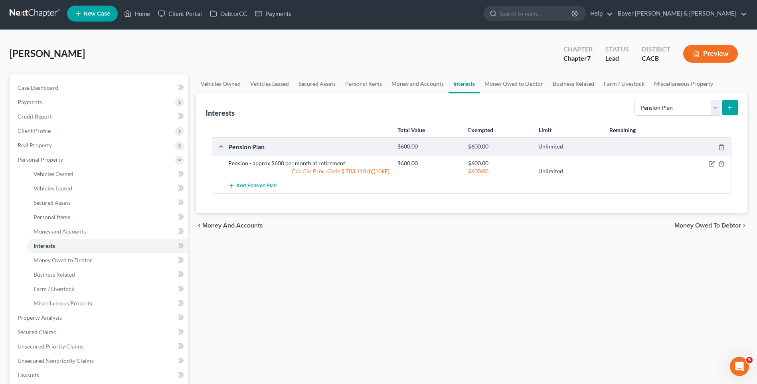
scroll to position [0, 0]
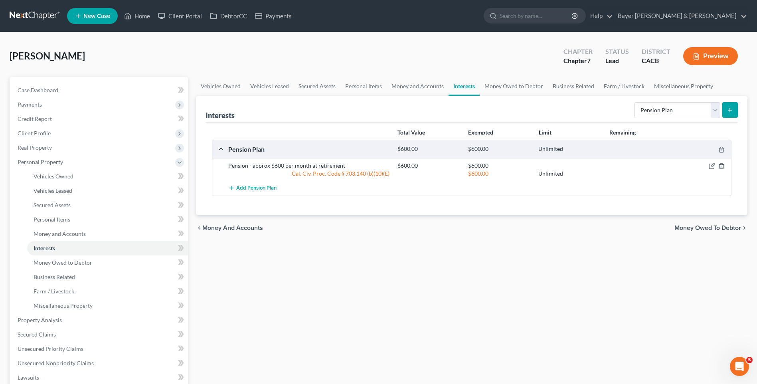
click at [700, 228] on span "Money Owed to Debtor" at bounding box center [708, 228] width 67 height 6
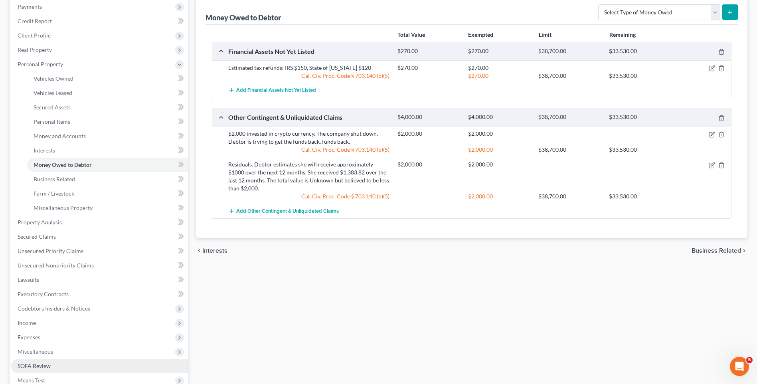
scroll to position [160, 0]
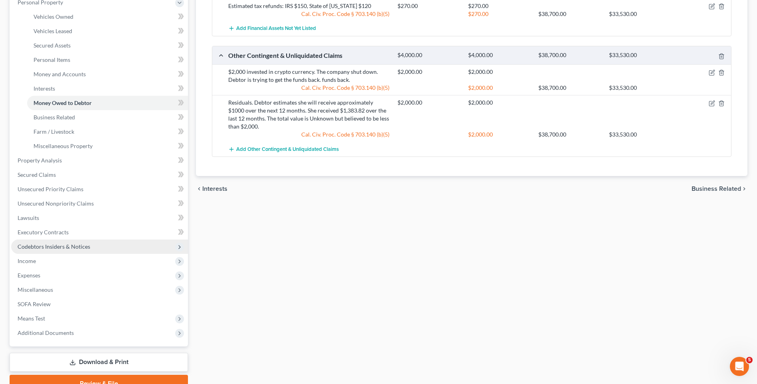
click at [66, 248] on span "Codebtors Insiders & Notices" at bounding box center [54, 246] width 73 height 7
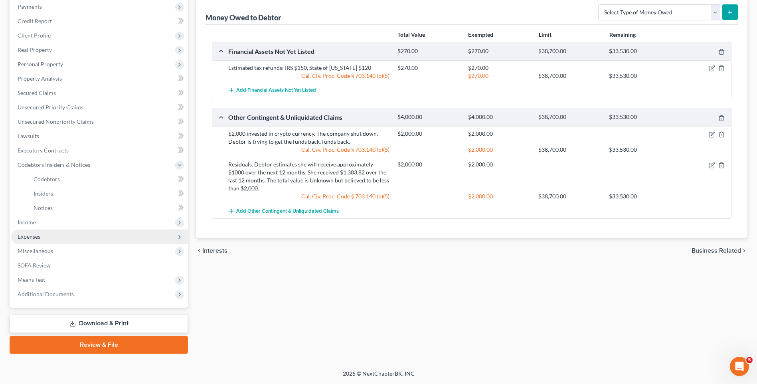
scroll to position [98, 0]
click at [731, 248] on span "Business Related" at bounding box center [717, 251] width 50 height 6
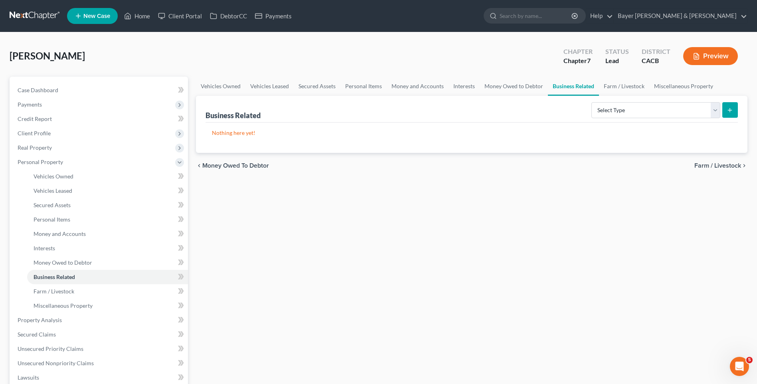
click at [715, 166] on span "Farm / Livestock" at bounding box center [718, 166] width 47 height 6
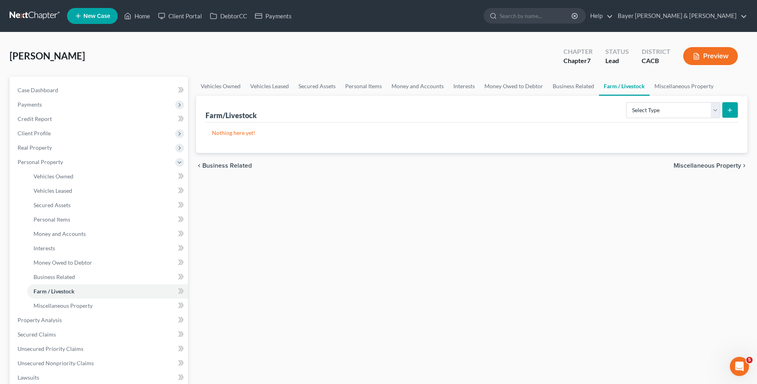
click at [708, 167] on span "Miscellaneous Property" at bounding box center [707, 166] width 67 height 6
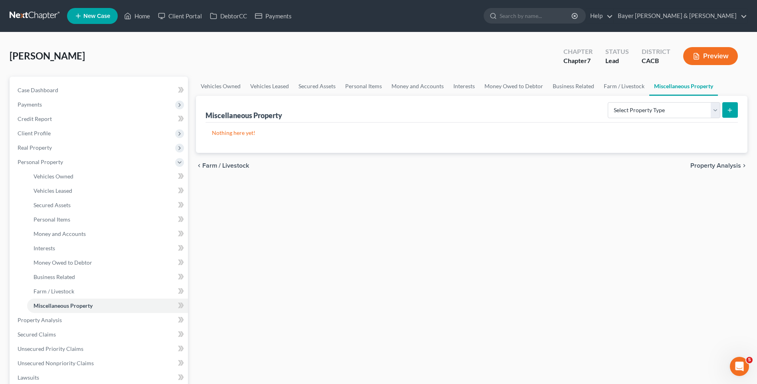
click at [707, 167] on span "Property Analysis" at bounding box center [716, 166] width 51 height 6
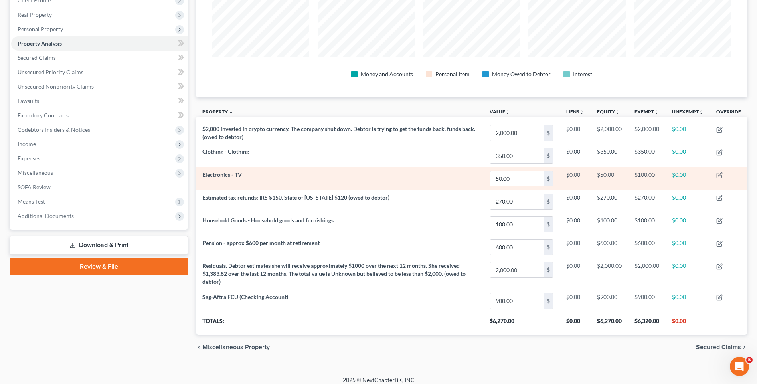
scroll to position [139, 0]
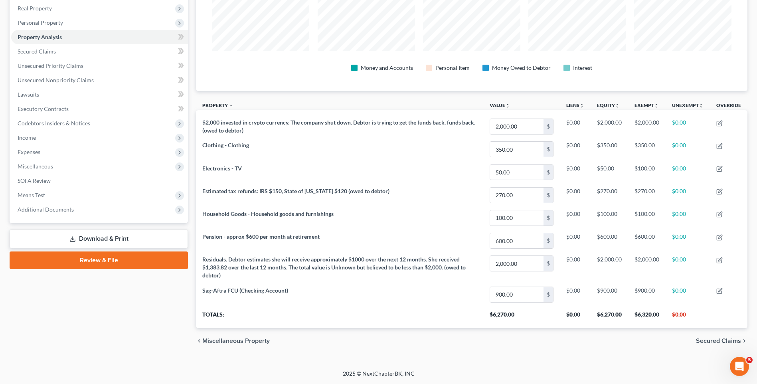
click at [720, 339] on span "Secured Claims" at bounding box center [718, 341] width 45 height 6
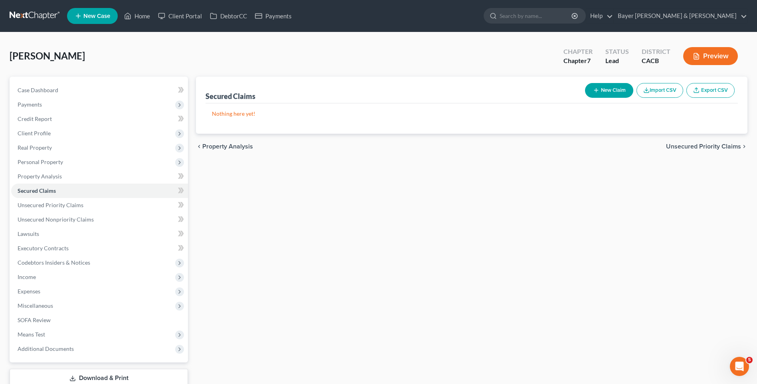
click at [691, 145] on span "Unsecured Priority Claims" at bounding box center [703, 146] width 75 height 6
click at [690, 146] on span "Unsecured Nonpriority Claims" at bounding box center [698, 146] width 87 height 6
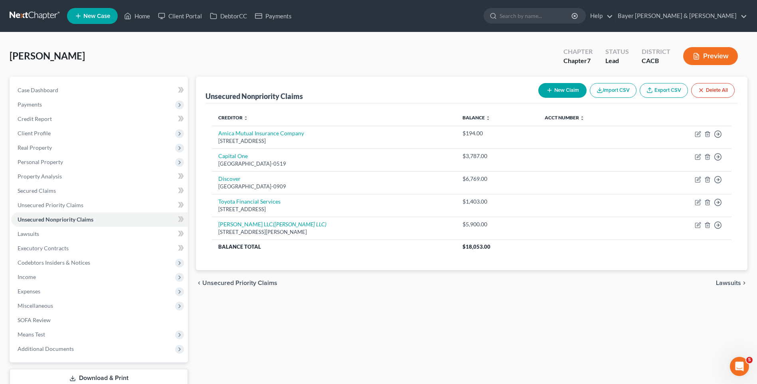
click at [723, 283] on span "Lawsuits" at bounding box center [728, 283] width 25 height 6
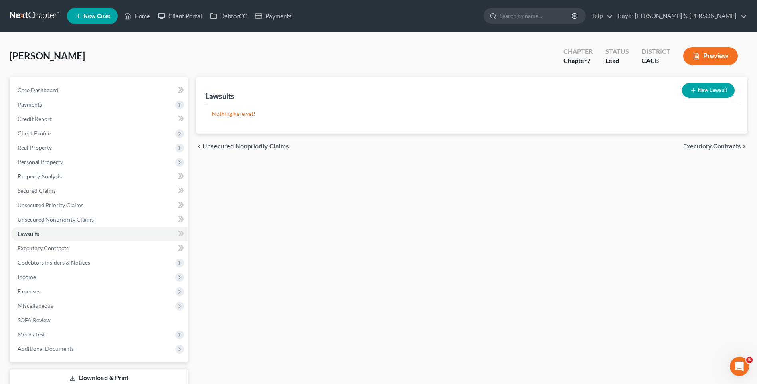
click at [702, 145] on span "Executory Contracts" at bounding box center [713, 146] width 58 height 6
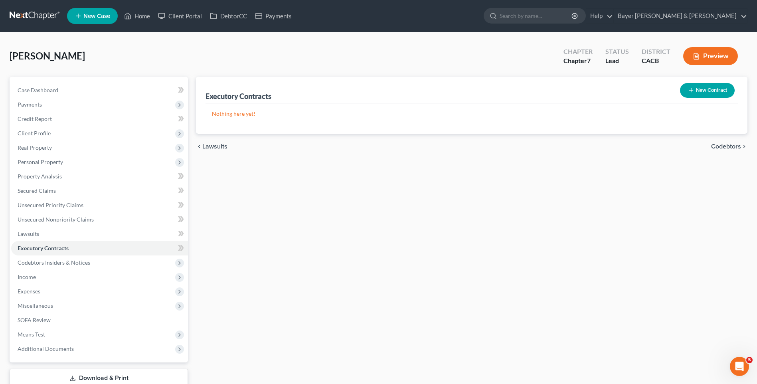
click at [725, 147] on span "Codebtors" at bounding box center [726, 146] width 30 height 6
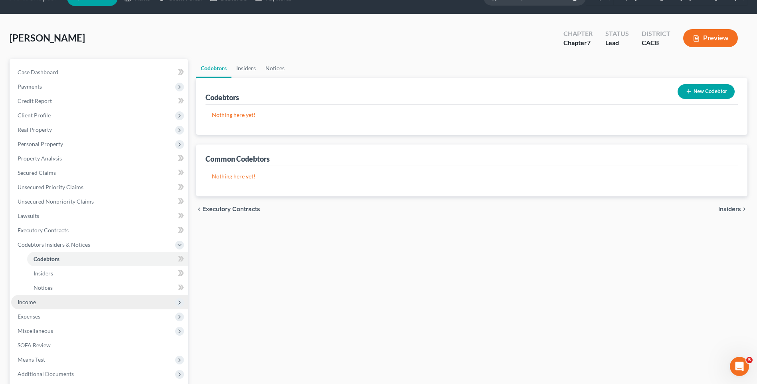
scroll to position [40, 0]
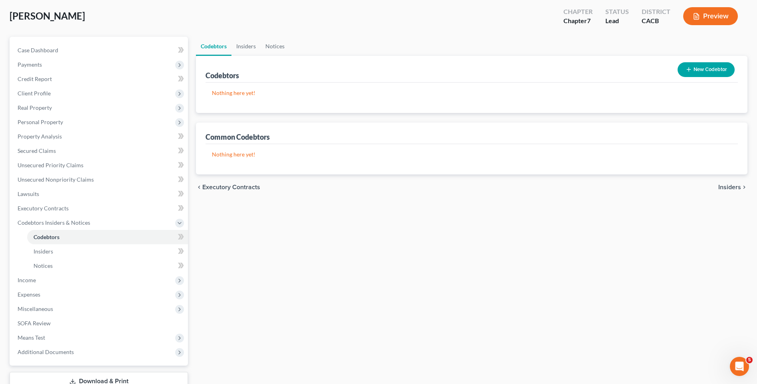
click at [727, 185] on span "Insiders" at bounding box center [730, 187] width 23 height 6
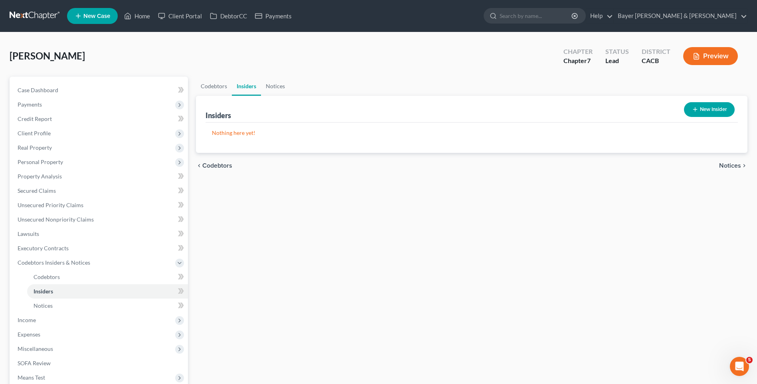
click at [701, 113] on button "New Insider" at bounding box center [709, 109] width 51 height 15
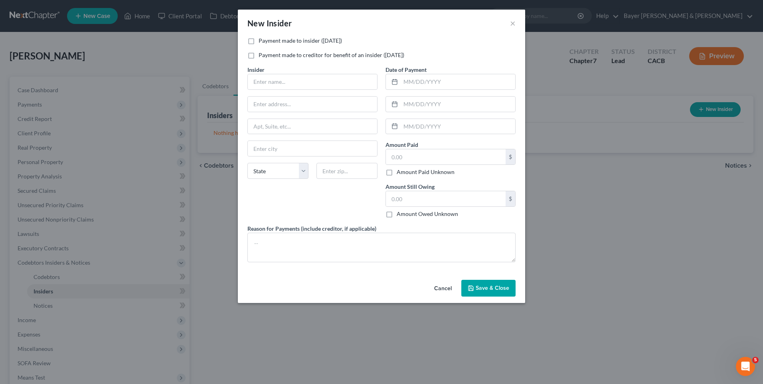
click at [259, 42] on label "Payment made to insider ([DATE])" at bounding box center [300, 41] width 83 height 8
click at [262, 42] on input "Payment made to insider ([DATE])" at bounding box center [264, 39] width 5 height 5
checkbox input "true"
click at [285, 79] on input "text" at bounding box center [312, 81] width 129 height 15
type input "[PERSON_NAME]"
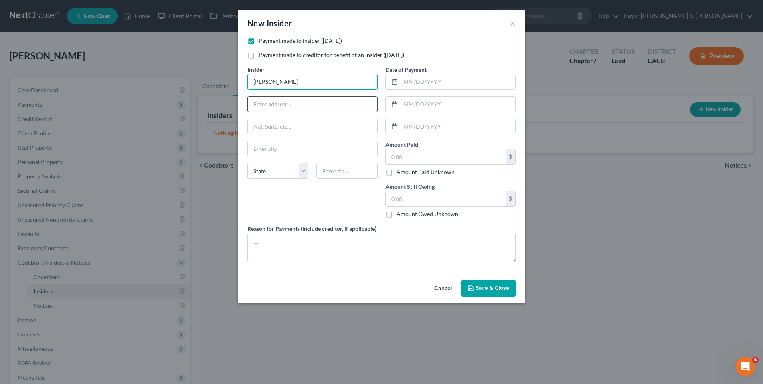
click at [281, 105] on input "text" at bounding box center [312, 104] width 129 height 15
type input "[STREET_ADDRESS][PERSON_NAME]"
click at [272, 149] on input "text" at bounding box center [312, 148] width 129 height 15
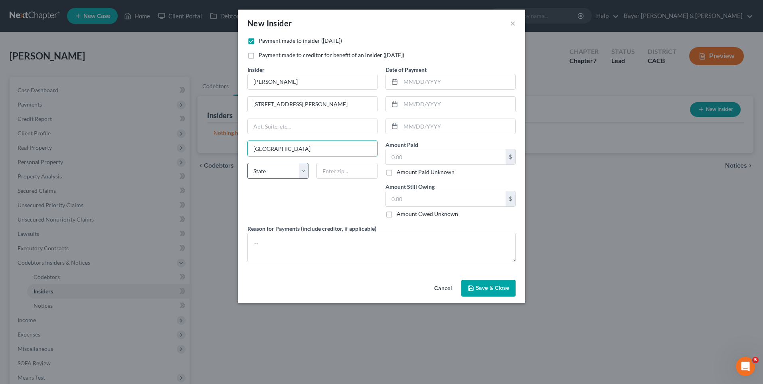
type input "[GEOGRAPHIC_DATA]"
click at [304, 171] on select "State [US_STATE] AK AR AZ CA CO CT DE DC [GEOGRAPHIC_DATA] [GEOGRAPHIC_DATA] GU…" at bounding box center [278, 171] width 61 height 16
select select "23"
click at [248, 163] on select "State [US_STATE] AK AR AZ CA CO CT DE DC [GEOGRAPHIC_DATA] [GEOGRAPHIC_DATA] GU…" at bounding box center [278, 171] width 61 height 16
click at [327, 172] on input "text" at bounding box center [347, 171] width 61 height 16
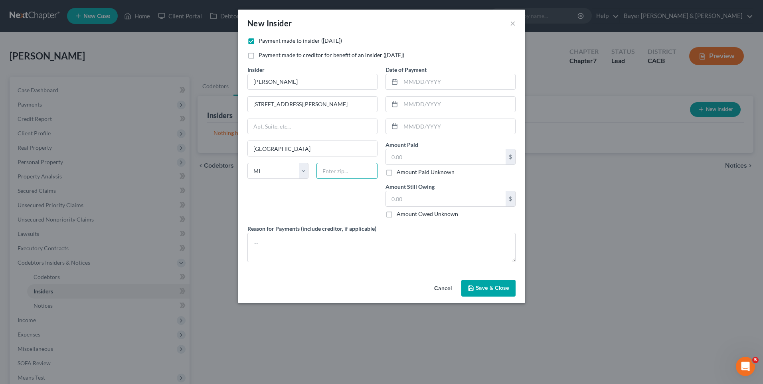
type input "5"
type input "48334"
click at [414, 158] on input "text" at bounding box center [446, 156] width 120 height 15
type input "[GEOGRAPHIC_DATA]"
type input "1,200"
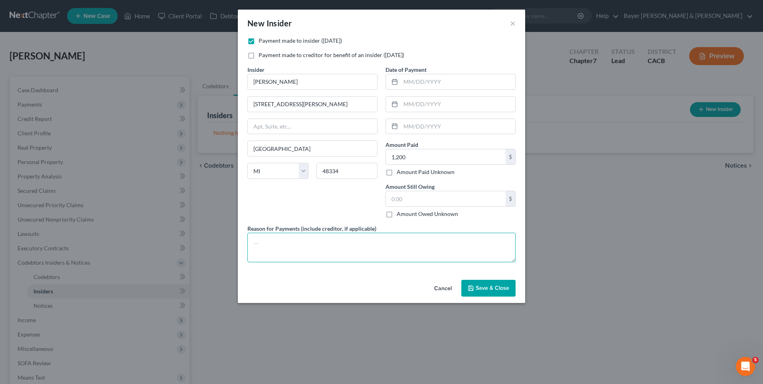
click at [279, 245] on textarea at bounding box center [382, 248] width 268 height 30
type textarea "D"
type textarea "In the last 12 months debtor paid her mother $1200 on loans owed."
click at [476, 288] on button "Save & Close" at bounding box center [489, 288] width 54 height 17
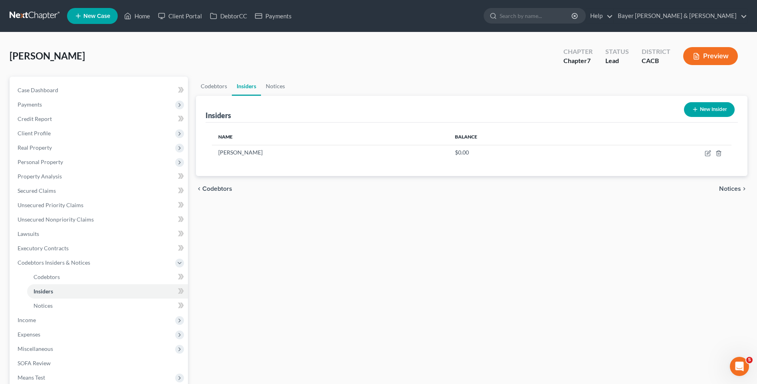
click at [731, 189] on span "Notices" at bounding box center [730, 189] width 22 height 6
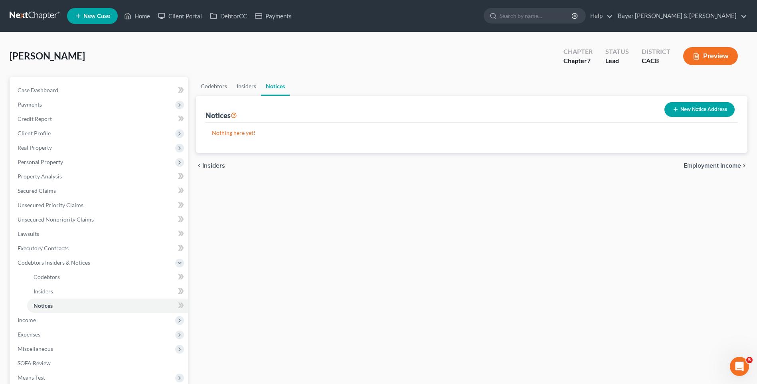
click at [719, 163] on span "Employment Income" at bounding box center [712, 166] width 57 height 6
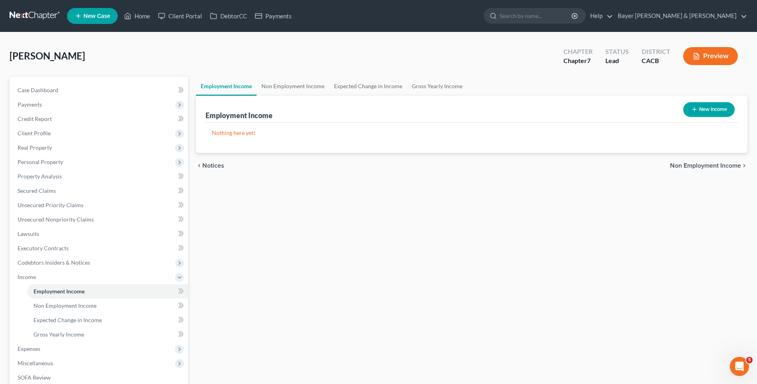
click at [700, 110] on button "New Income" at bounding box center [710, 109] width 52 height 15
select select "0"
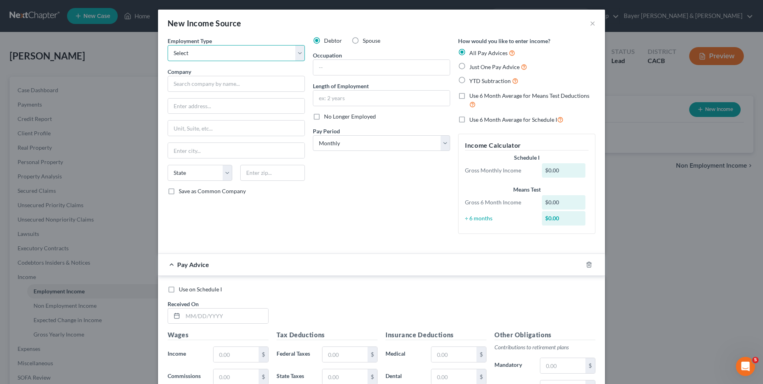
click at [246, 50] on select "Select Full or [DEMOGRAPHIC_DATA] Employment Self Employment" at bounding box center [236, 53] width 137 height 16
select select "1"
click at [168, 45] on select "Select Full or [DEMOGRAPHIC_DATA] Employment Self Employment" at bounding box center [236, 53] width 137 height 16
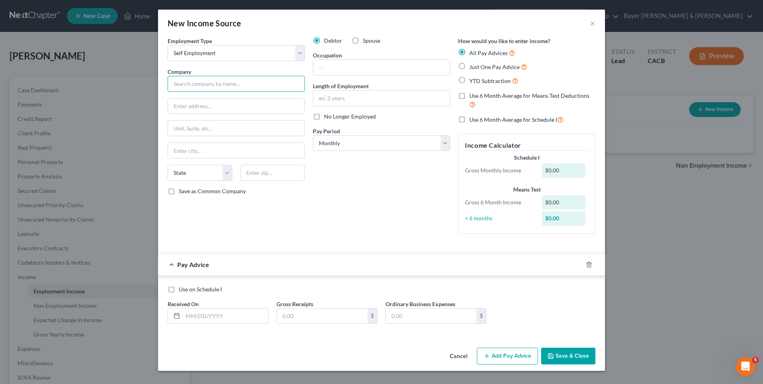
click at [210, 86] on input "text" at bounding box center [236, 84] width 137 height 16
type input "A"
click at [355, 66] on input "text" at bounding box center [381, 67] width 137 height 15
type input "Actor"
click at [427, 26] on div "New Income Source ×" at bounding box center [381, 23] width 447 height 27
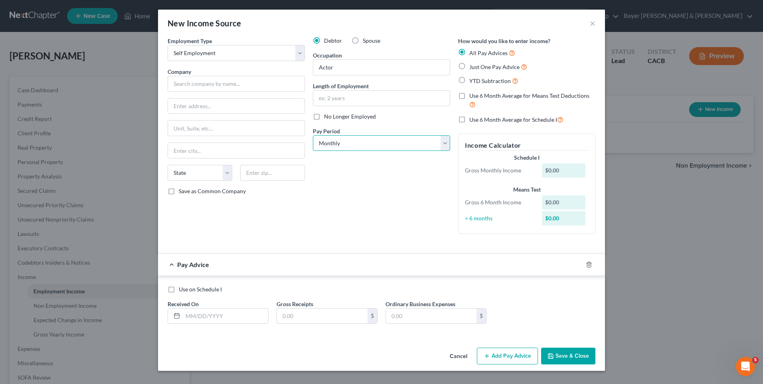
click at [337, 141] on select "Select Monthly Twice Monthly Every Other Week Weekly" at bounding box center [381, 143] width 137 height 16
click at [313, 135] on select "Select Monthly Twice Monthly Every Other Week Weekly" at bounding box center [381, 143] width 137 height 16
click at [222, 314] on input "text" at bounding box center [225, 316] width 85 height 15
type input "500"
click at [272, 214] on div "Employment Type * Select Full or [DEMOGRAPHIC_DATA] Employment Self Employment …" at bounding box center [236, 139] width 145 height 204
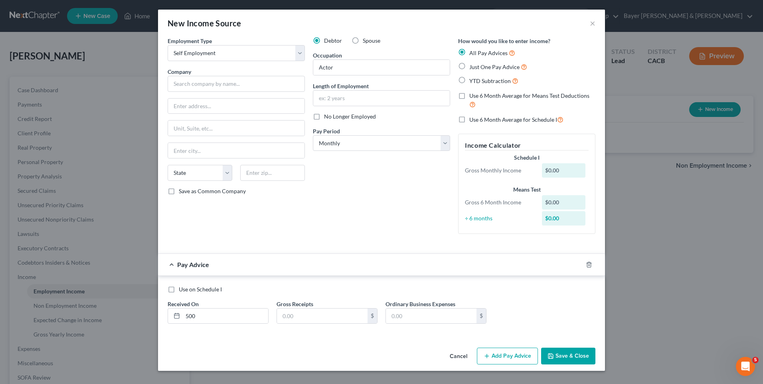
click at [574, 353] on button "Save & Close" at bounding box center [568, 356] width 54 height 17
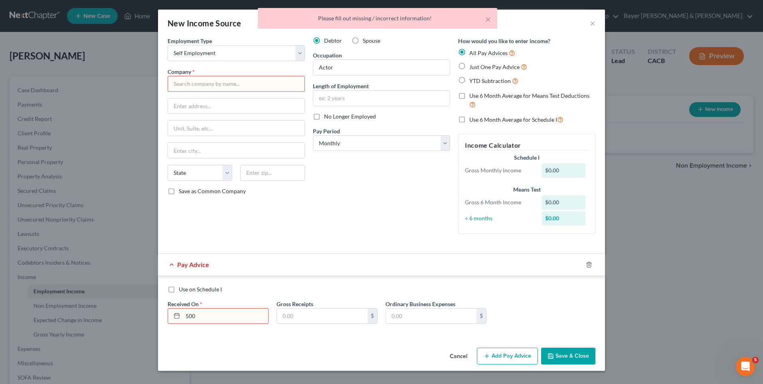
click at [224, 80] on input "text" at bounding box center [236, 84] width 137 height 16
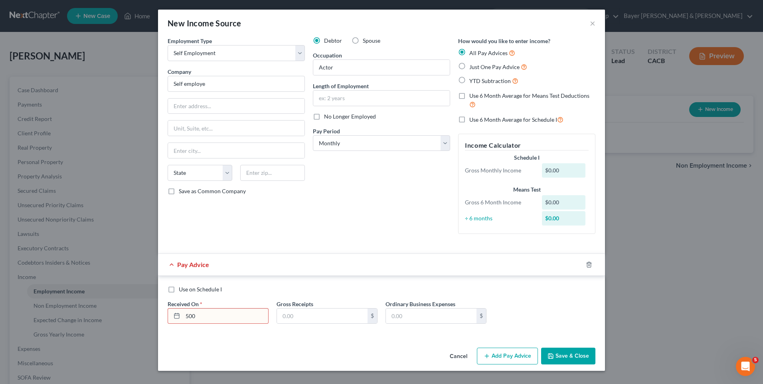
click at [347, 226] on div "Debtor Spouse Occupation Actor Length of Employment No Longer Employed Pay Peri…" at bounding box center [381, 139] width 145 height 204
click at [208, 82] on input "Self employe" at bounding box center [236, 84] width 137 height 16
type input "Self employed"
drag, startPoint x: 561, startPoint y: 356, endPoint x: 562, endPoint y: 348, distance: 7.7
click at [562, 353] on button "Save & Close" at bounding box center [568, 356] width 54 height 17
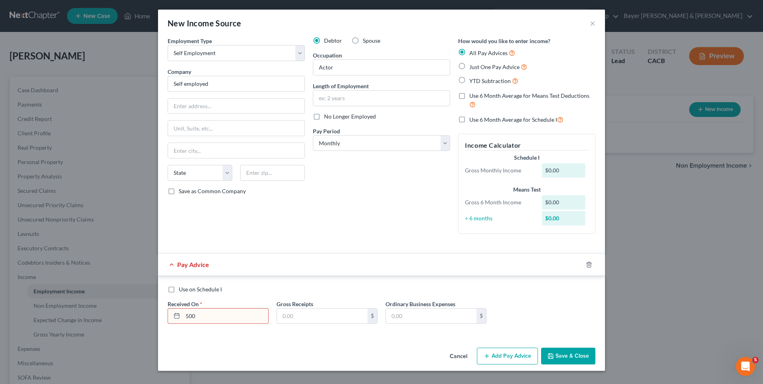
click at [218, 316] on input "500" at bounding box center [225, 316] width 85 height 15
click at [176, 315] on line at bounding box center [176, 315] width 5 height 0
click at [175, 316] on icon at bounding box center [177, 316] width 6 height 6
click at [192, 314] on input "text" at bounding box center [225, 316] width 85 height 15
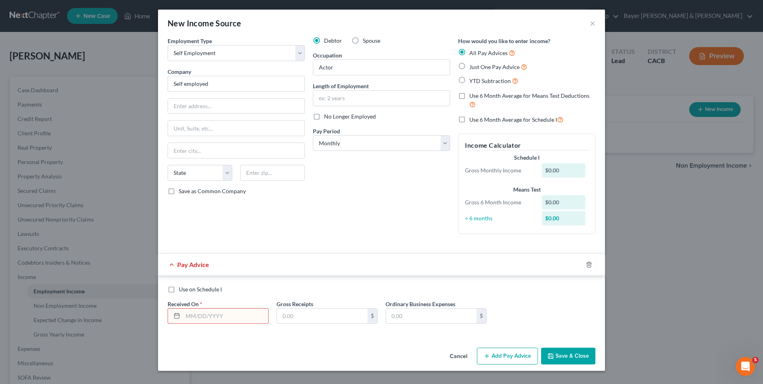
type input "[DATE]"
click at [295, 313] on input "text" at bounding box center [322, 316] width 91 height 15
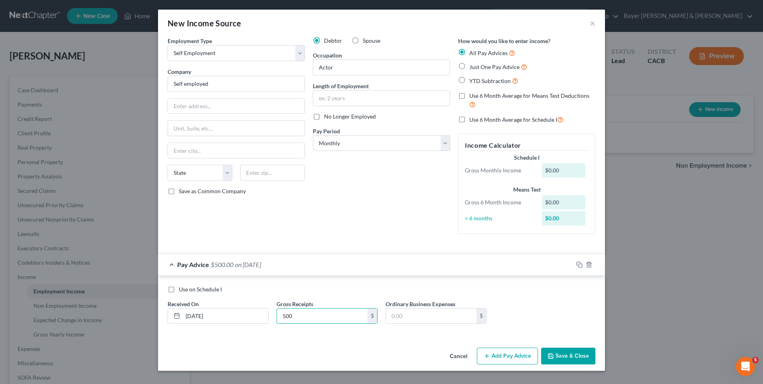
type input "500"
click at [353, 339] on div "Employment Type * Select Full or [DEMOGRAPHIC_DATA] Employment Self Employment …" at bounding box center [381, 191] width 447 height 308
click at [572, 355] on button "Save & Close" at bounding box center [568, 356] width 54 height 17
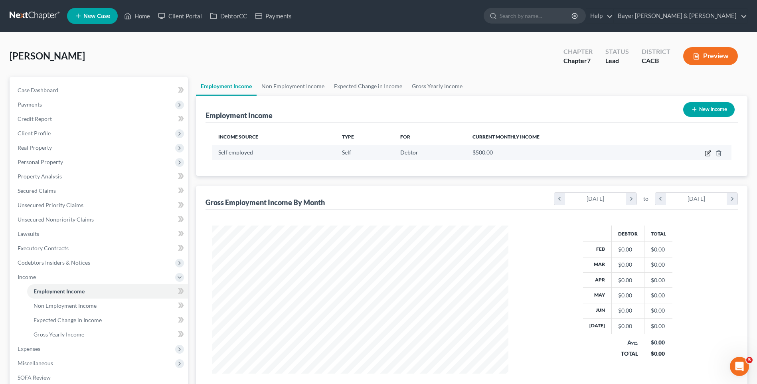
click at [707, 152] on icon "button" at bounding box center [708, 153] width 6 height 6
select select "1"
select select "0"
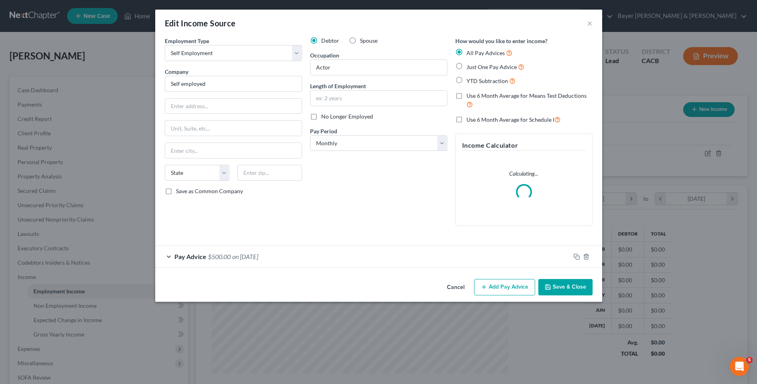
scroll to position [149, 315]
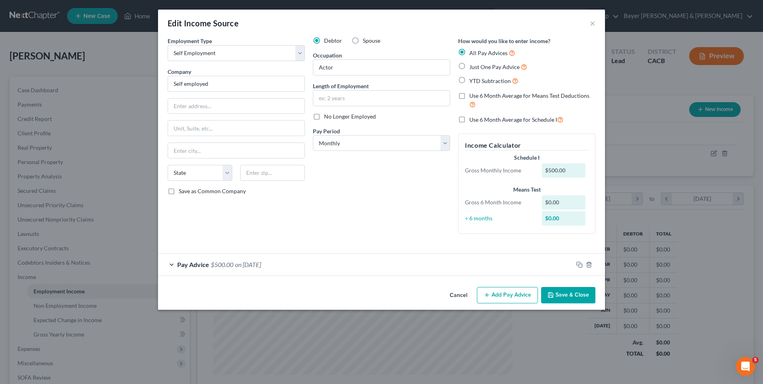
click at [463, 297] on button "Cancel" at bounding box center [459, 296] width 30 height 16
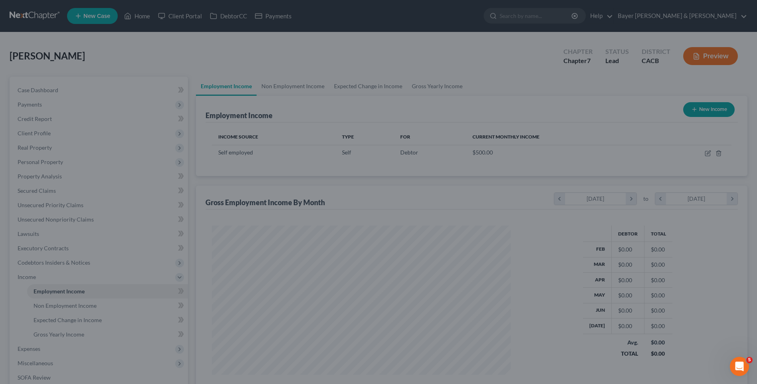
scroll to position [399118, 398953]
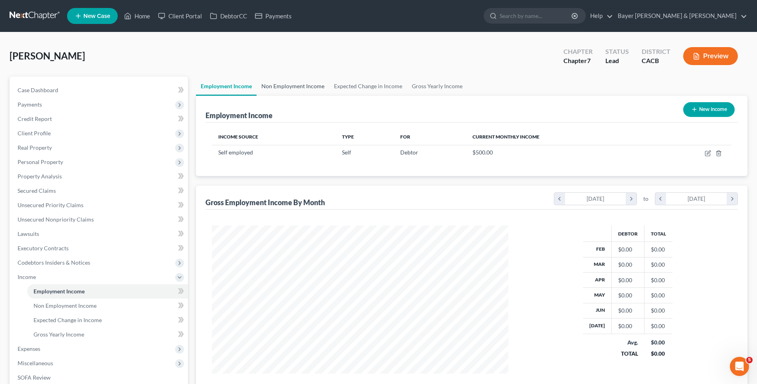
click at [306, 87] on link "Non Employment Income" at bounding box center [293, 86] width 73 height 19
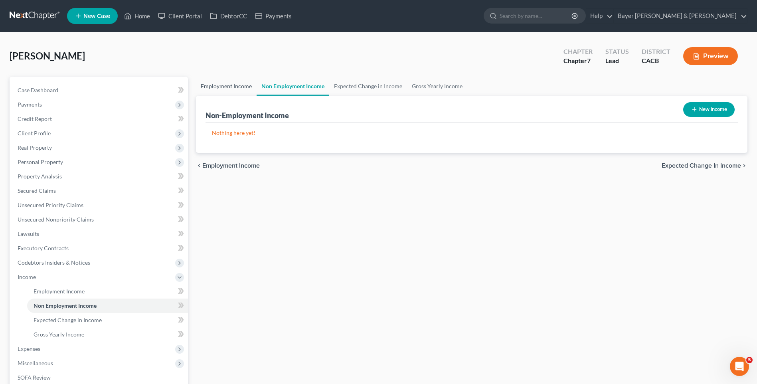
click at [228, 85] on link "Employment Income" at bounding box center [226, 86] width 61 height 19
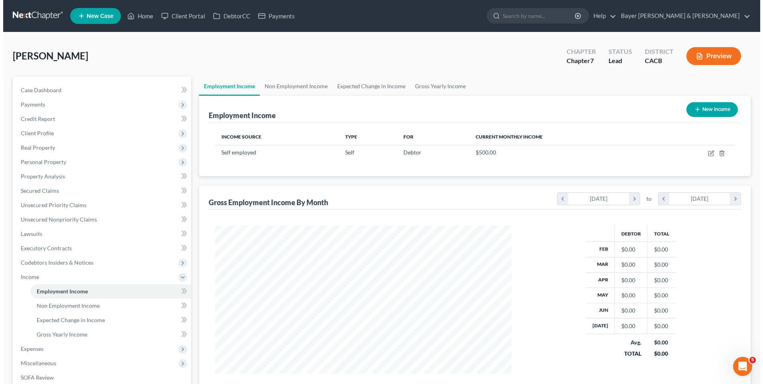
scroll to position [148, 312]
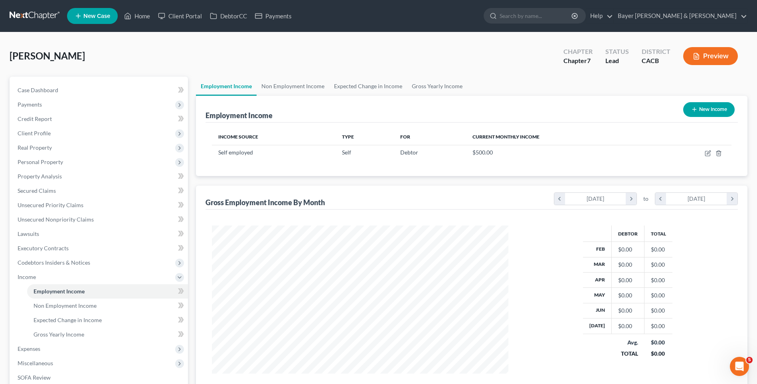
click at [711, 113] on button "New Income" at bounding box center [710, 109] width 52 height 15
select select "0"
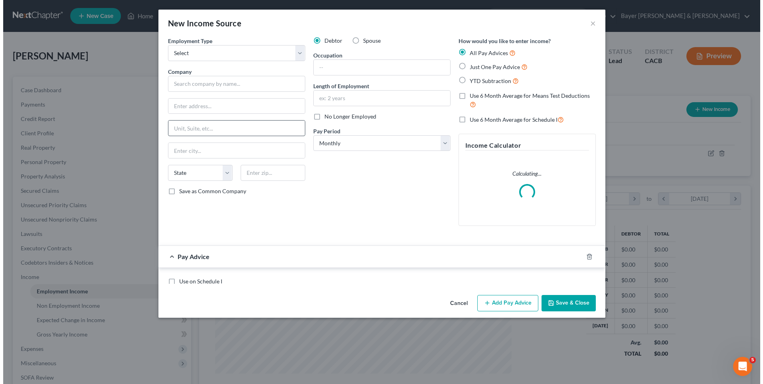
scroll to position [149, 315]
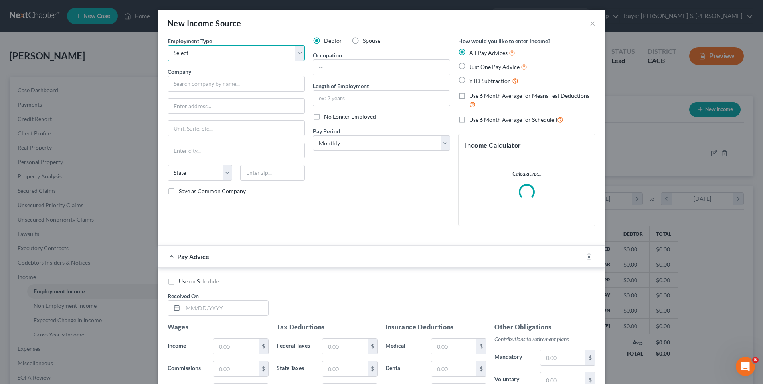
click at [208, 50] on select "Select Full or [DEMOGRAPHIC_DATA] Employment Self Employment" at bounding box center [236, 53] width 137 height 16
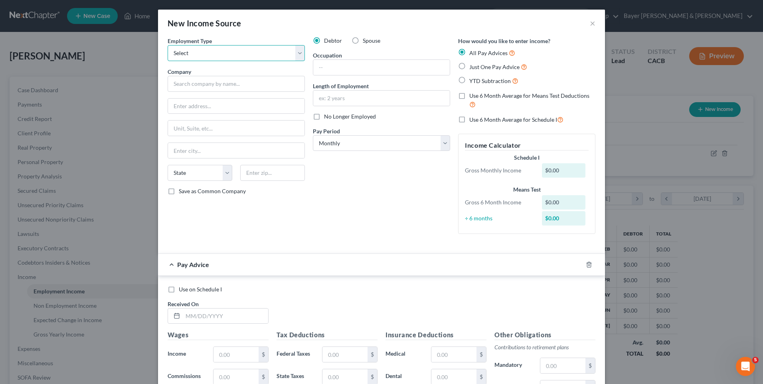
select select "1"
click at [168, 45] on select "Select Full or [DEMOGRAPHIC_DATA] Employment Self Employment" at bounding box center [236, 53] width 137 height 16
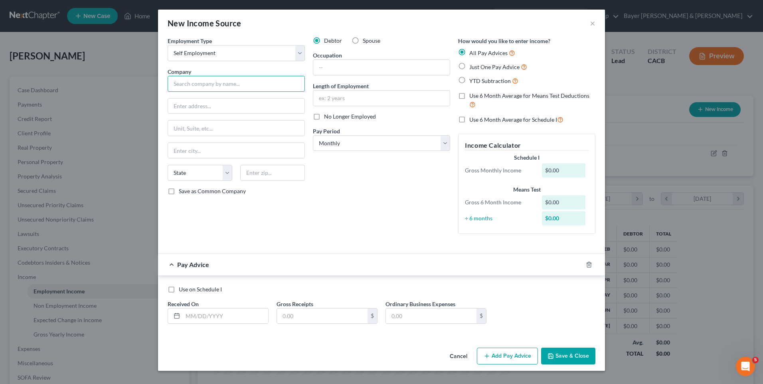
click at [200, 85] on input "text" at bounding box center [236, 84] width 137 height 16
click at [338, 64] on input "text" at bounding box center [381, 67] width 137 height 15
type input "Actor-estimated residuals"
